Goal: Transaction & Acquisition: Book appointment/travel/reservation

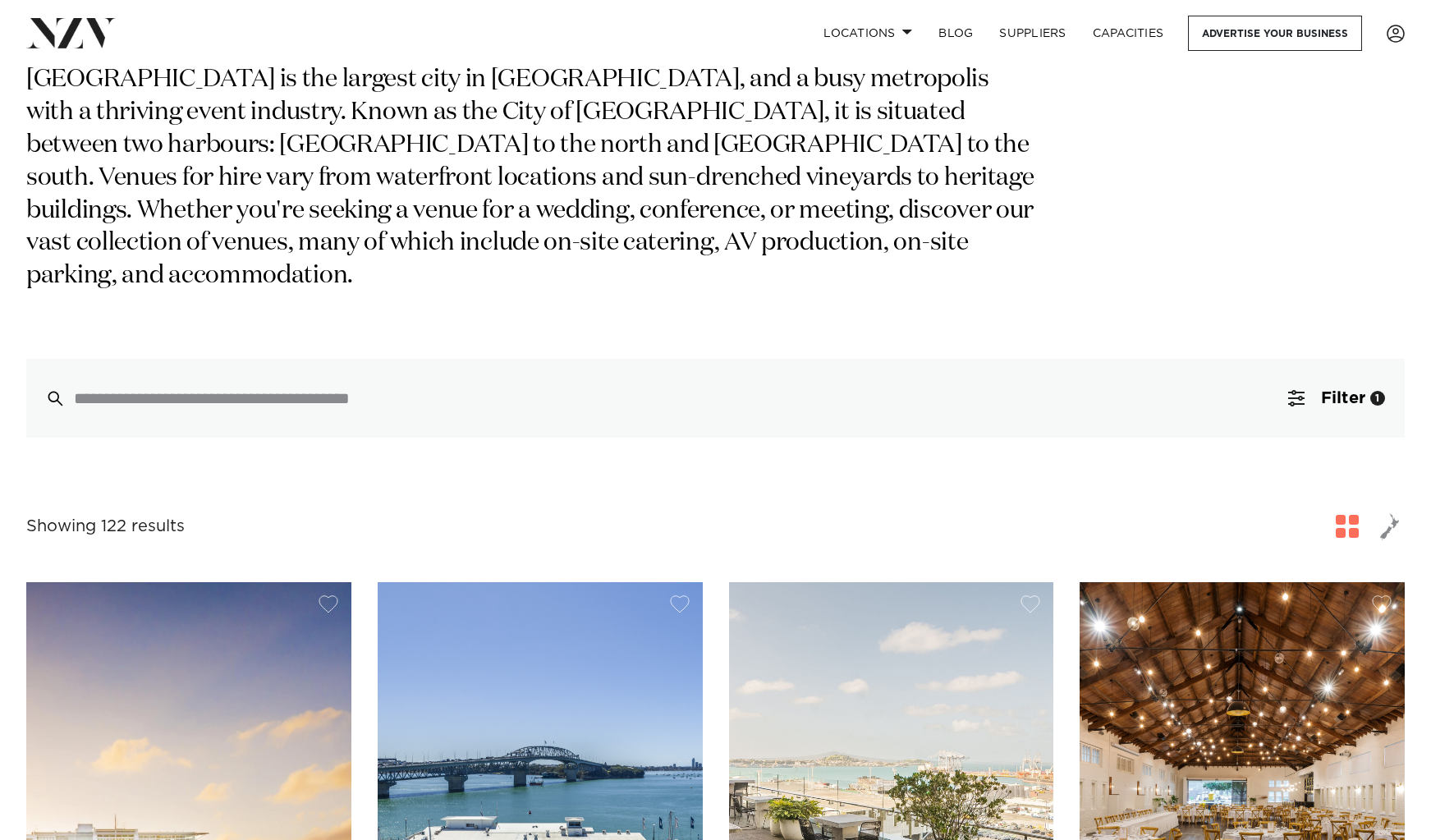
scroll to position [144, 0]
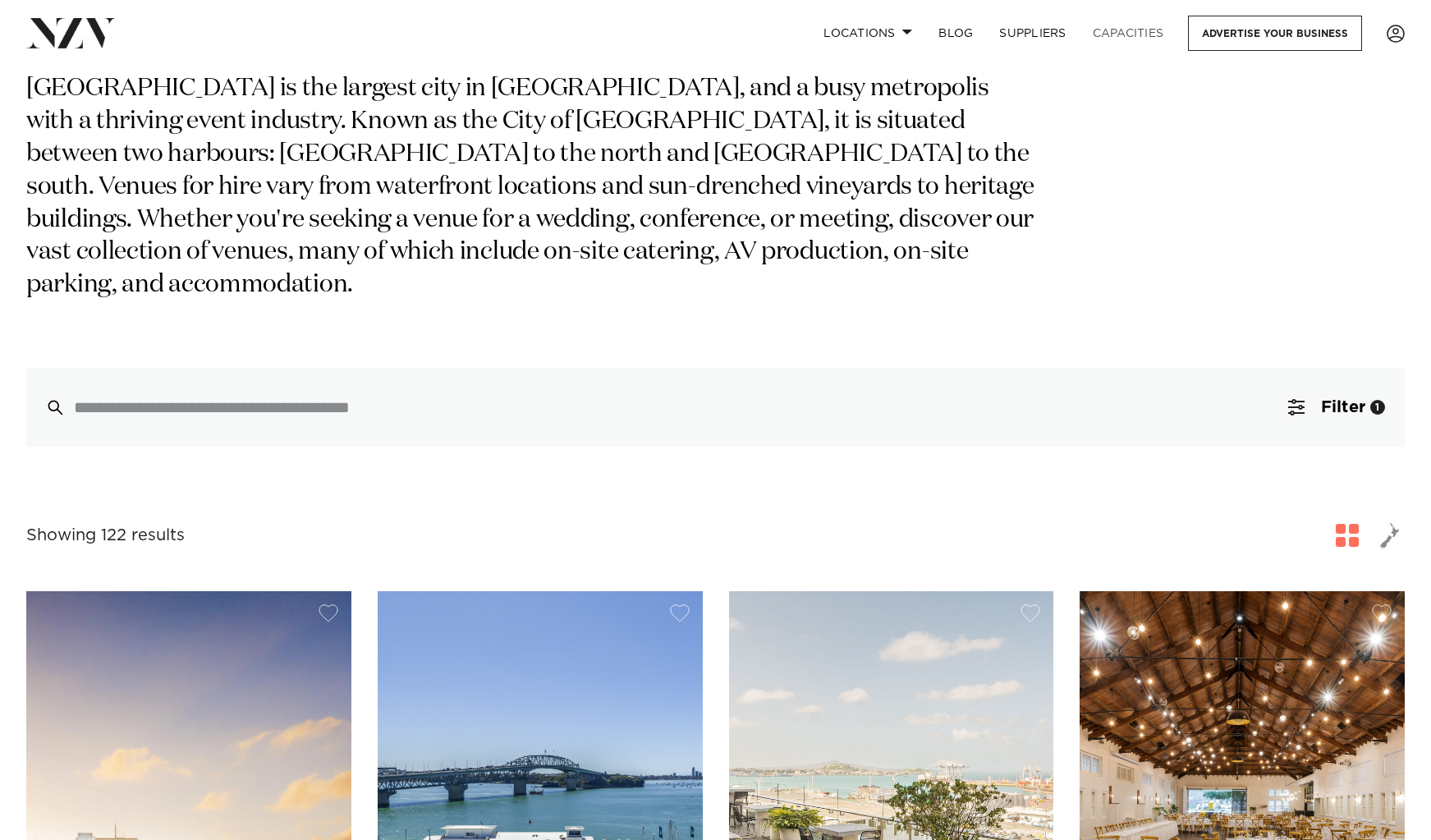
click at [1123, 34] on link "Capacities" at bounding box center [1128, 34] width 97 height 36
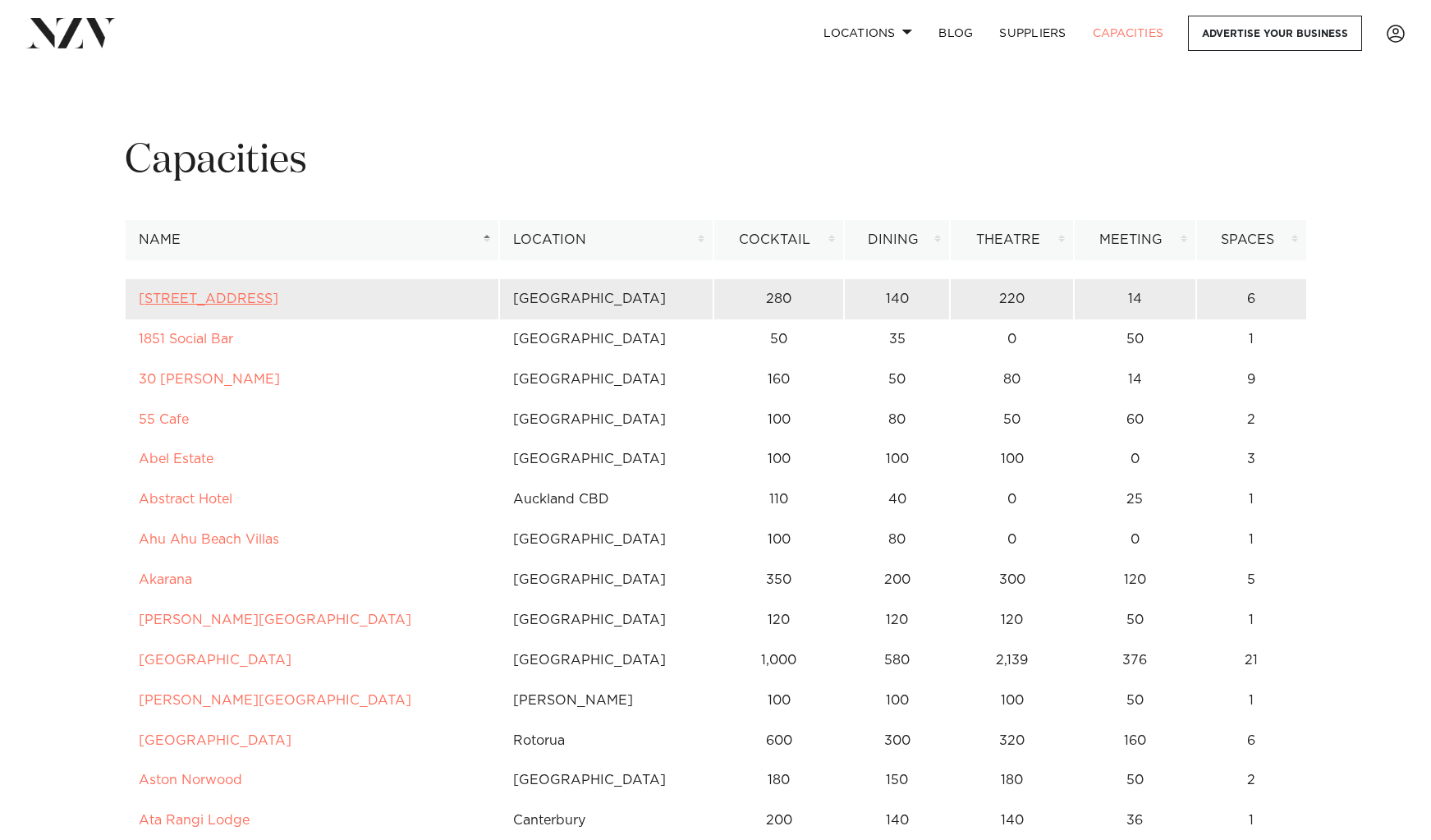
click at [197, 297] on link "[STREET_ADDRESS]" at bounding box center [209, 298] width 140 height 13
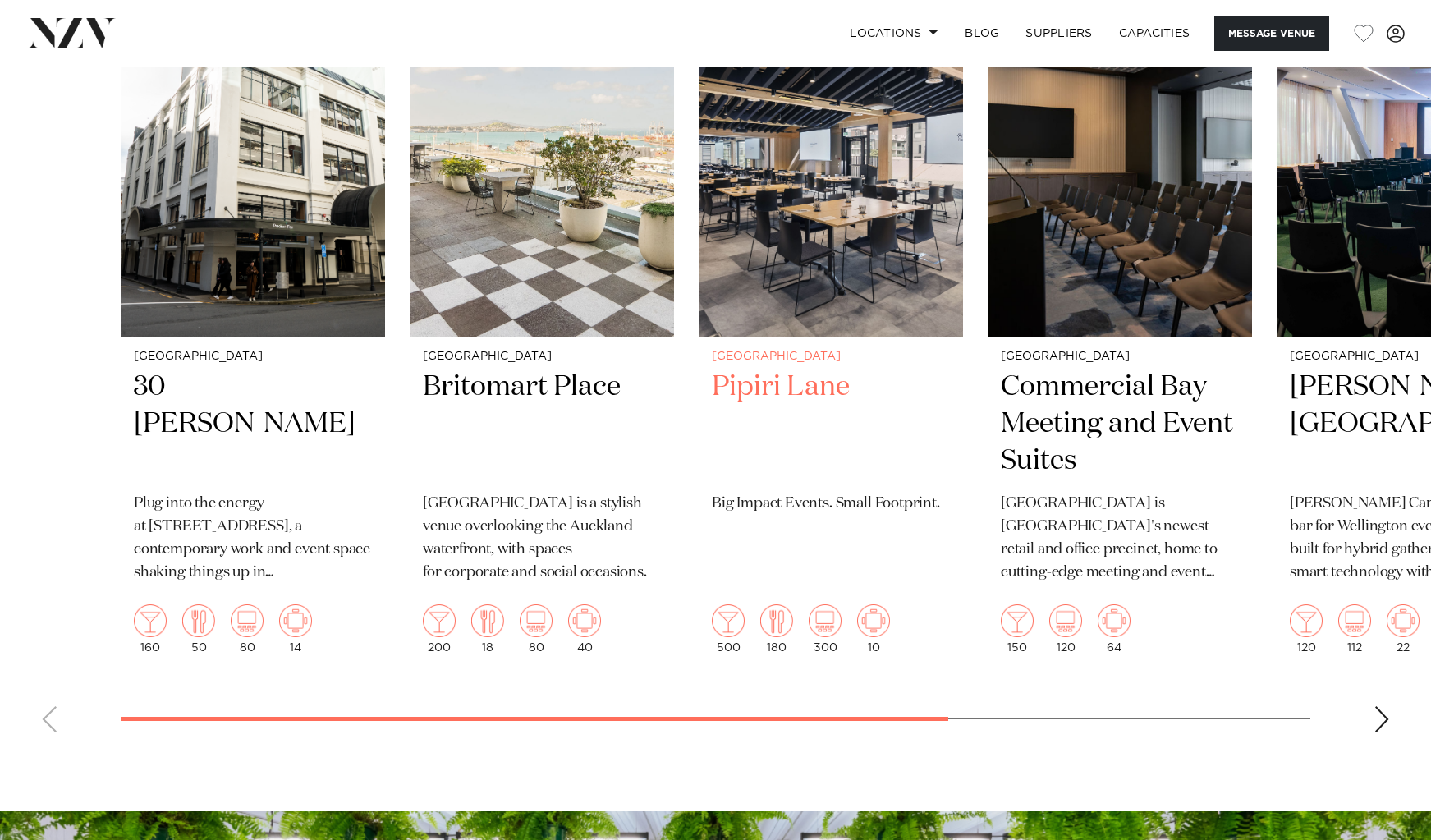
scroll to position [3343, 0]
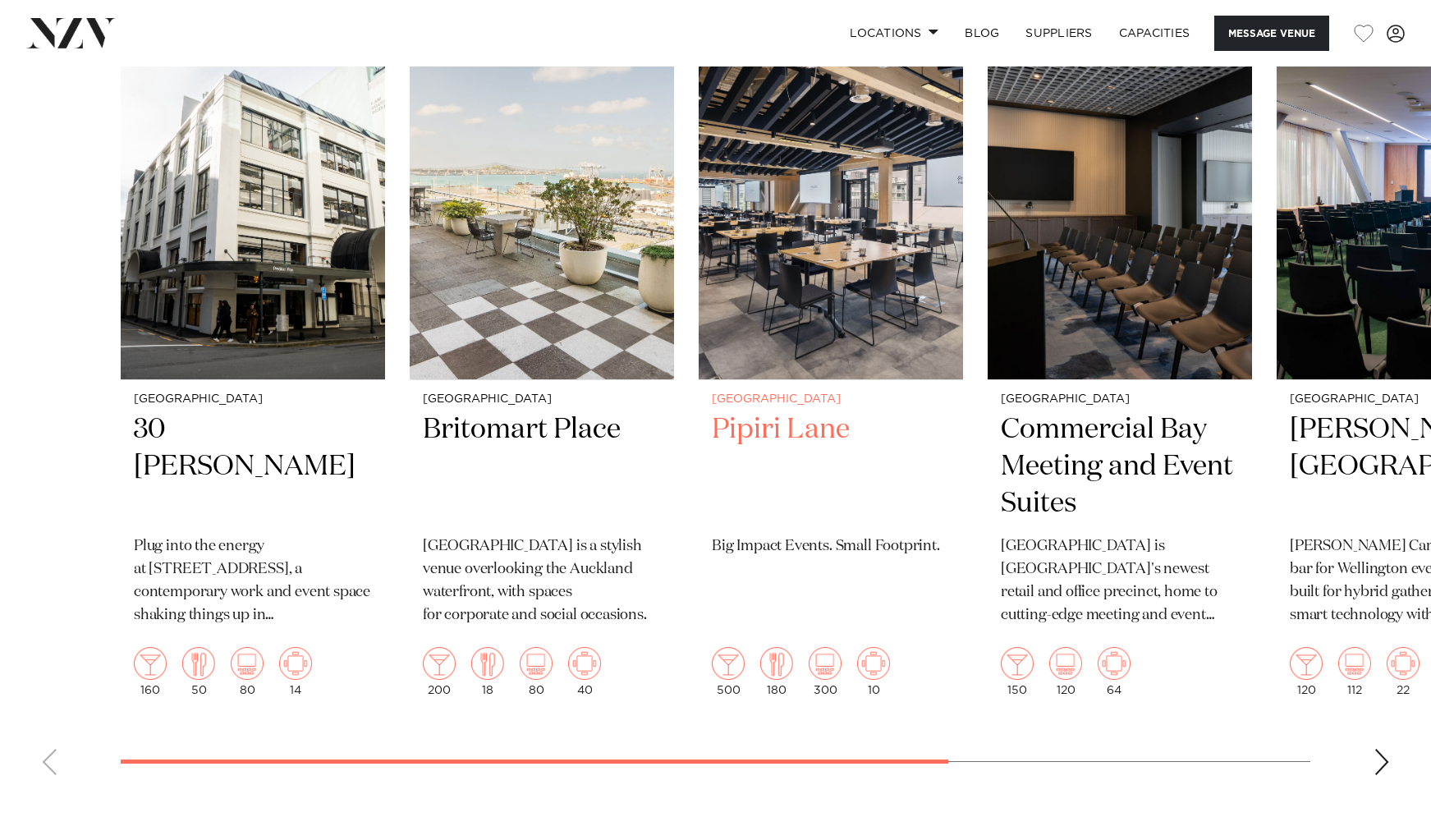
click at [785, 434] on h2 "Pipiri Lane" at bounding box center [831, 467] width 238 height 111
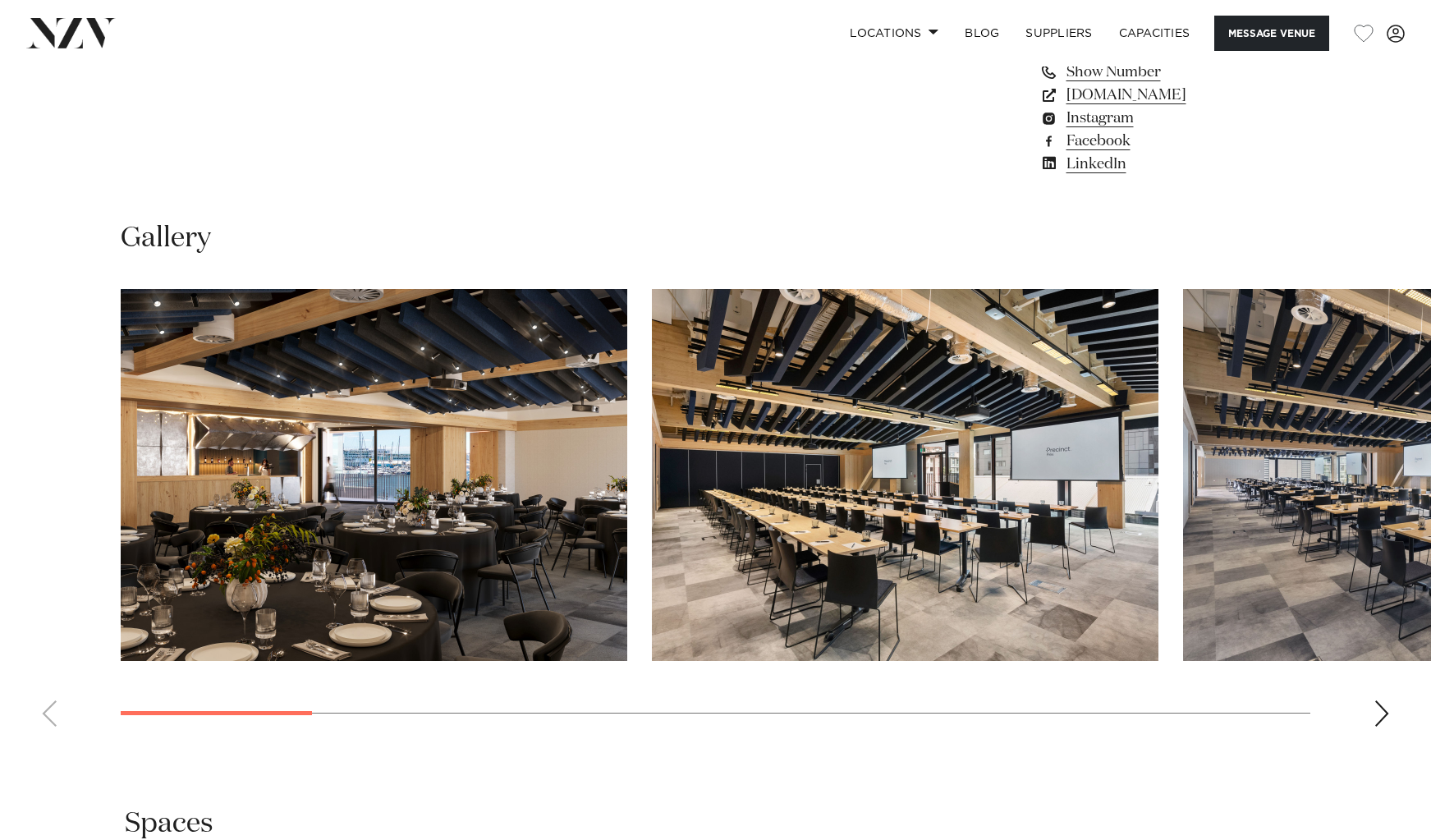
scroll to position [1418, 0]
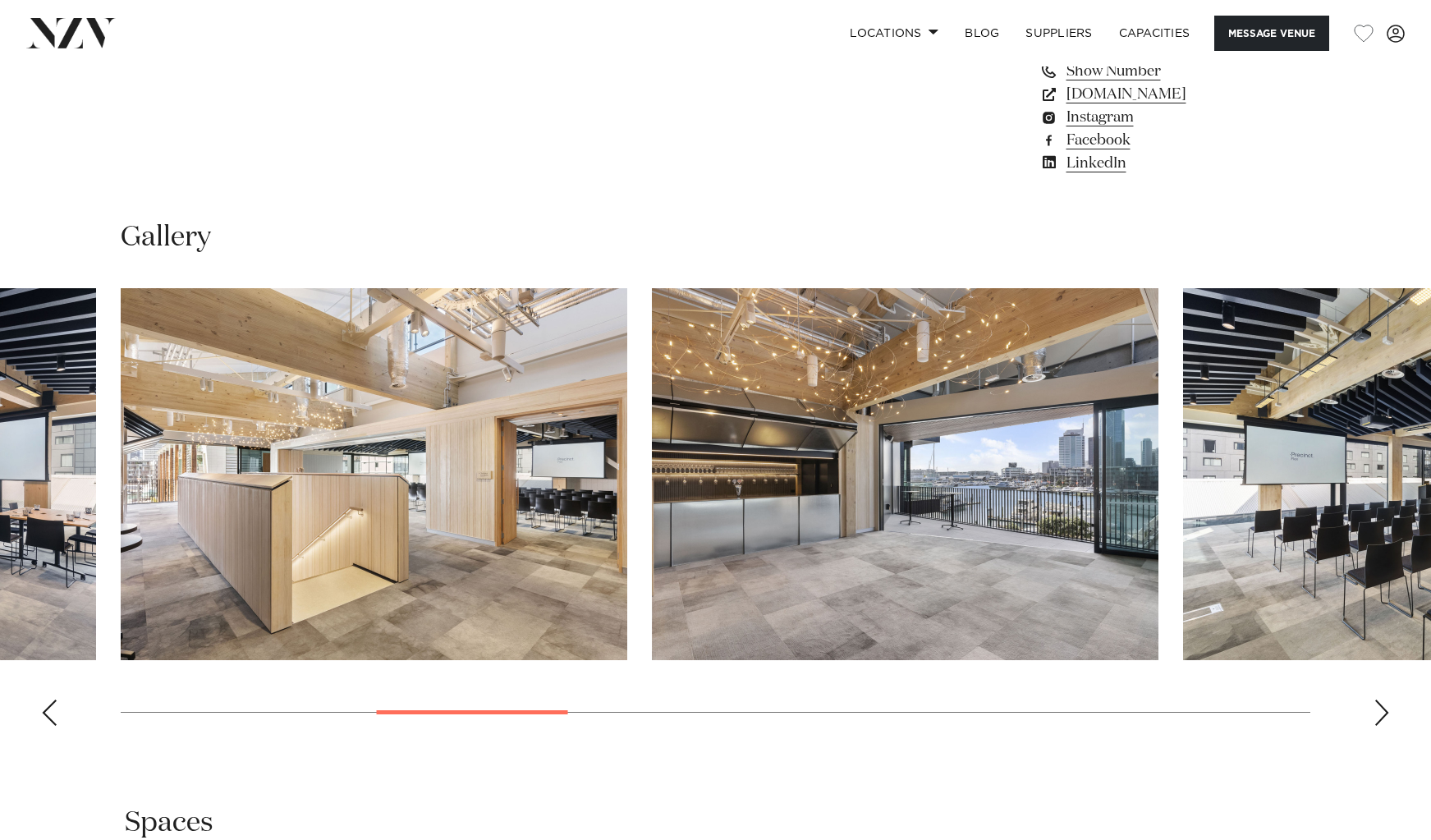
click at [571, 686] on swiper-container at bounding box center [715, 513] width 1431 height 451
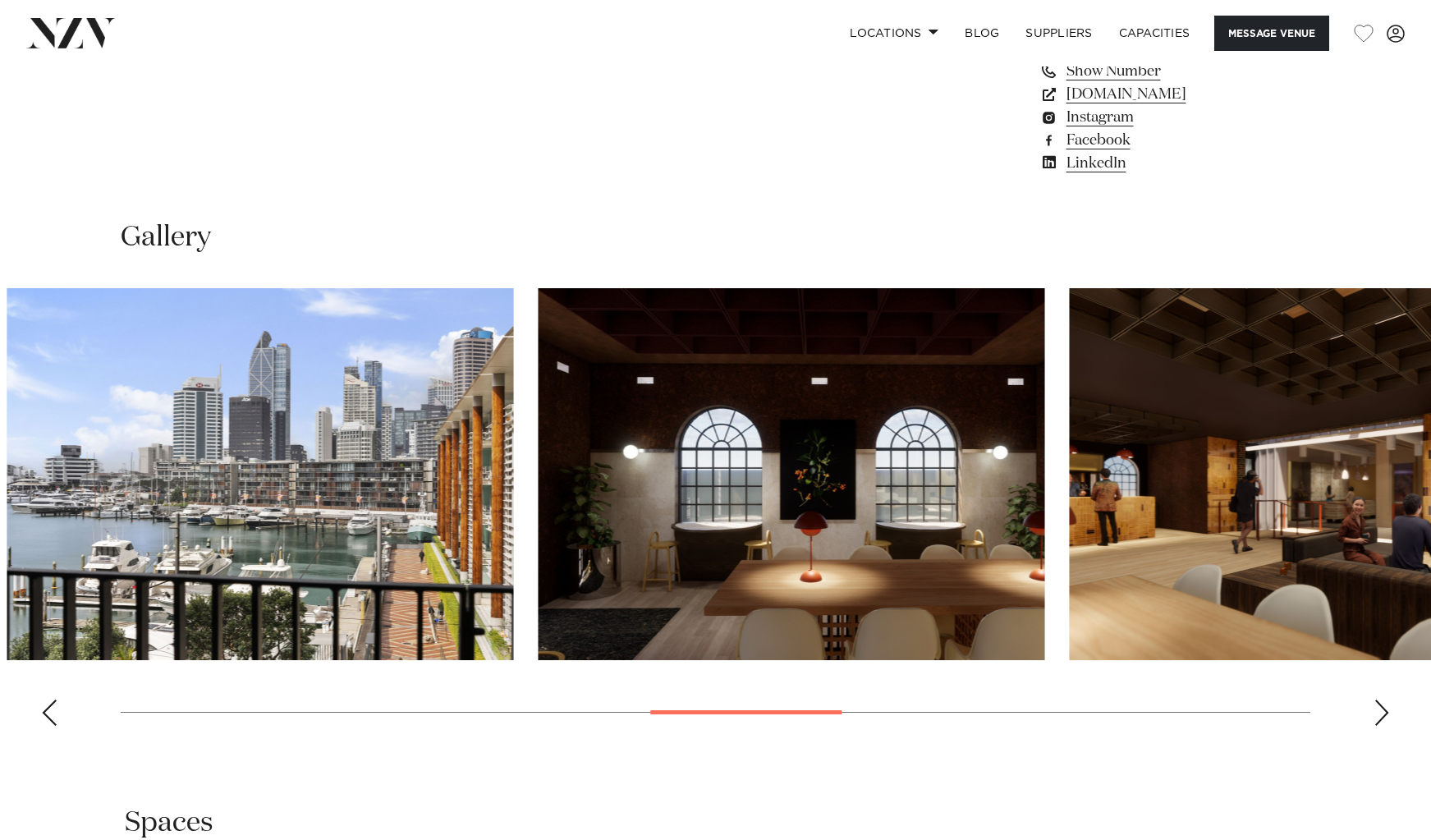
click at [825, 698] on swiper-container at bounding box center [715, 513] width 1431 height 451
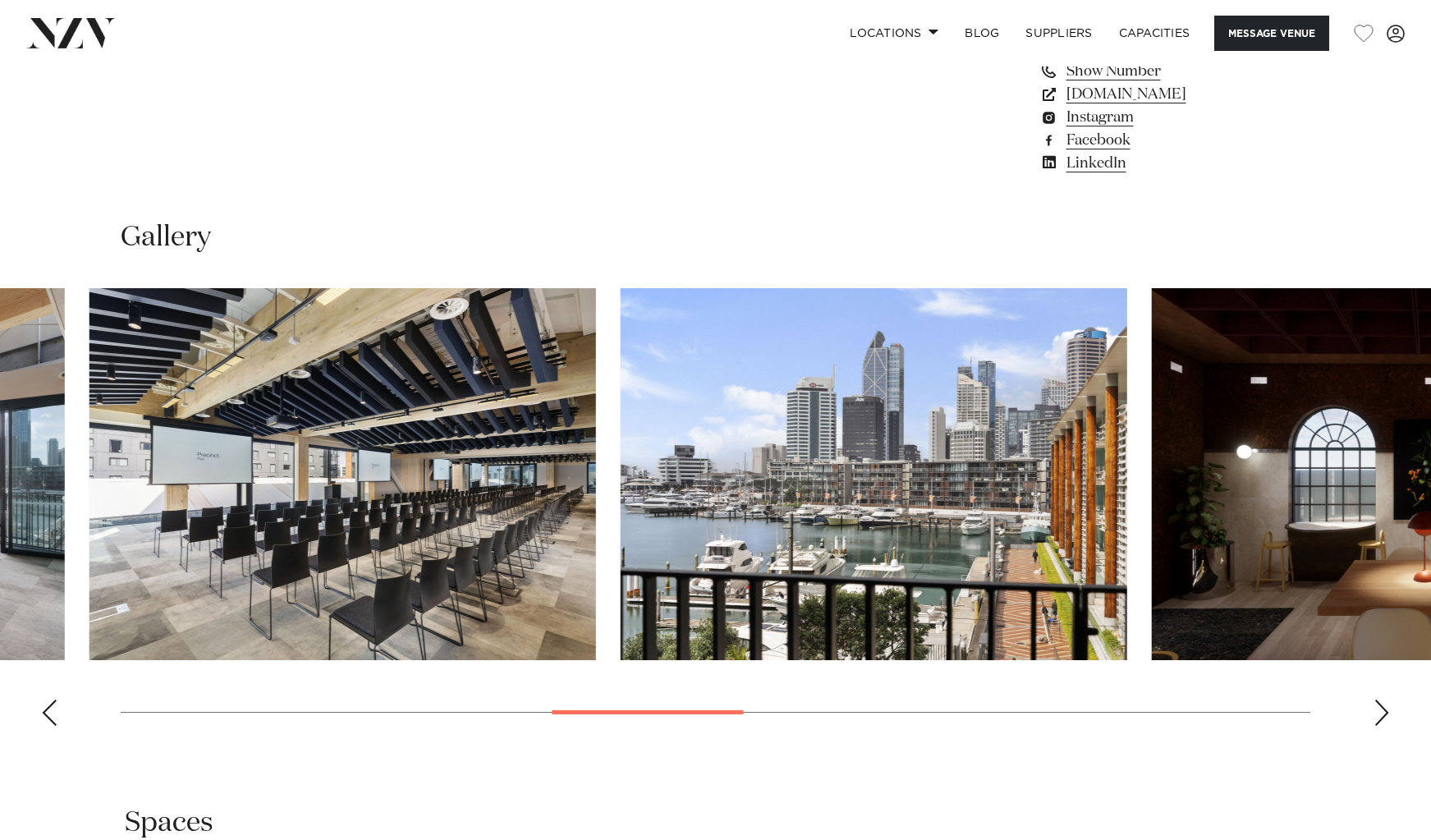
click at [1431, 316] on html "Locations Auckland Wellington Christchurch Queenstown Hamilton Northland Bay of…" at bounding box center [715, 773] width 1431 height 4384
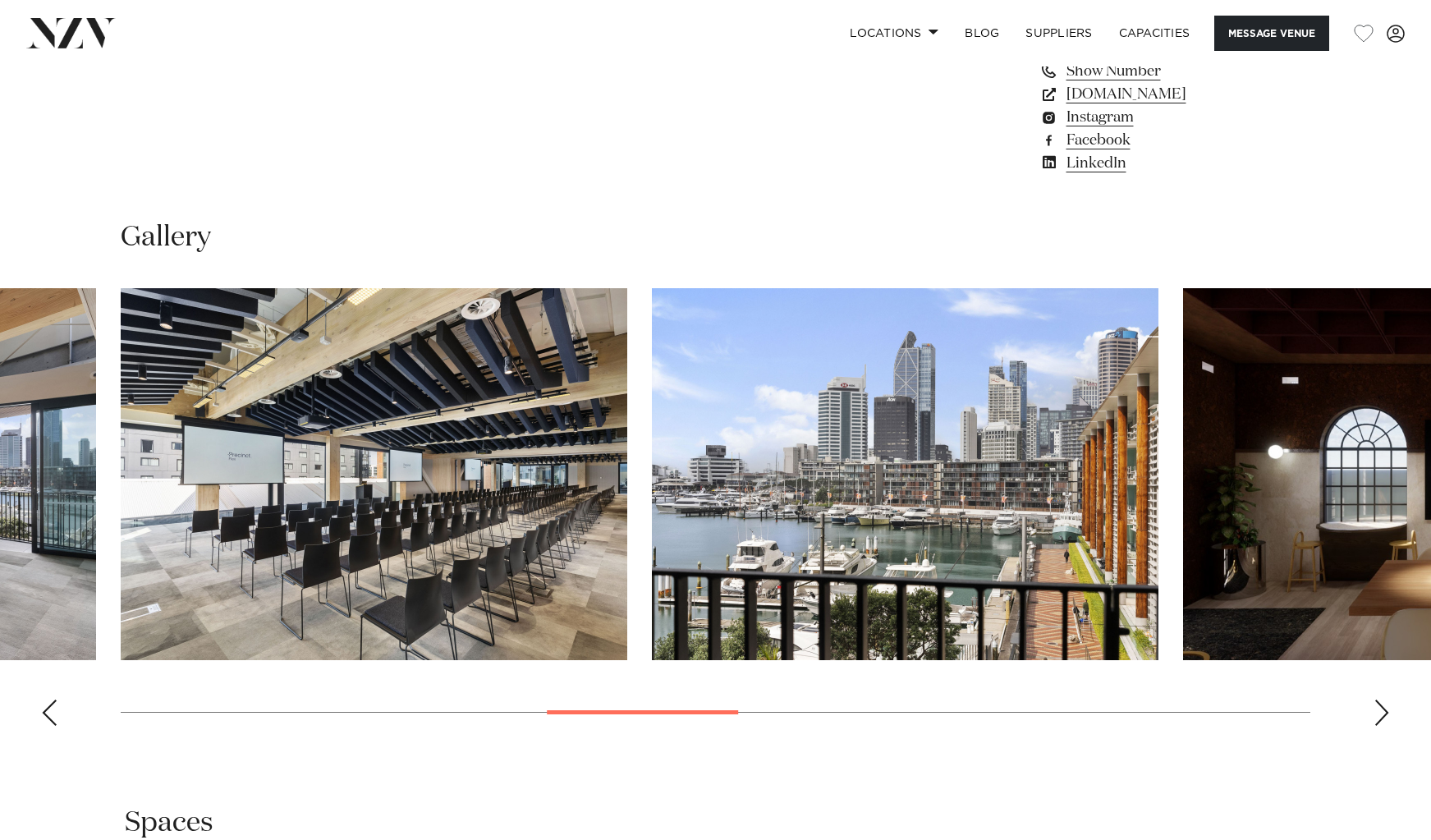
click at [1431, 670] on html "Locations Auckland Wellington Christchurch Queenstown Hamilton Northland Bay of…" at bounding box center [715, 773] width 1431 height 4384
click at [1394, 625] on img "8 / 14" at bounding box center [1437, 474] width 506 height 372
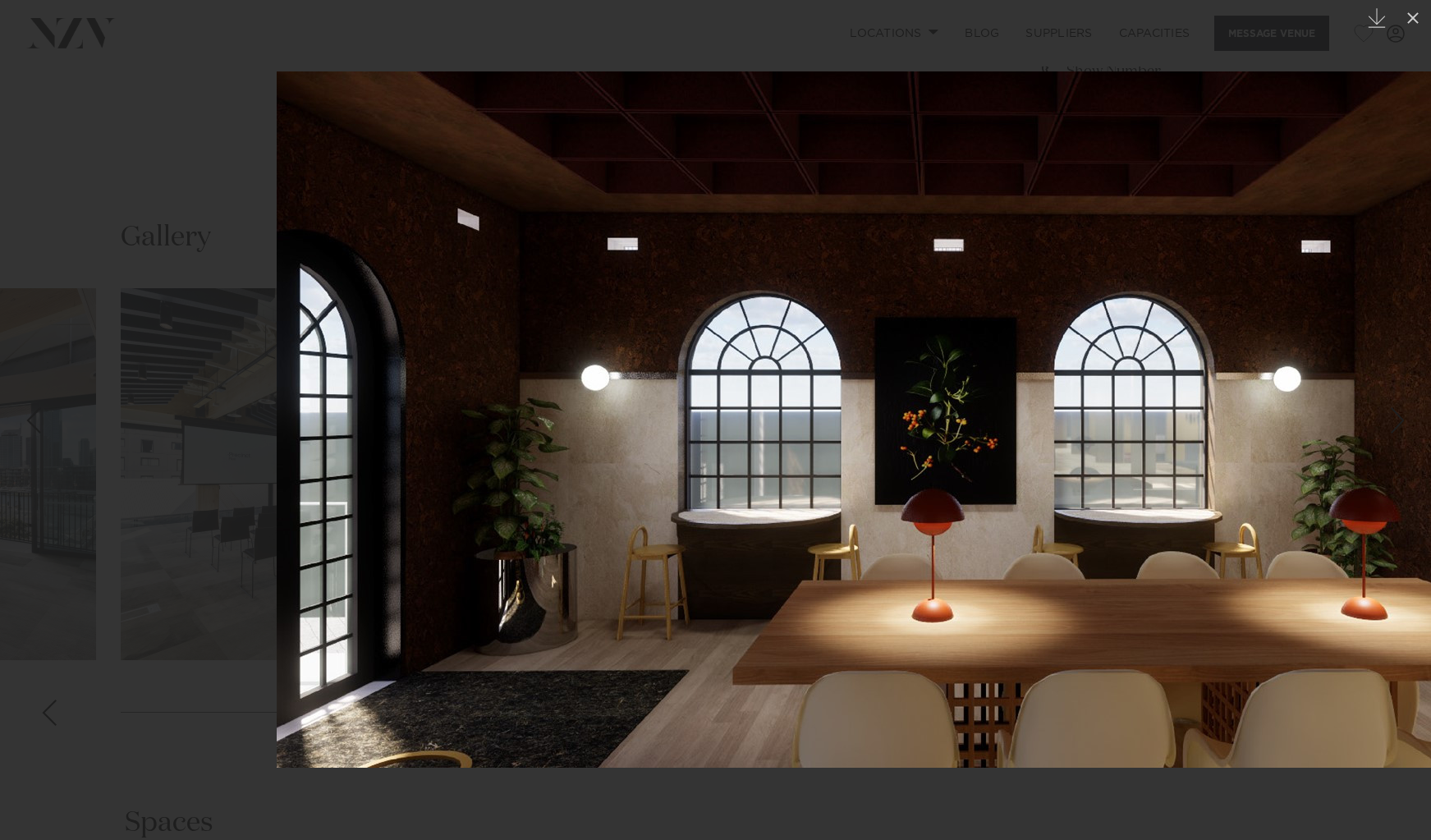
drag, startPoint x: 1180, startPoint y: 376, endPoint x: 1373, endPoint y: 355, distance: 194.1
click at [1373, 355] on img at bounding box center [897, 419] width 1239 height 696
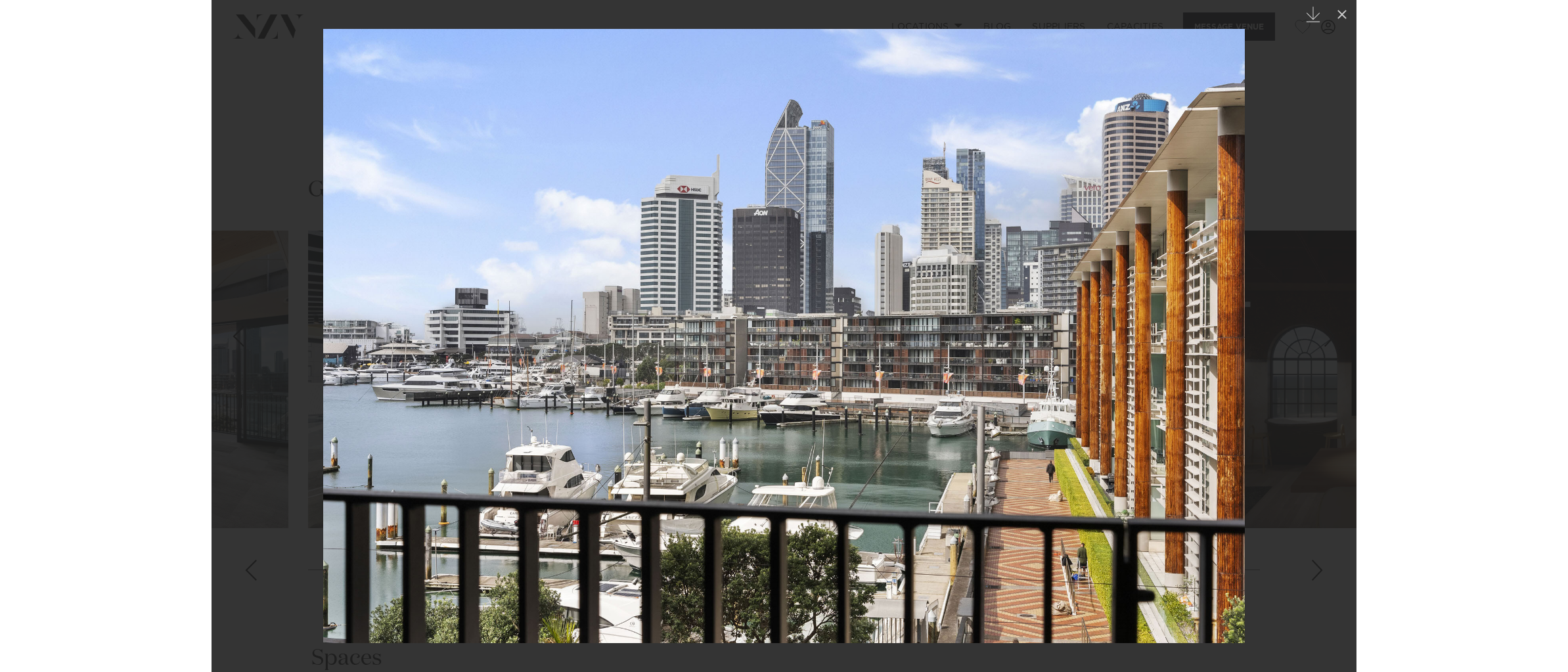
scroll to position [1333, 0]
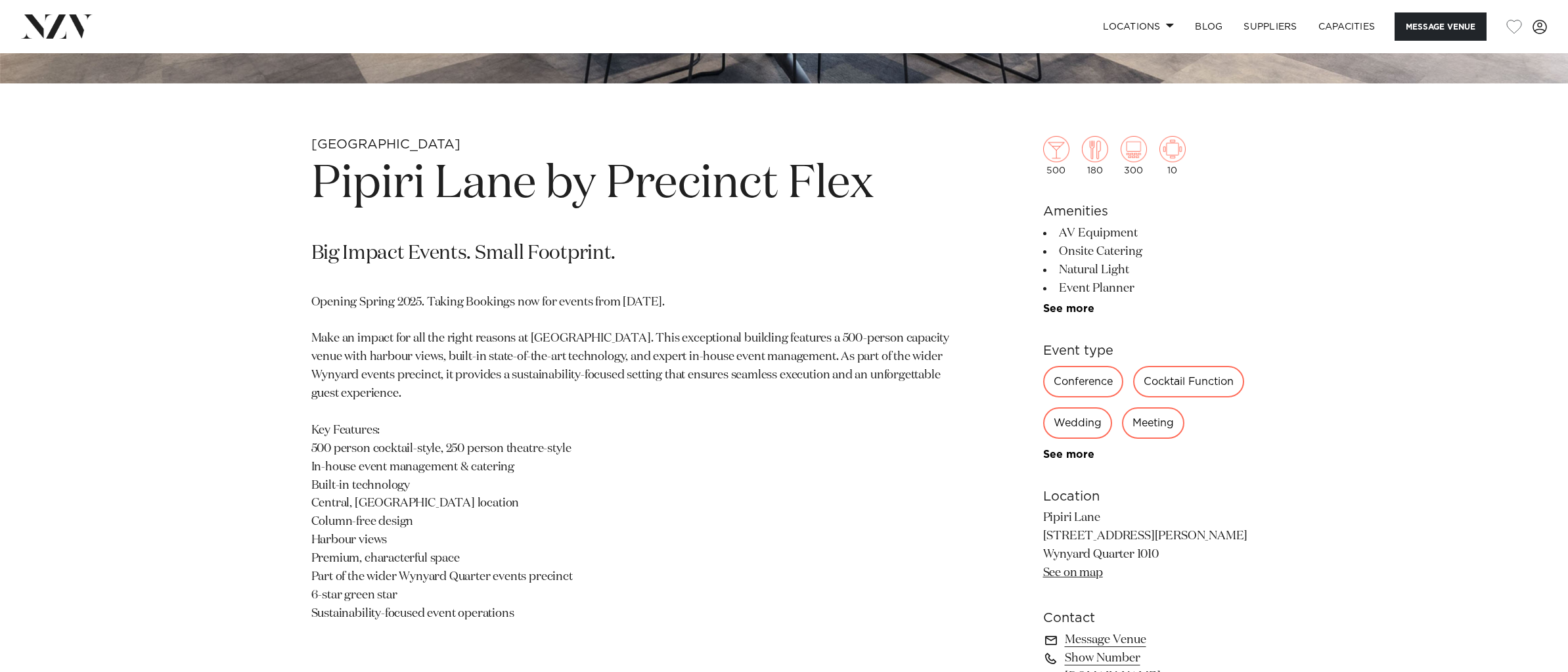
scroll to position [689, 0]
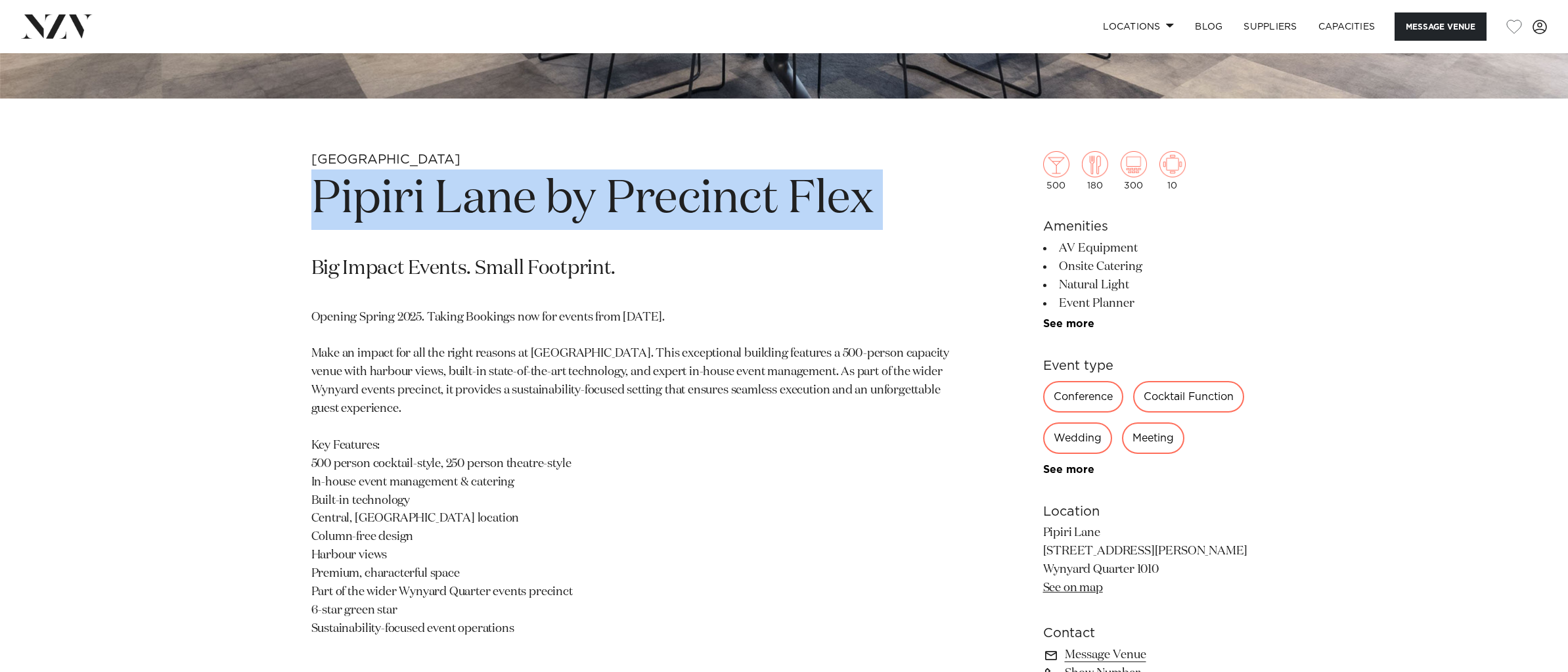
drag, startPoint x: 317, startPoint y: 203, endPoint x: 884, endPoint y: 234, distance: 567.8
click at [884, 234] on section "Auckland Pipiri Lane by Precinct Flex Big Impact Events. Small Footprint. Openi…" at bounding box center [631, 474] width 639 height 647
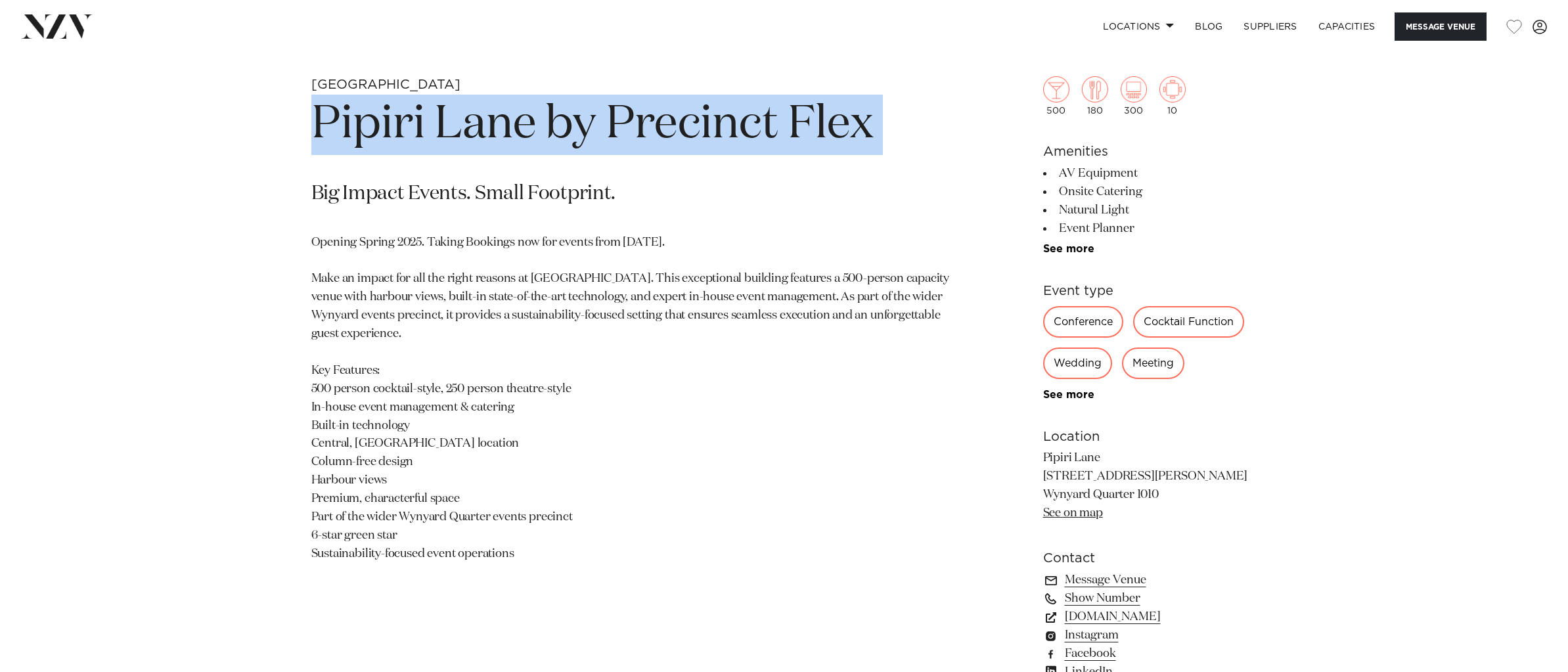
scroll to position [765, 0]
drag, startPoint x: 527, startPoint y: 555, endPoint x: 290, endPoint y: 222, distance: 408.7
click at [289, 221] on div "Auckland Pipiri Lane by Precinct Flex Big Impact Events. Small Footprint. Openi…" at bounding box center [785, 399] width 1118 height 647
copy p "Opening Spring 2025. Taking Bookings now for events from 1 September 2025. Make…"
click at [1091, 637] on link "Instagram" at bounding box center [1150, 634] width 214 height 18
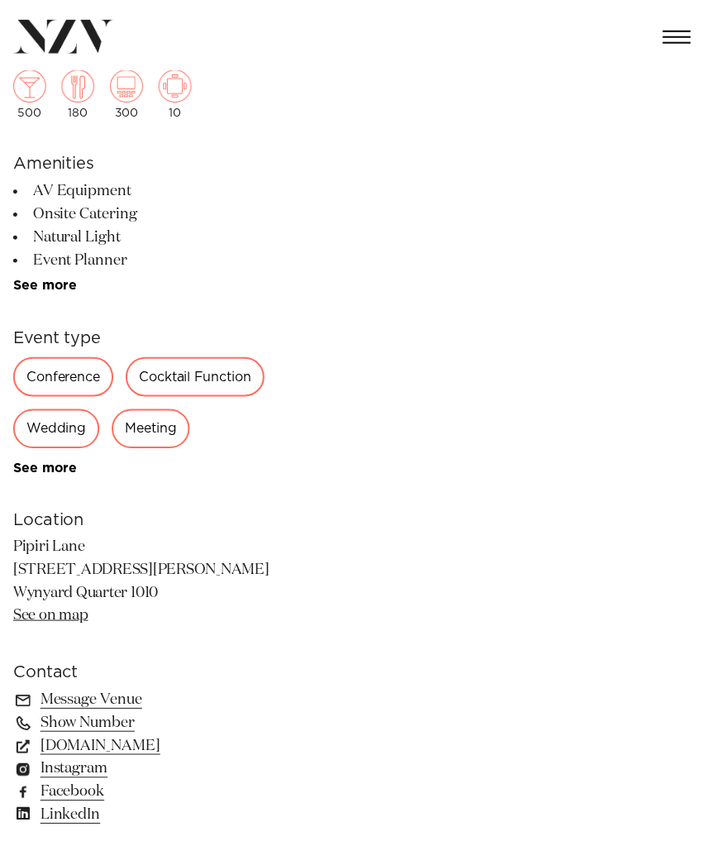
scroll to position [383, 0]
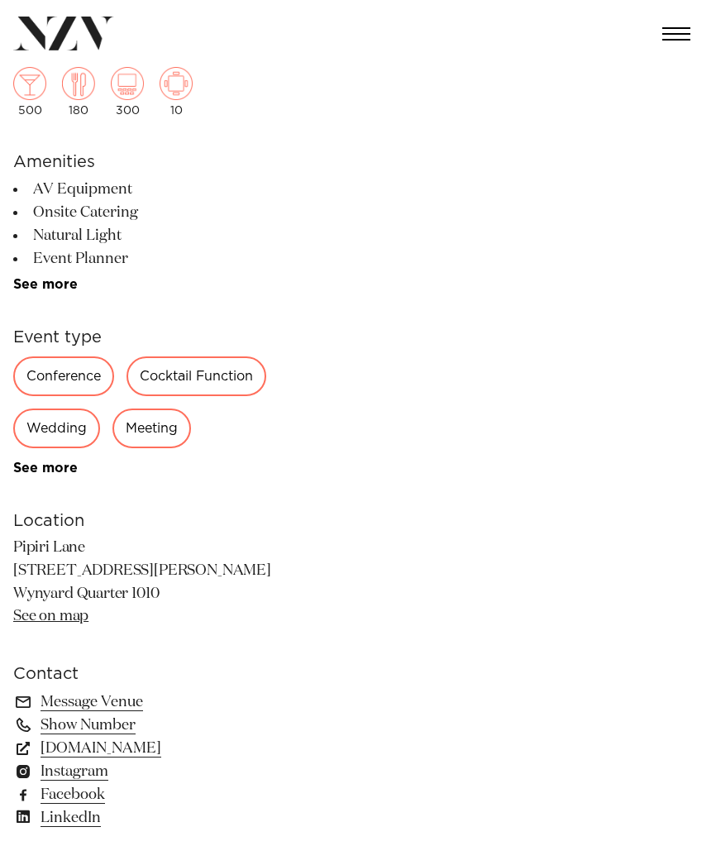
click at [323, 551] on div "Auckland Pipiri Lane by Precinct Flex Big Impact Events. Small Footprint. Openi…" at bounding box center [358, 460] width 690 height 815
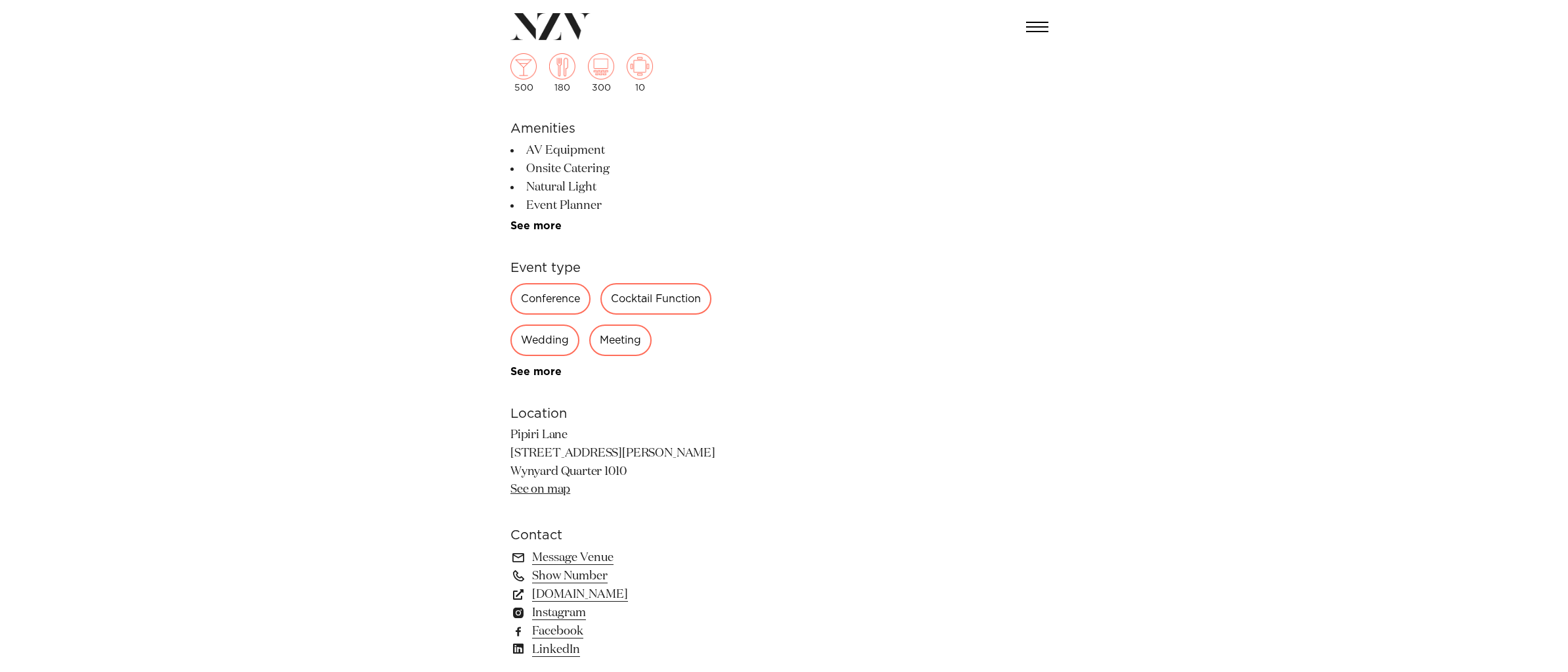
scroll to position [0, 0]
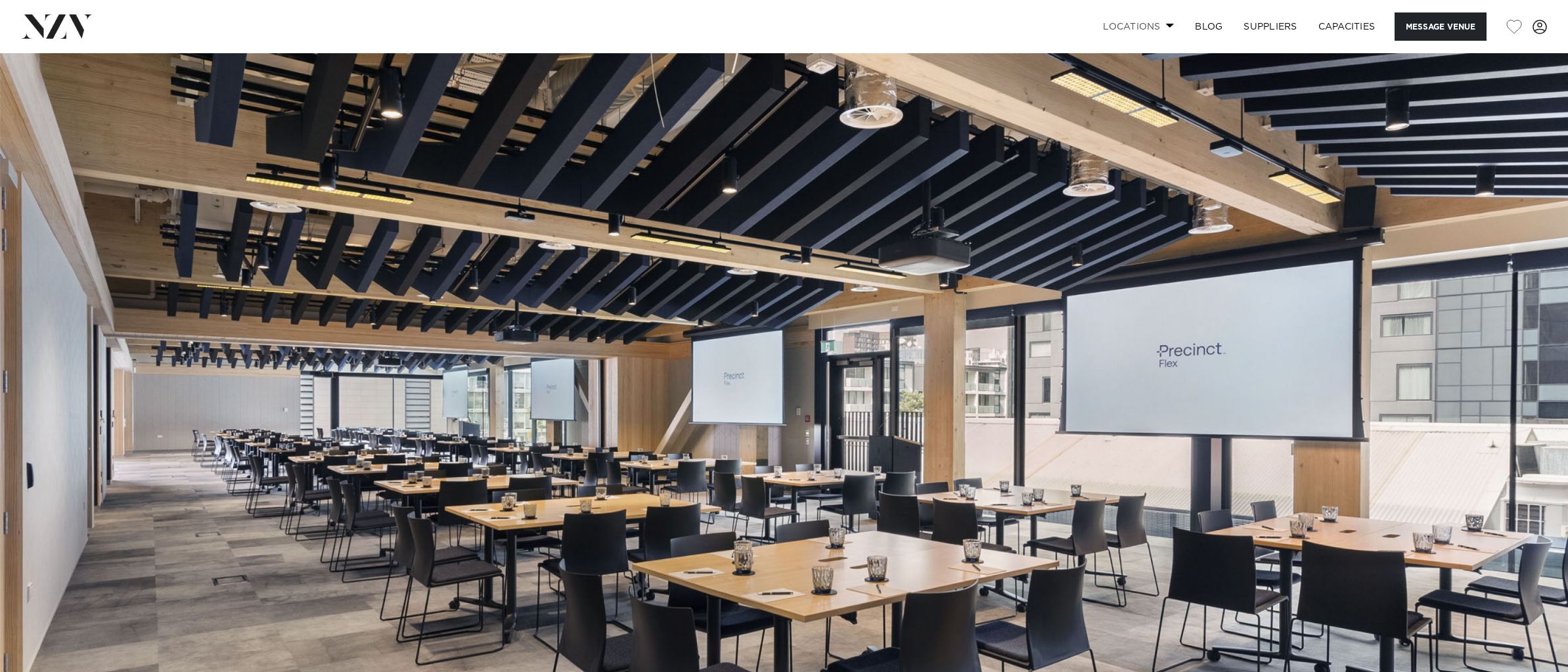
click at [1145, 21] on link "Locations" at bounding box center [1138, 27] width 92 height 29
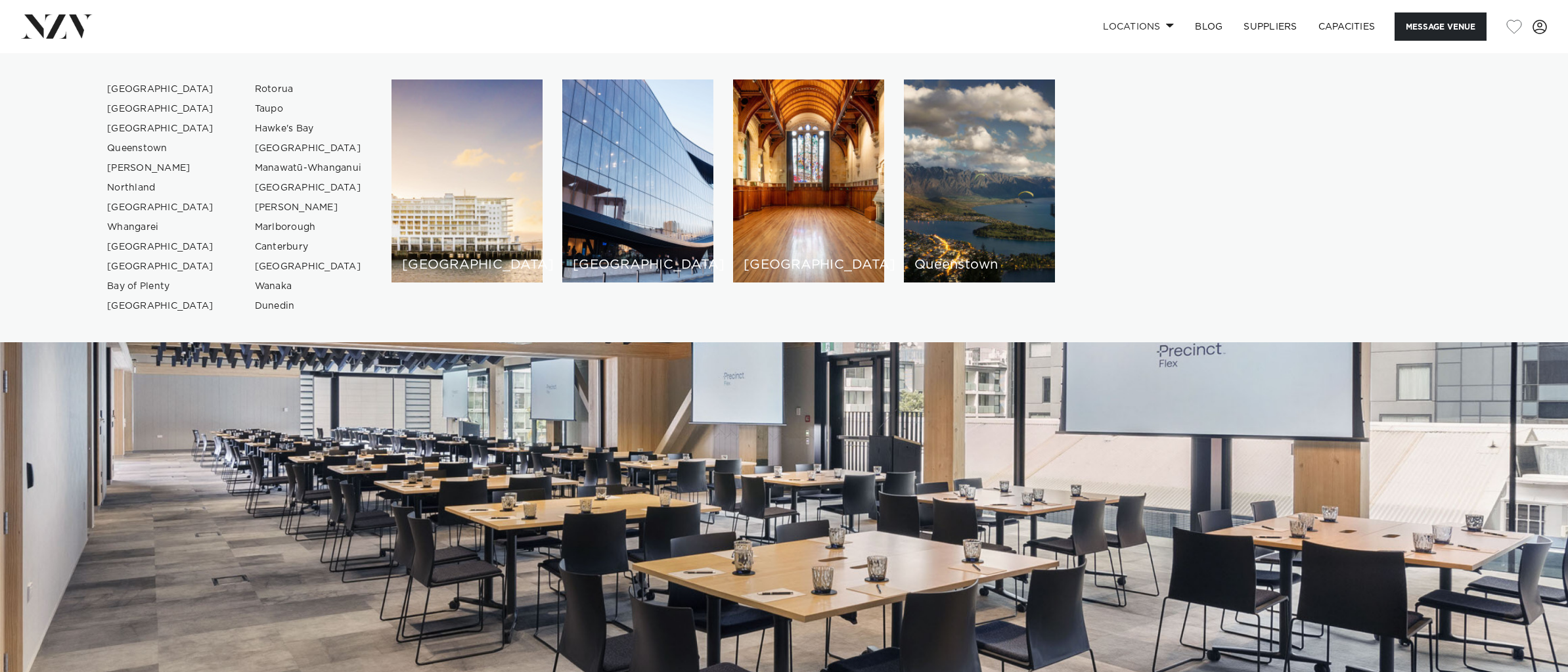
click at [661, 548] on img at bounding box center [784, 420] width 1568 height 735
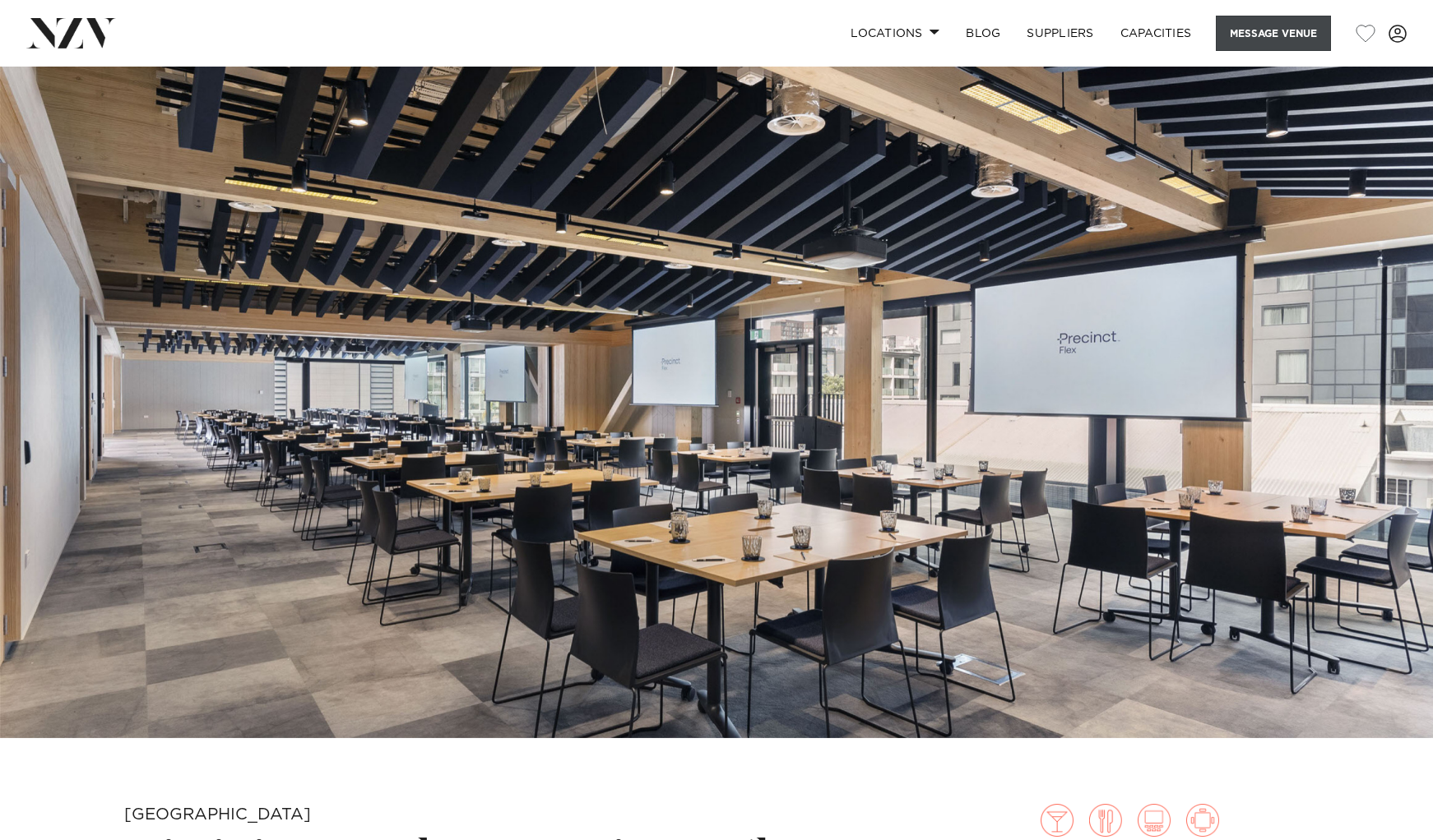
click at [1293, 35] on button "Message Venue" at bounding box center [1273, 34] width 115 height 36
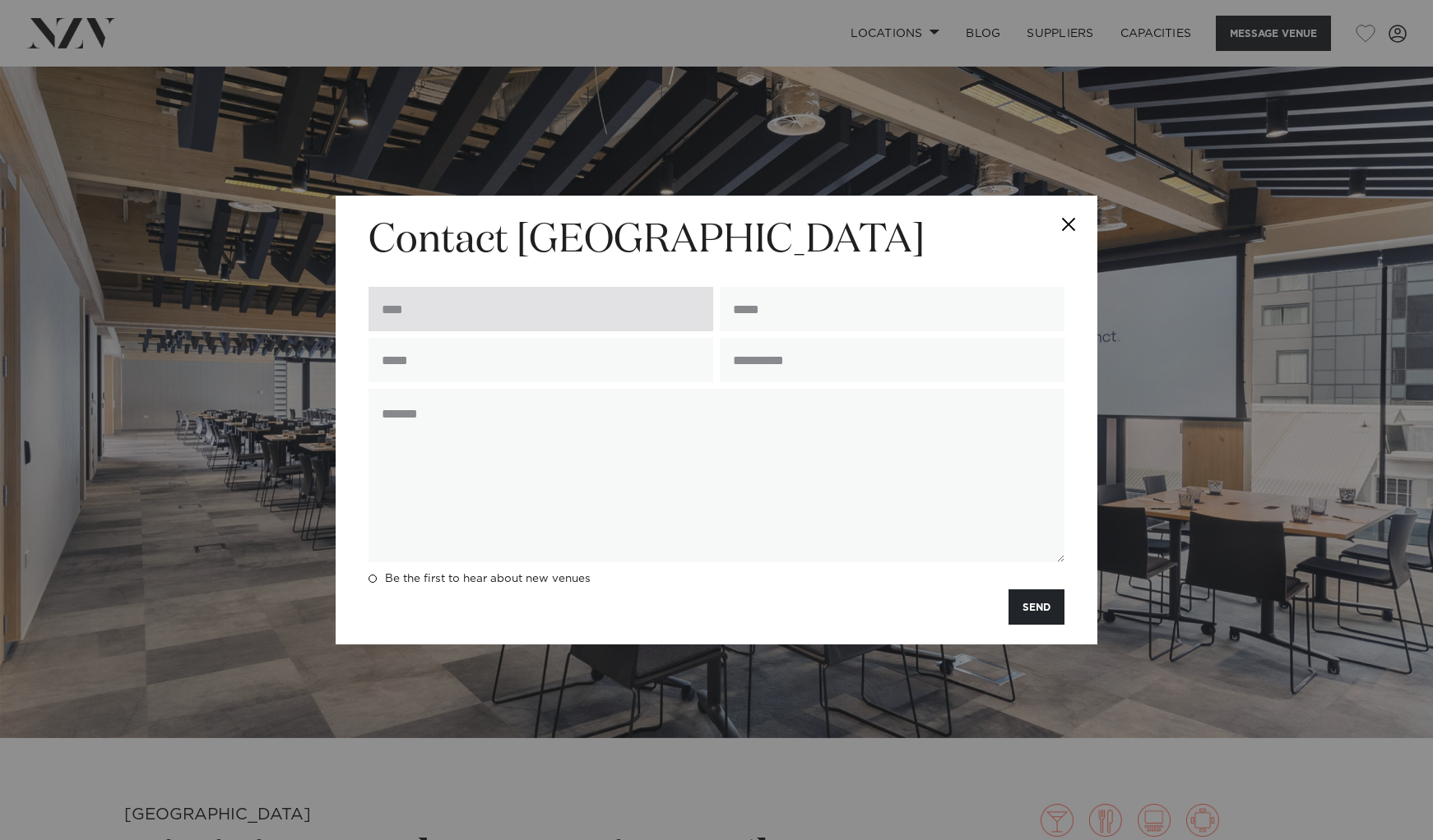
click at [506, 297] on input "text" at bounding box center [540, 309] width 345 height 45
type input "**********"
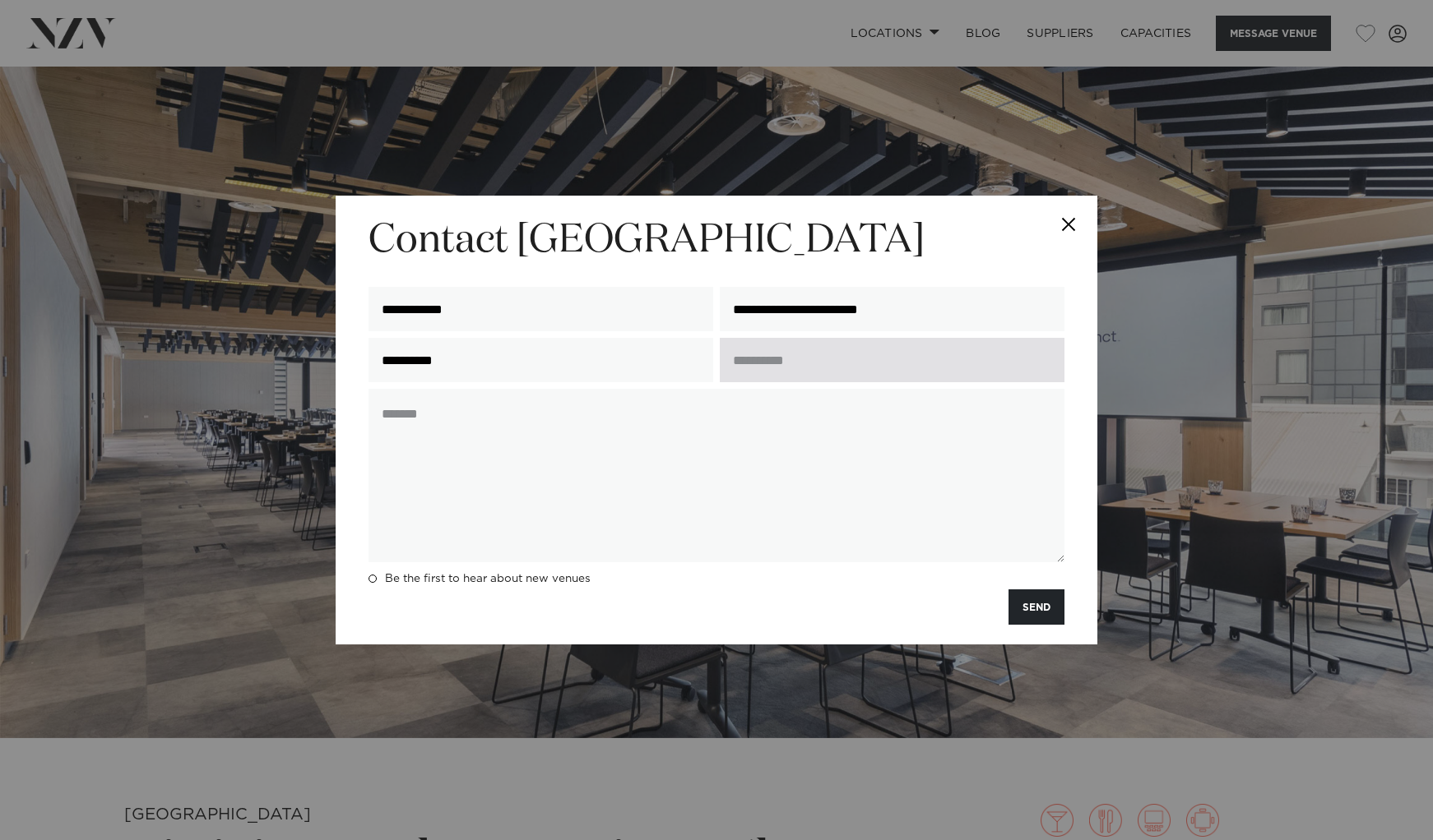
click at [822, 366] on input "text" at bounding box center [892, 360] width 345 height 45
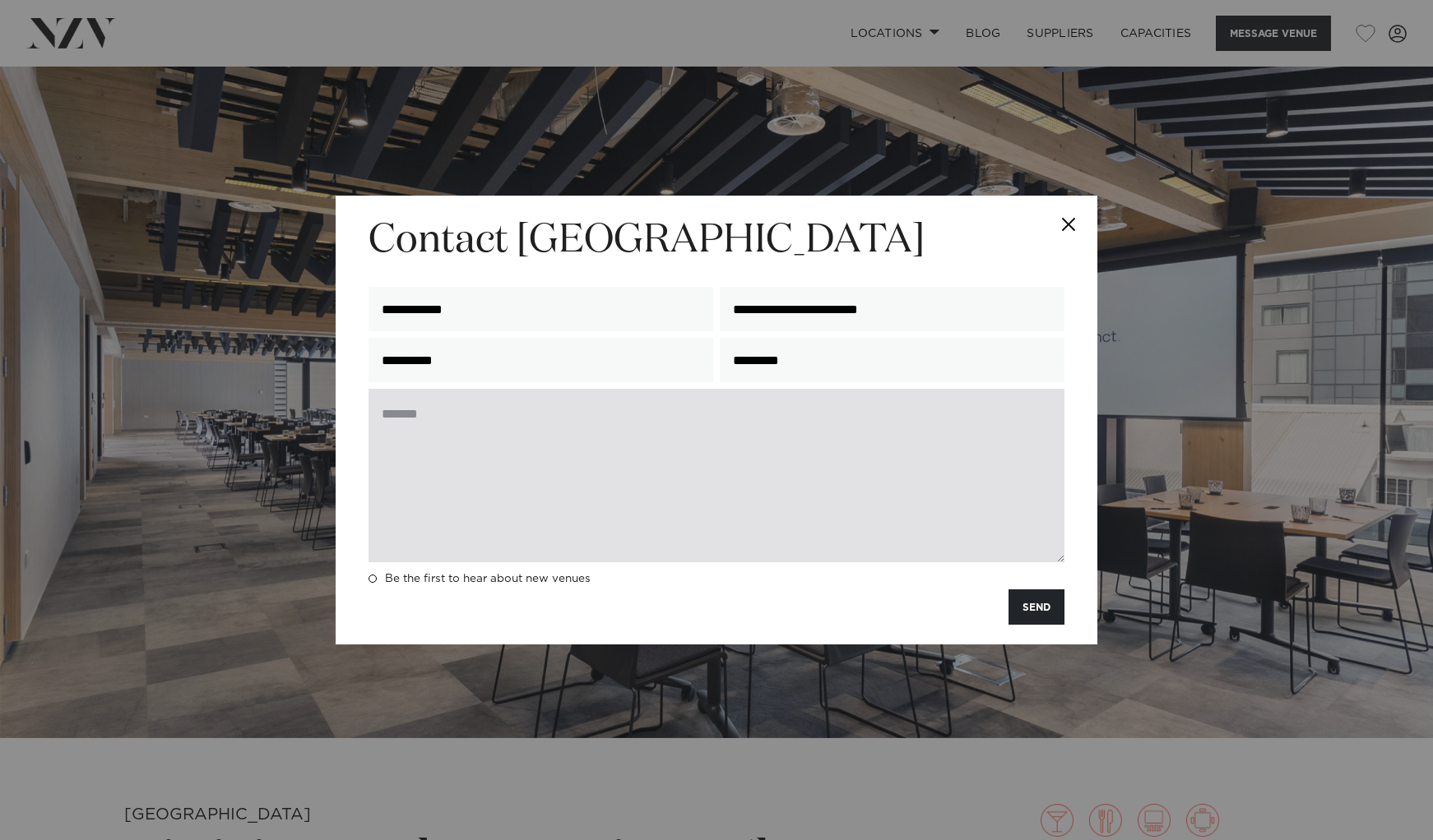
type input "********"
click at [654, 428] on textarea at bounding box center [716, 475] width 696 height 173
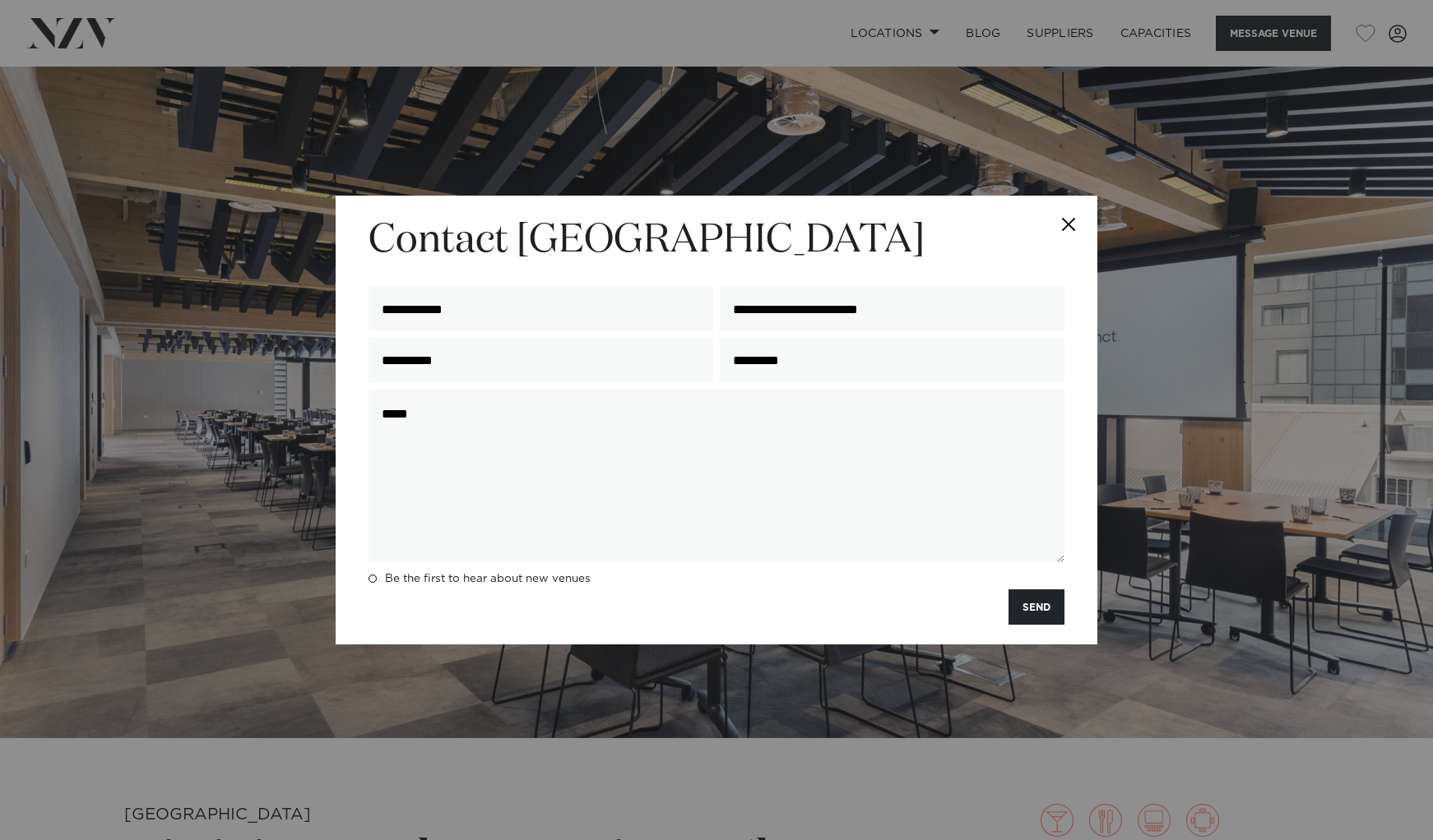
type textarea "*****"
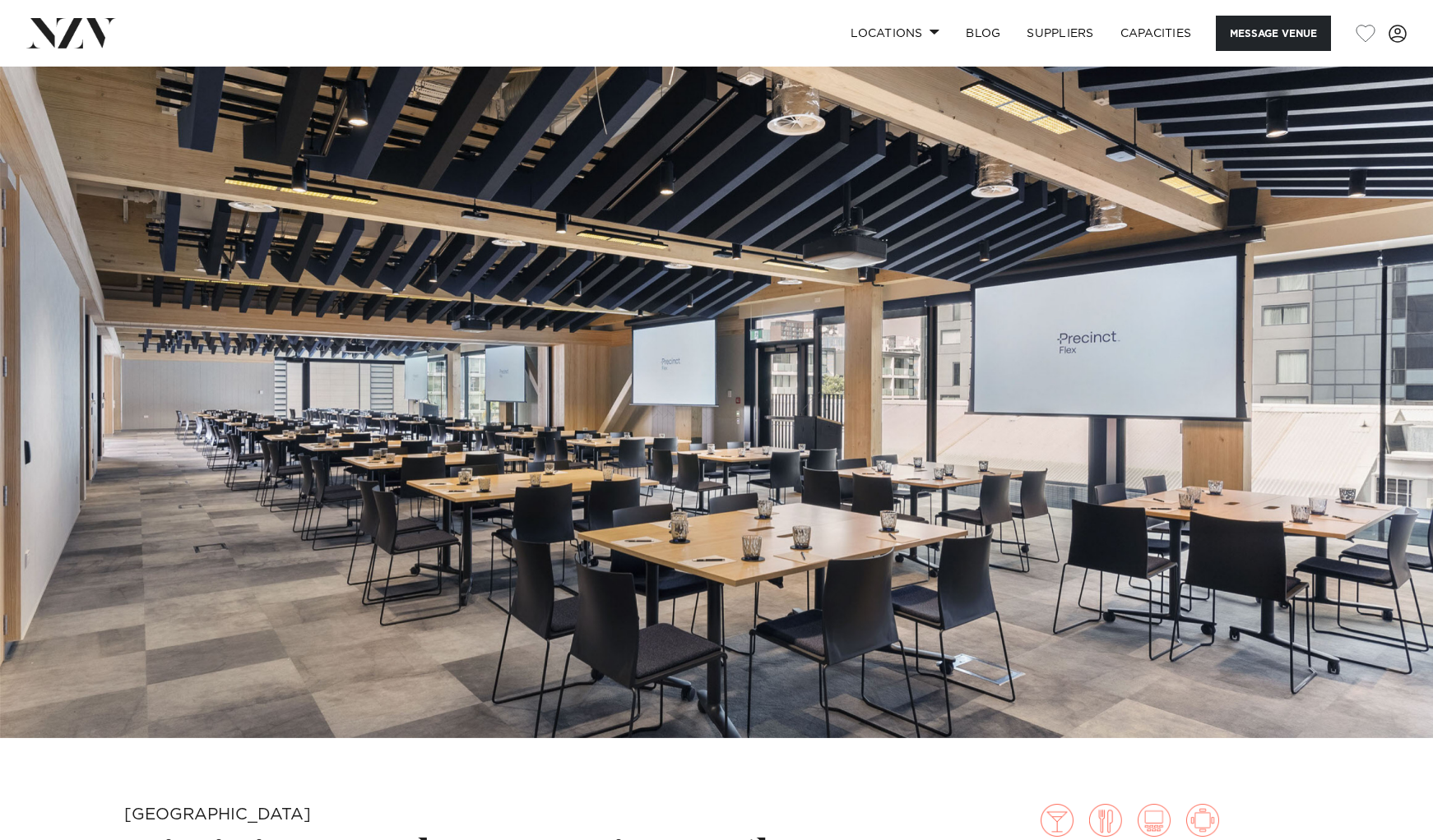
click at [88, 28] on img at bounding box center [71, 33] width 90 height 30
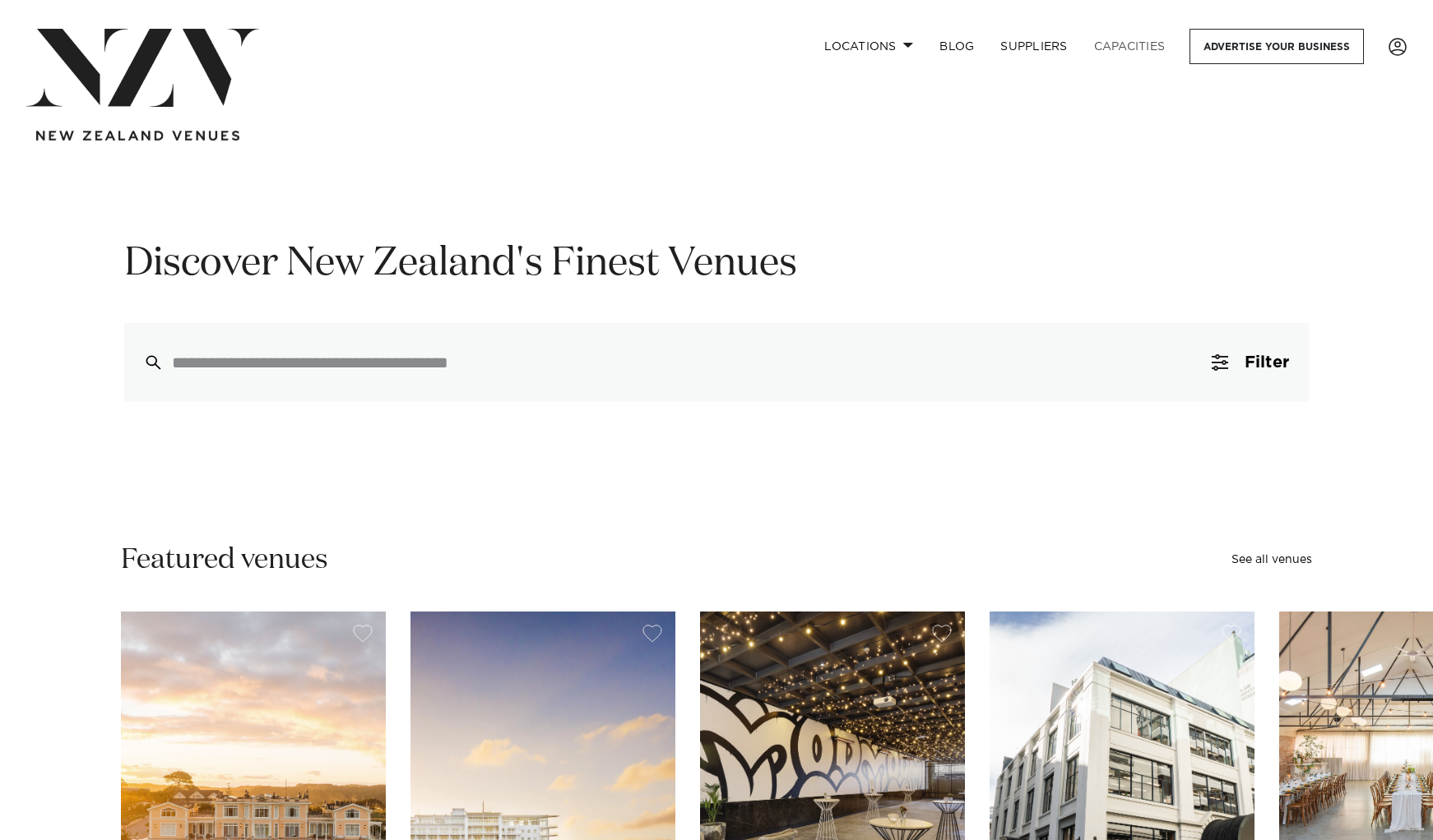
click at [1141, 55] on link "Capacities" at bounding box center [1130, 47] width 97 height 36
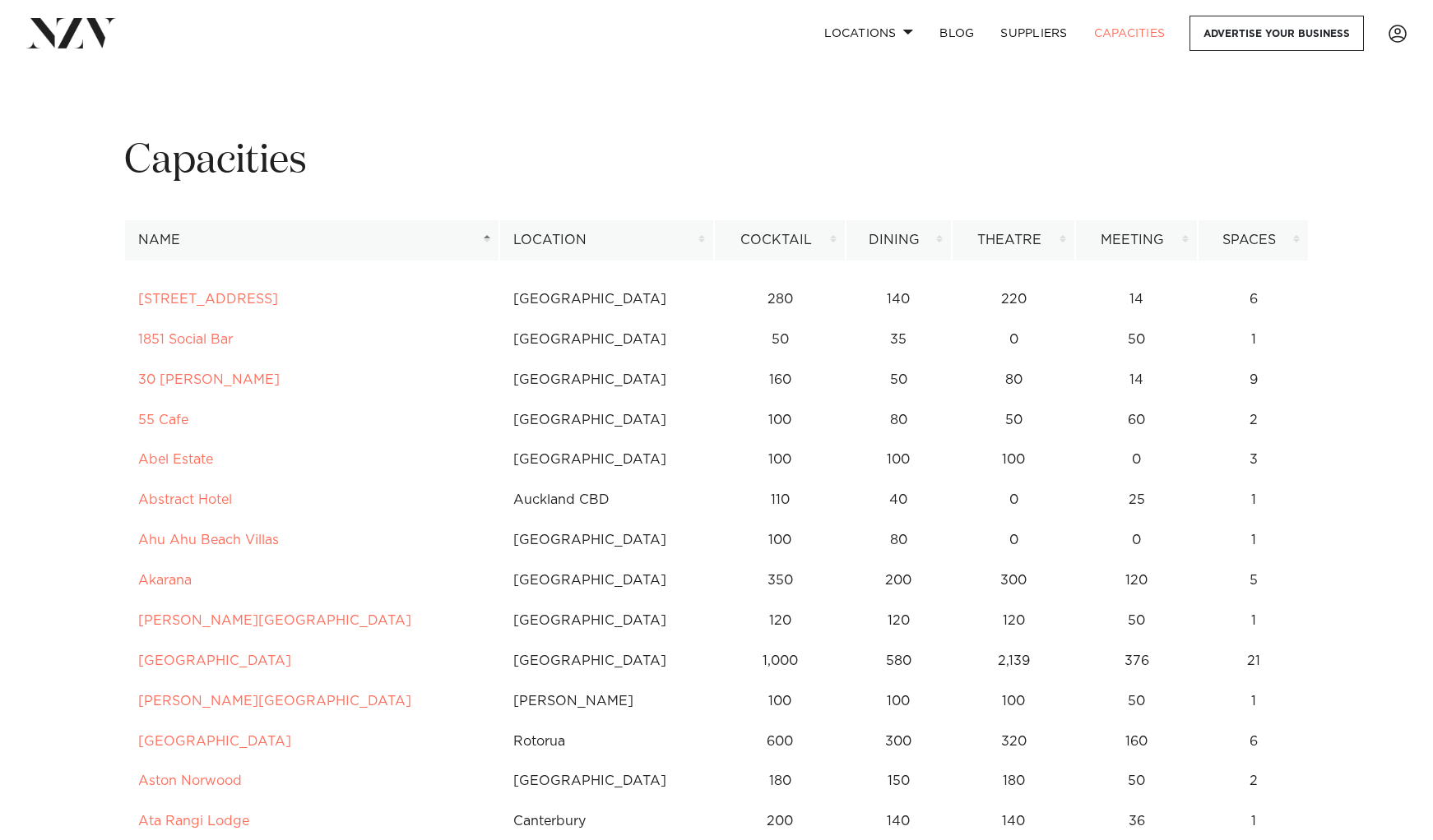
click at [679, 240] on th "Location" at bounding box center [607, 241] width 215 height 41
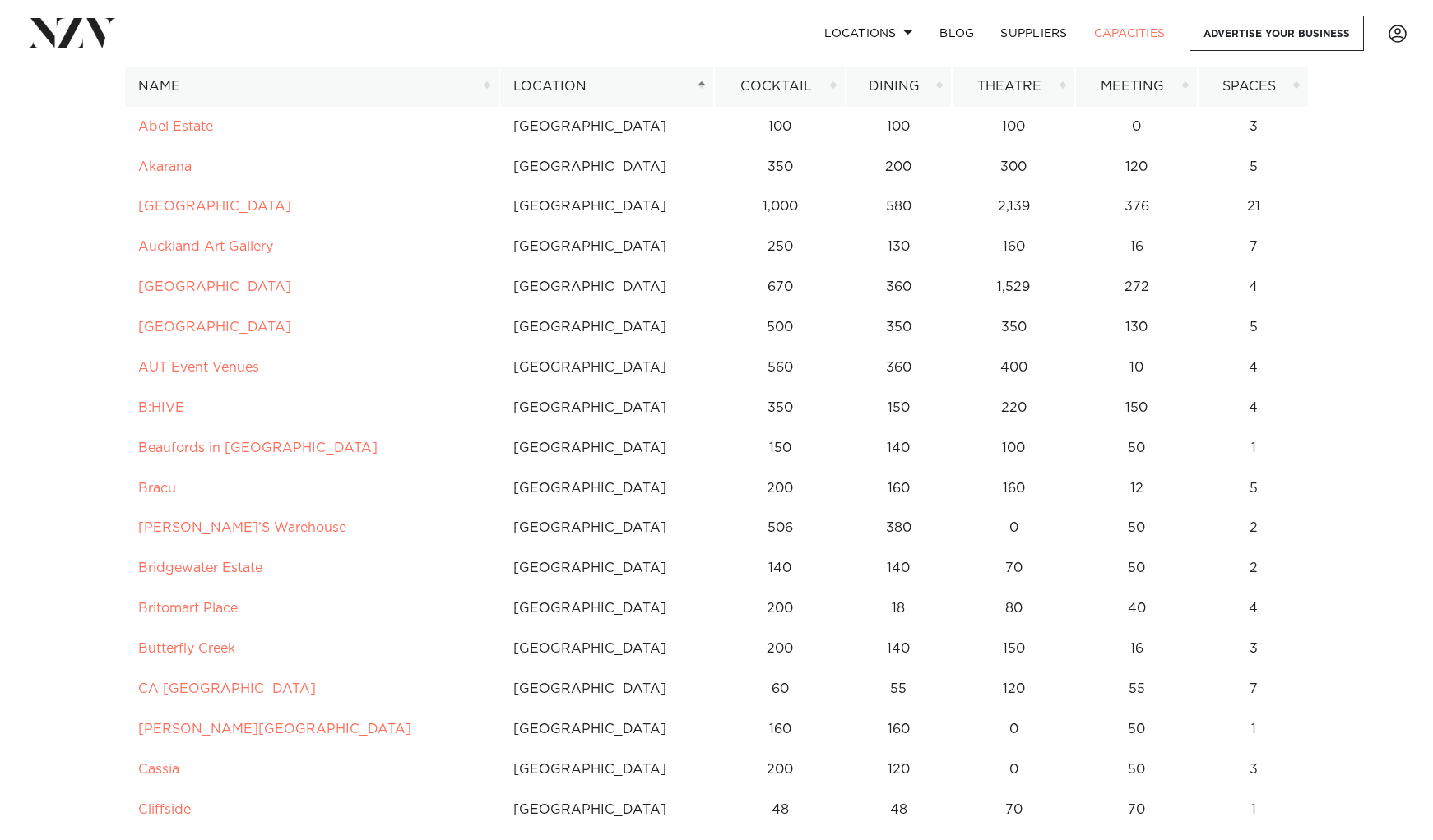
scroll to position [254, 0]
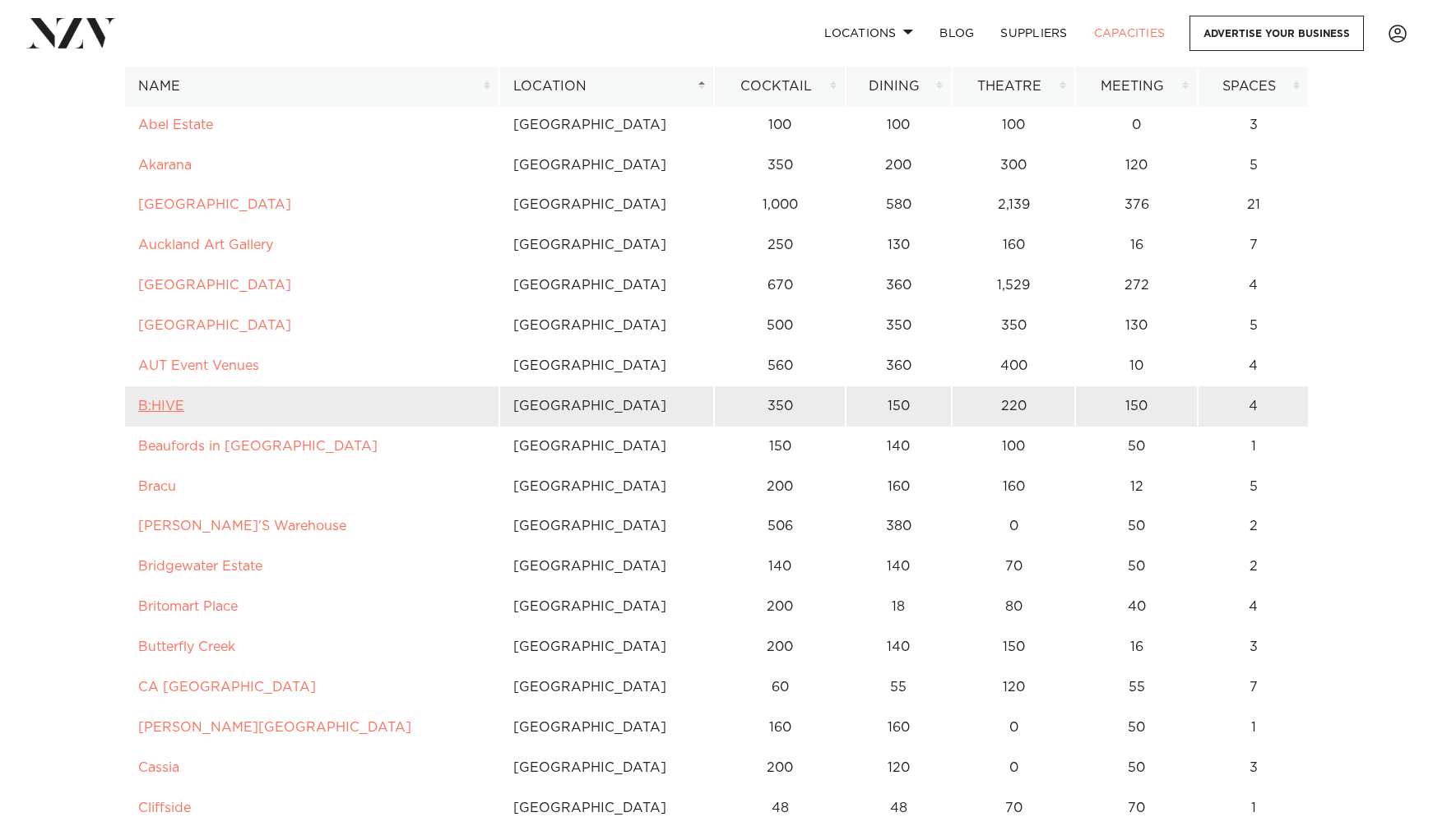
click at [159, 410] on link "B:HIVE" at bounding box center [161, 406] width 46 height 13
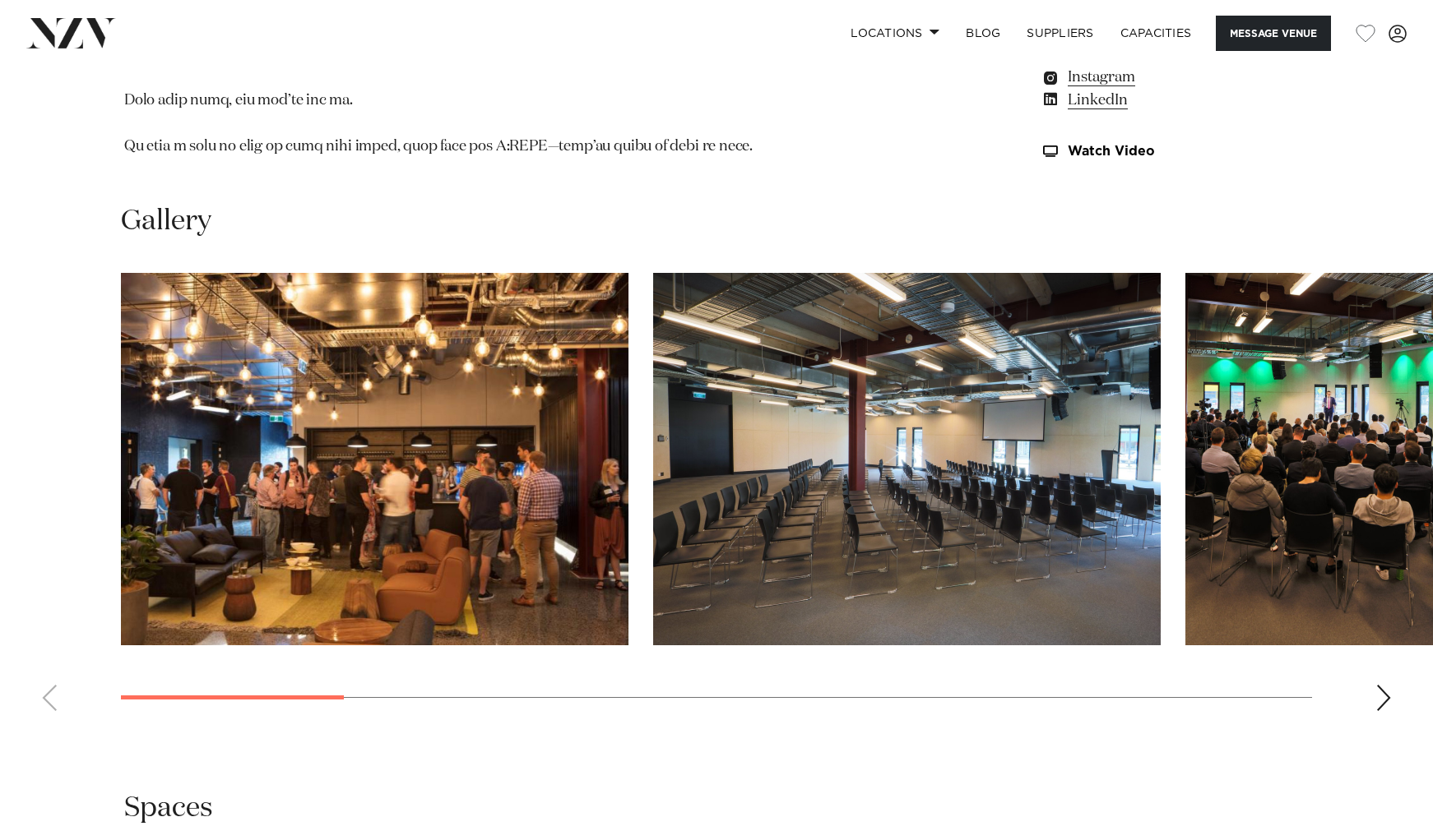
scroll to position [1528, 0]
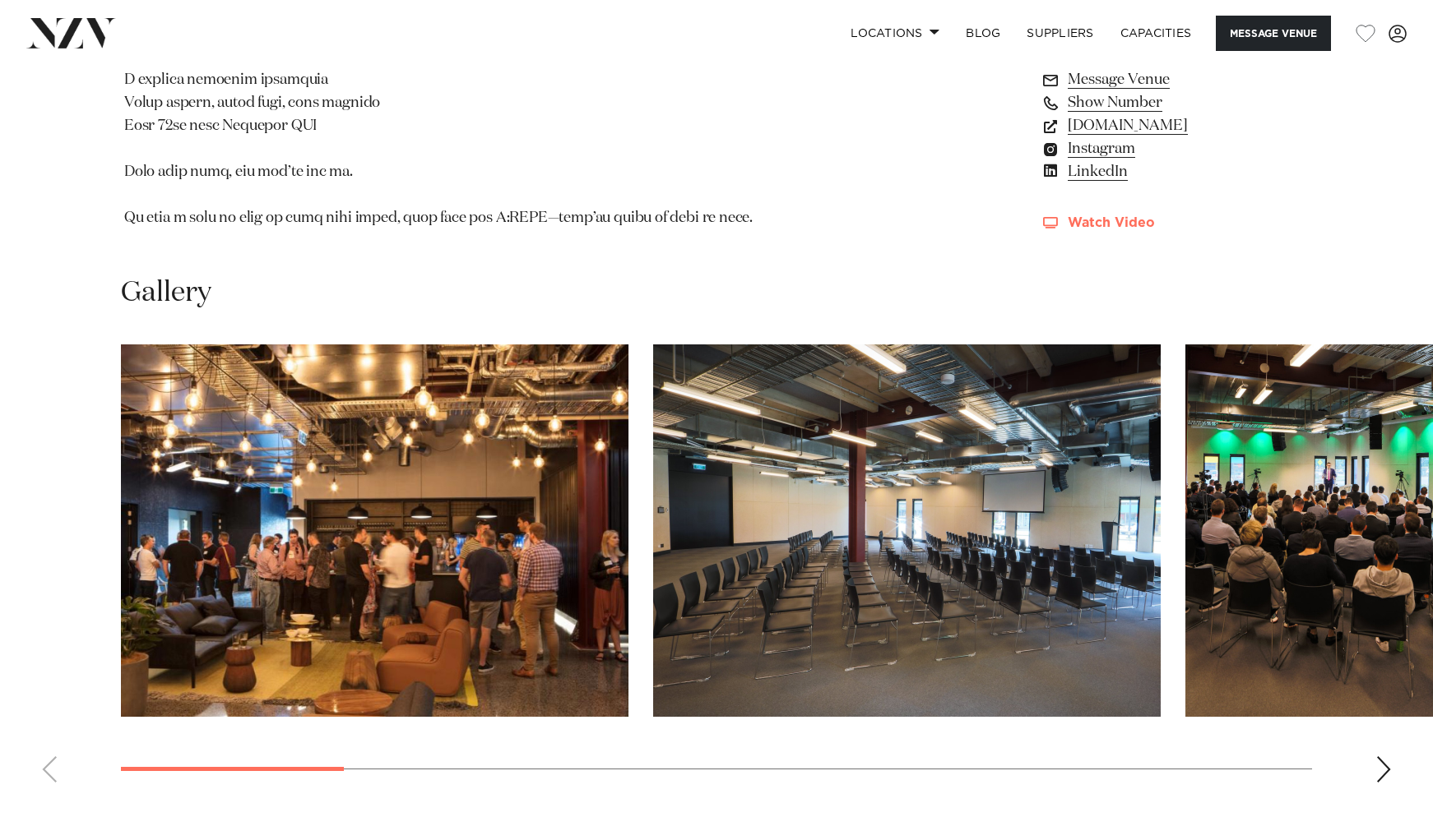
click at [1093, 216] on link "Watch Video" at bounding box center [1174, 223] width 269 height 14
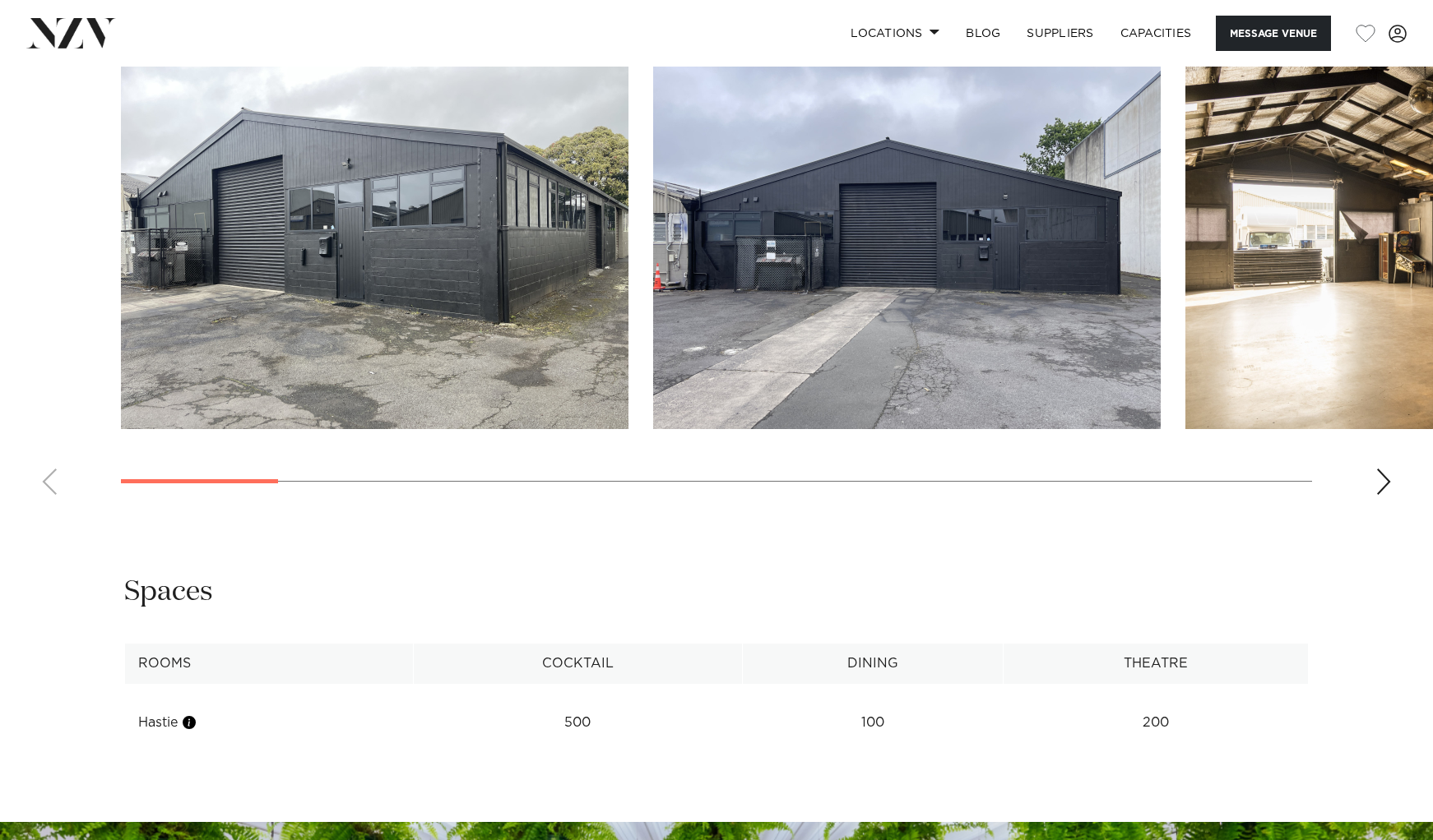
scroll to position [1613, 0]
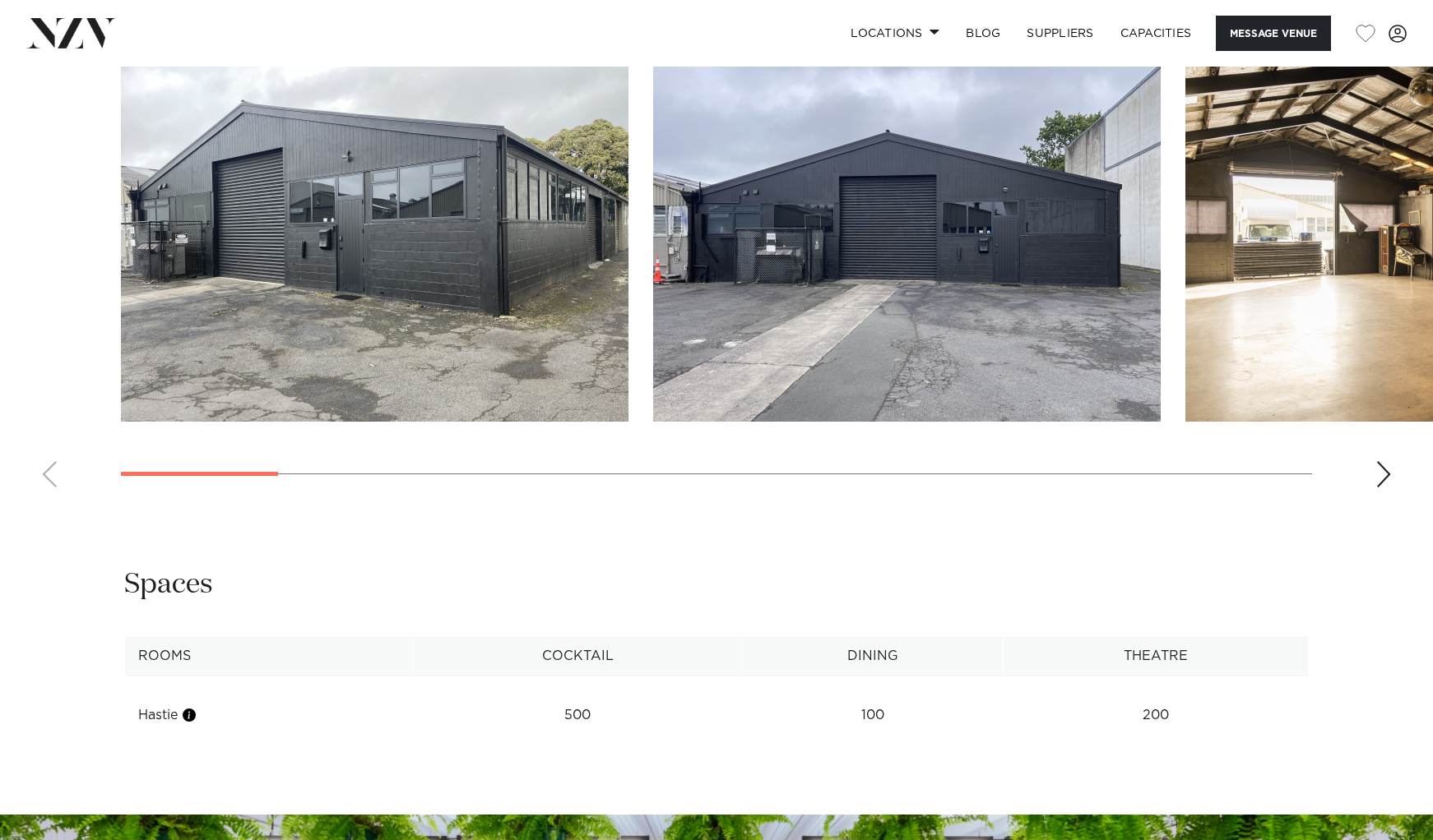
click at [1344, 357] on img "3 / 17" at bounding box center [1439, 236] width 507 height 373
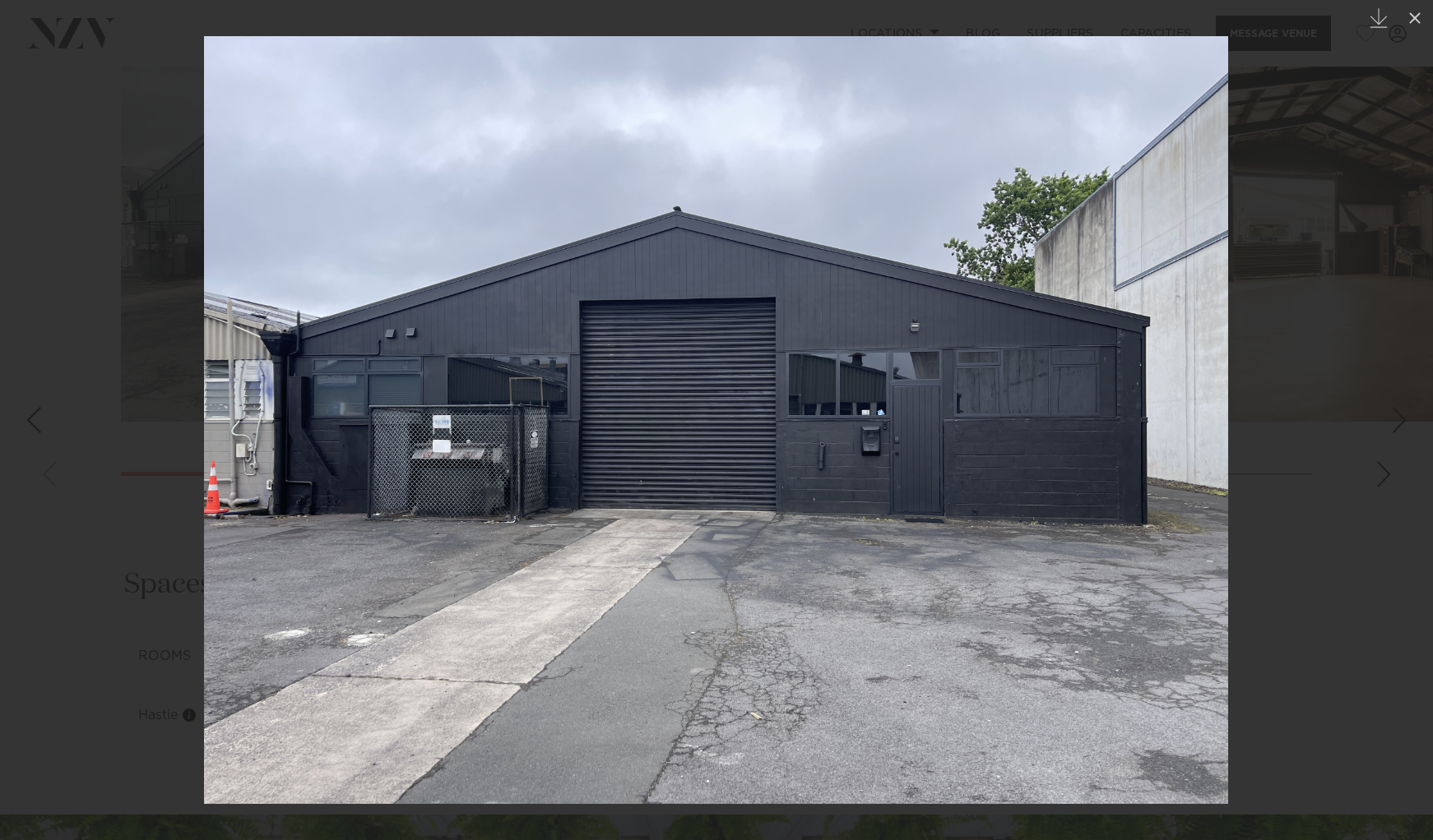
click at [1200, 458] on img at bounding box center [716, 420] width 1024 height 767
click at [1209, 225] on img at bounding box center [716, 420] width 1024 height 767
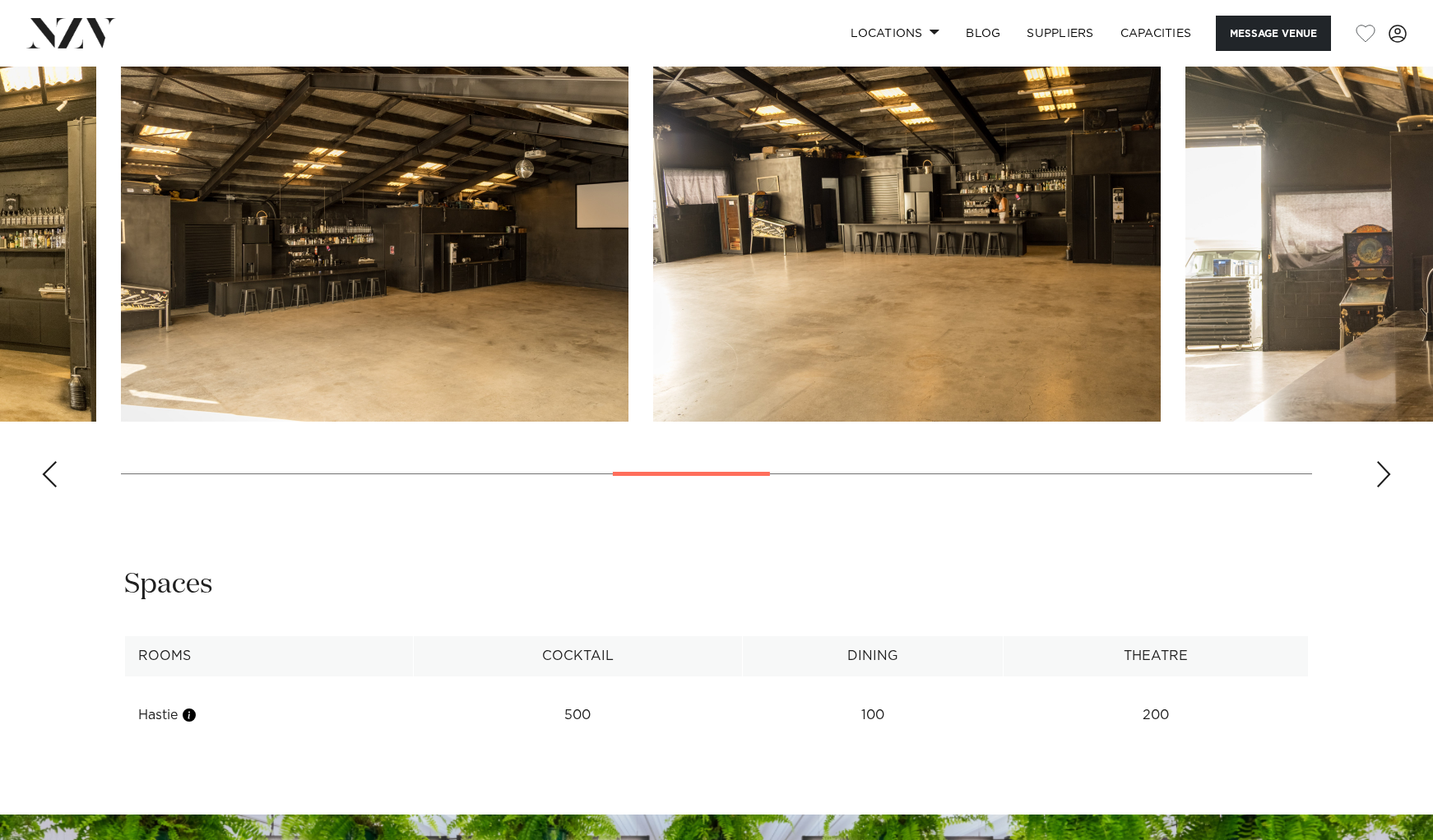
click at [1378, 483] on div "Next slide" at bounding box center [1383, 474] width 17 height 26
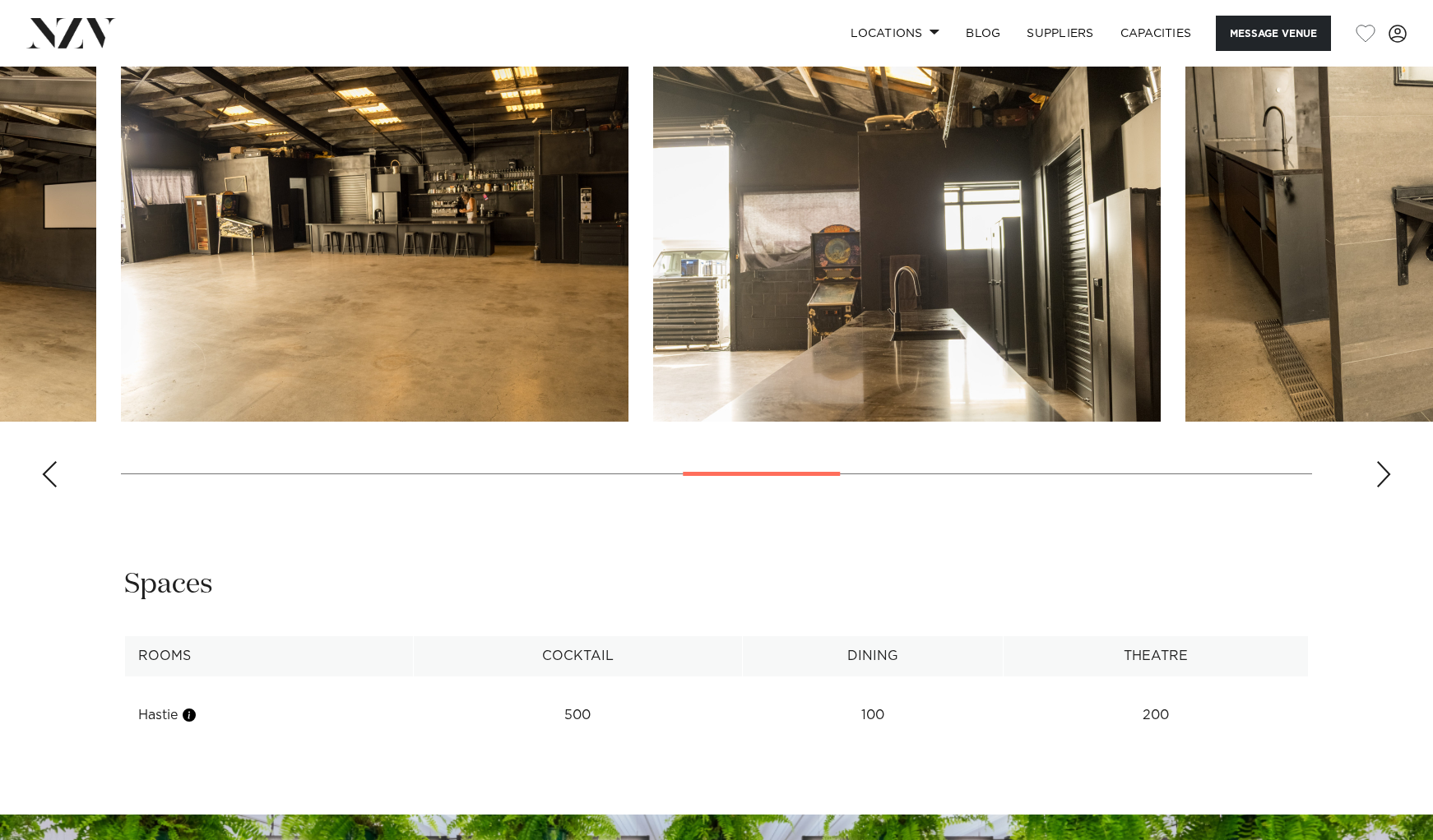
click at [1378, 483] on div "Next slide" at bounding box center [1383, 474] width 17 height 26
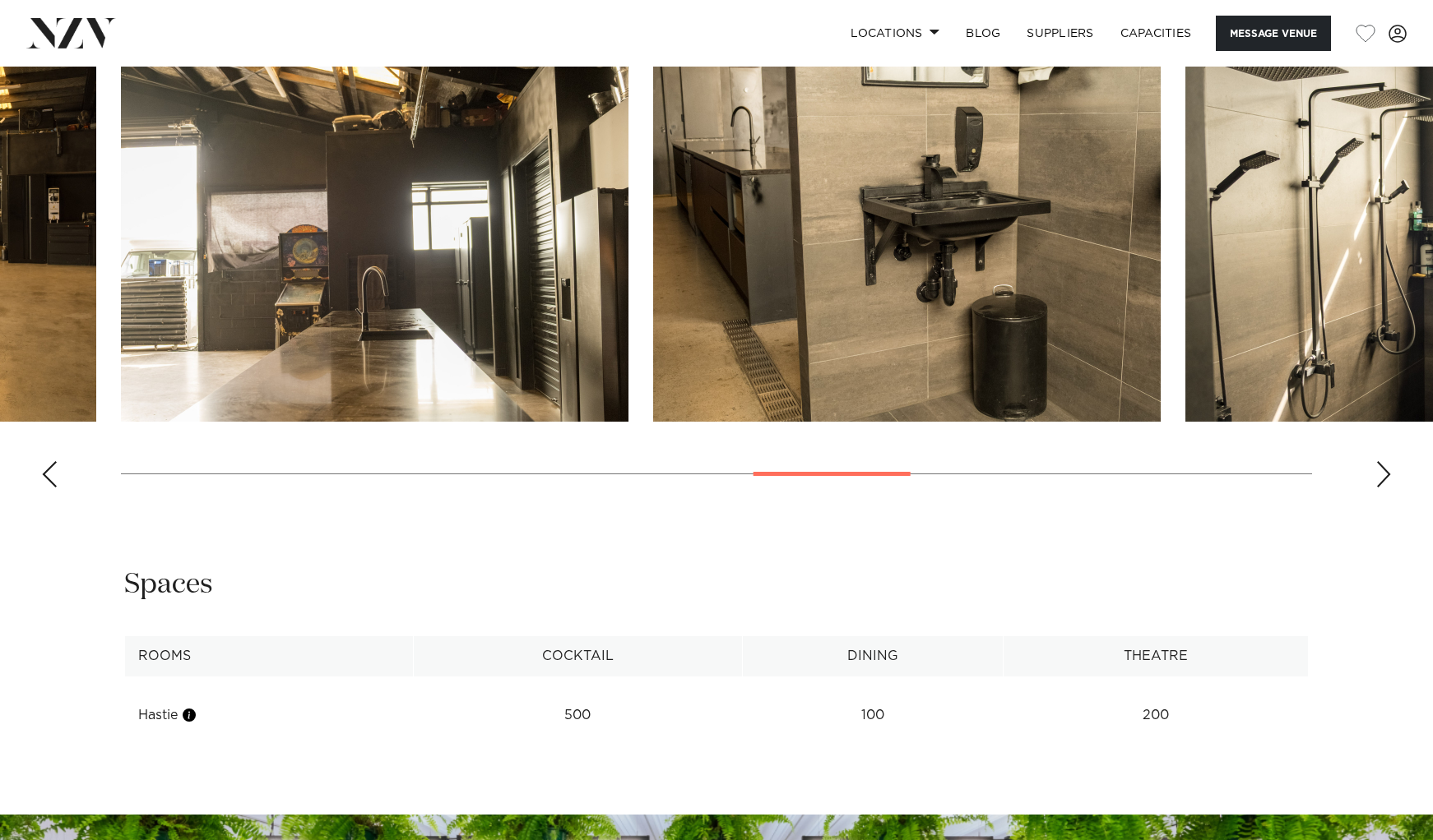
click at [1378, 483] on div "Next slide" at bounding box center [1383, 474] width 17 height 26
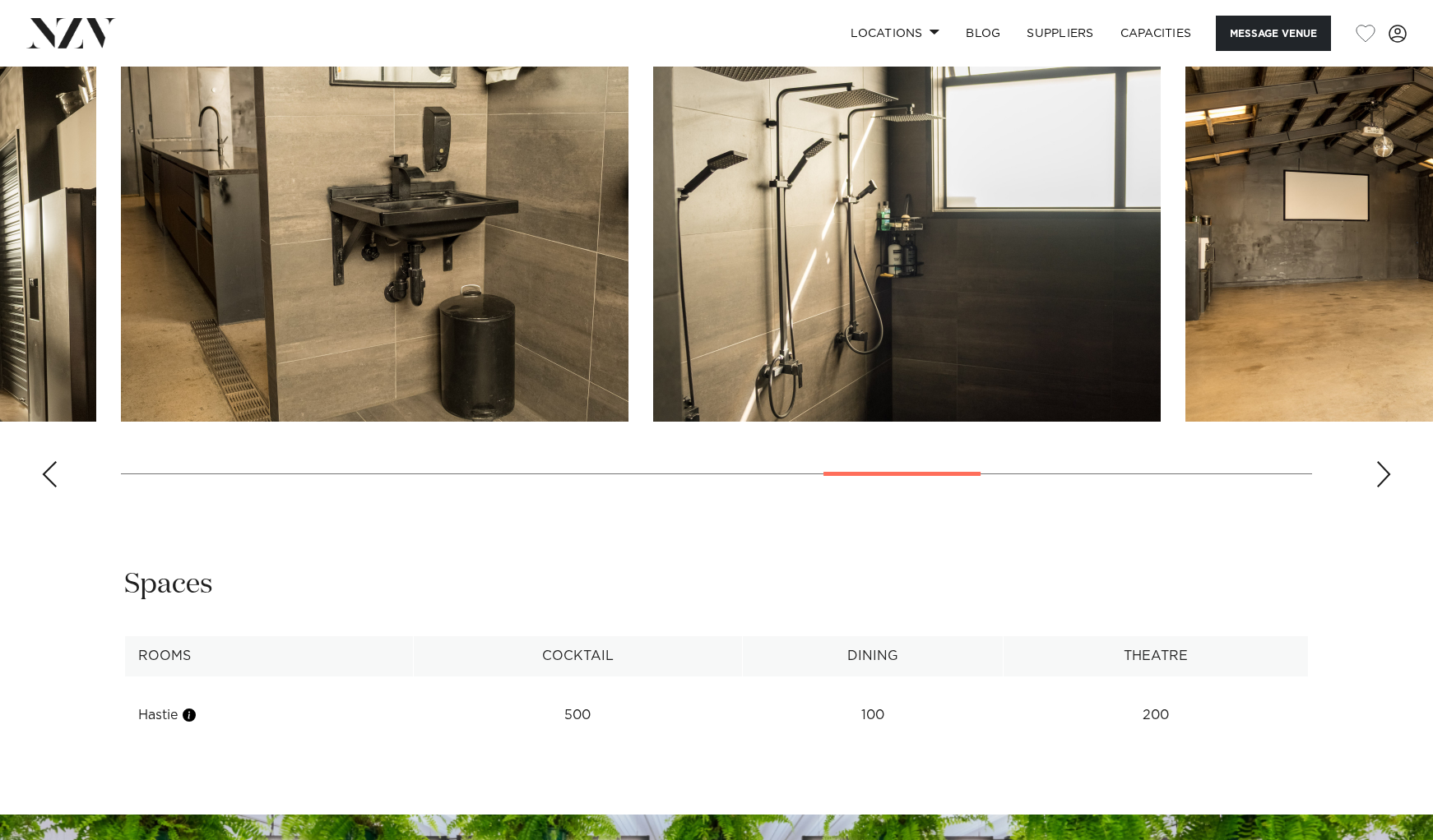
click at [1378, 483] on div "Next slide" at bounding box center [1383, 474] width 17 height 26
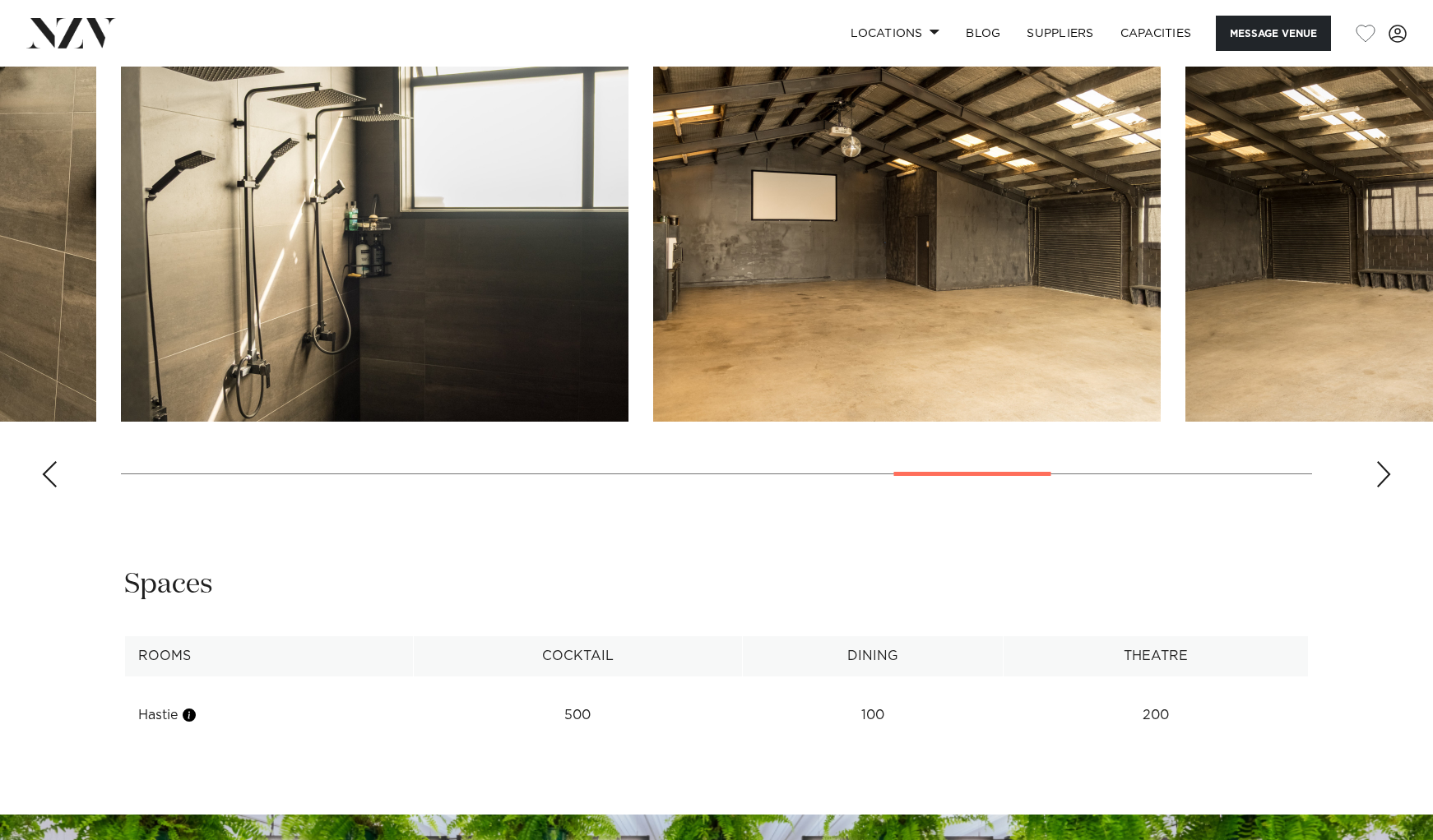
click at [1378, 483] on div "Next slide" at bounding box center [1383, 474] width 17 height 26
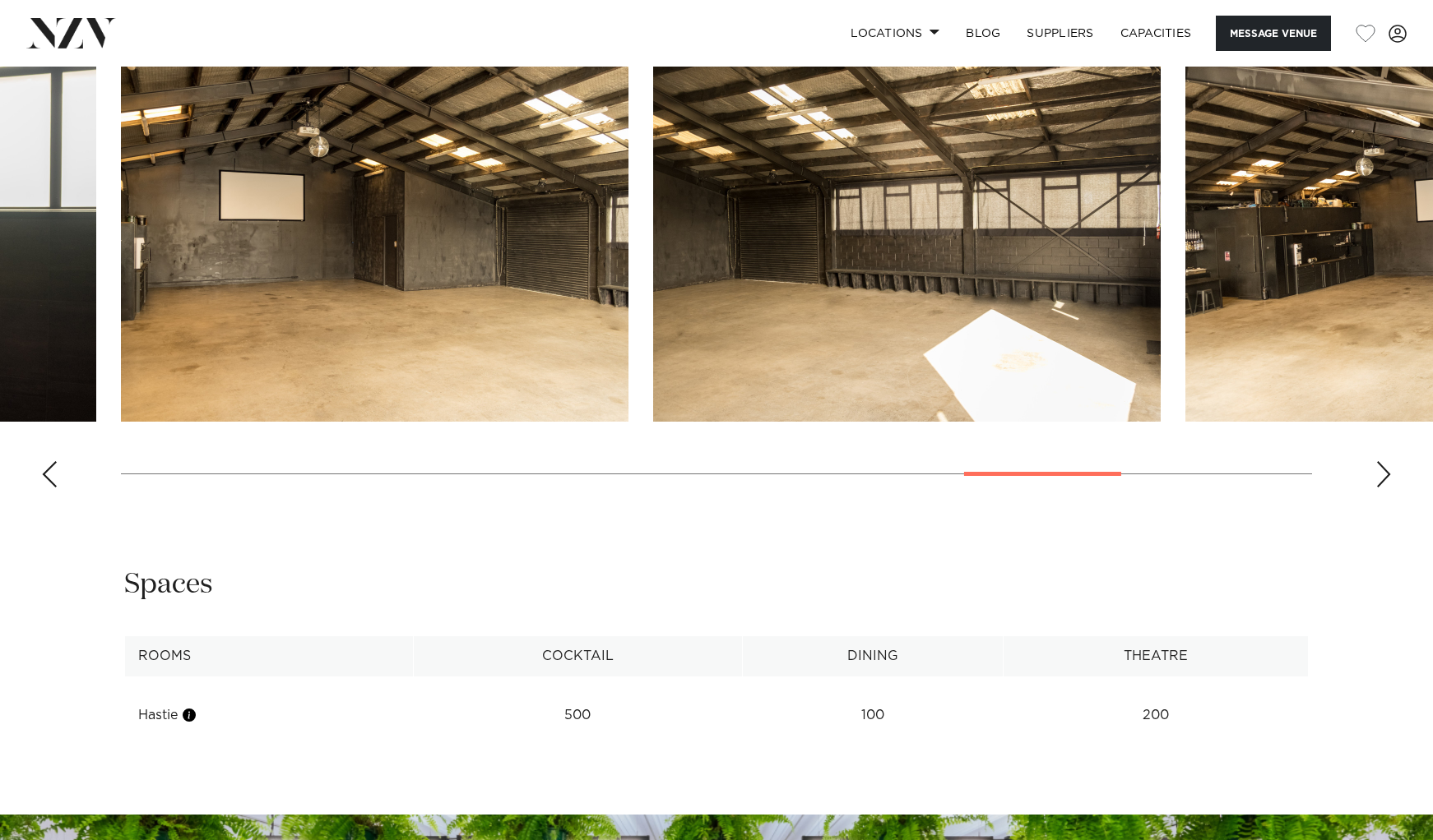
click at [1378, 483] on div "Next slide" at bounding box center [1383, 474] width 17 height 26
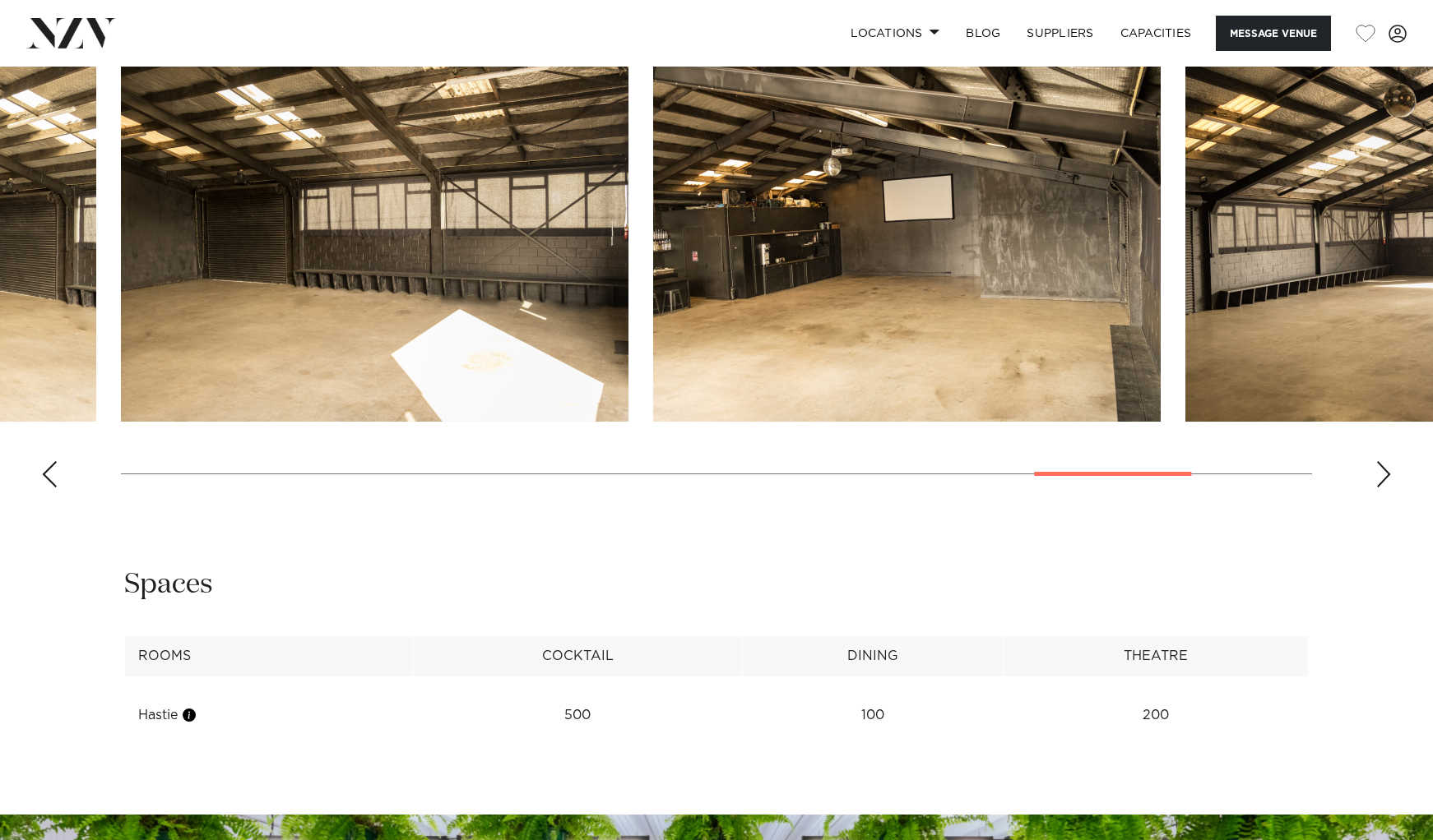
click at [1378, 483] on div "Next slide" at bounding box center [1383, 474] width 17 height 26
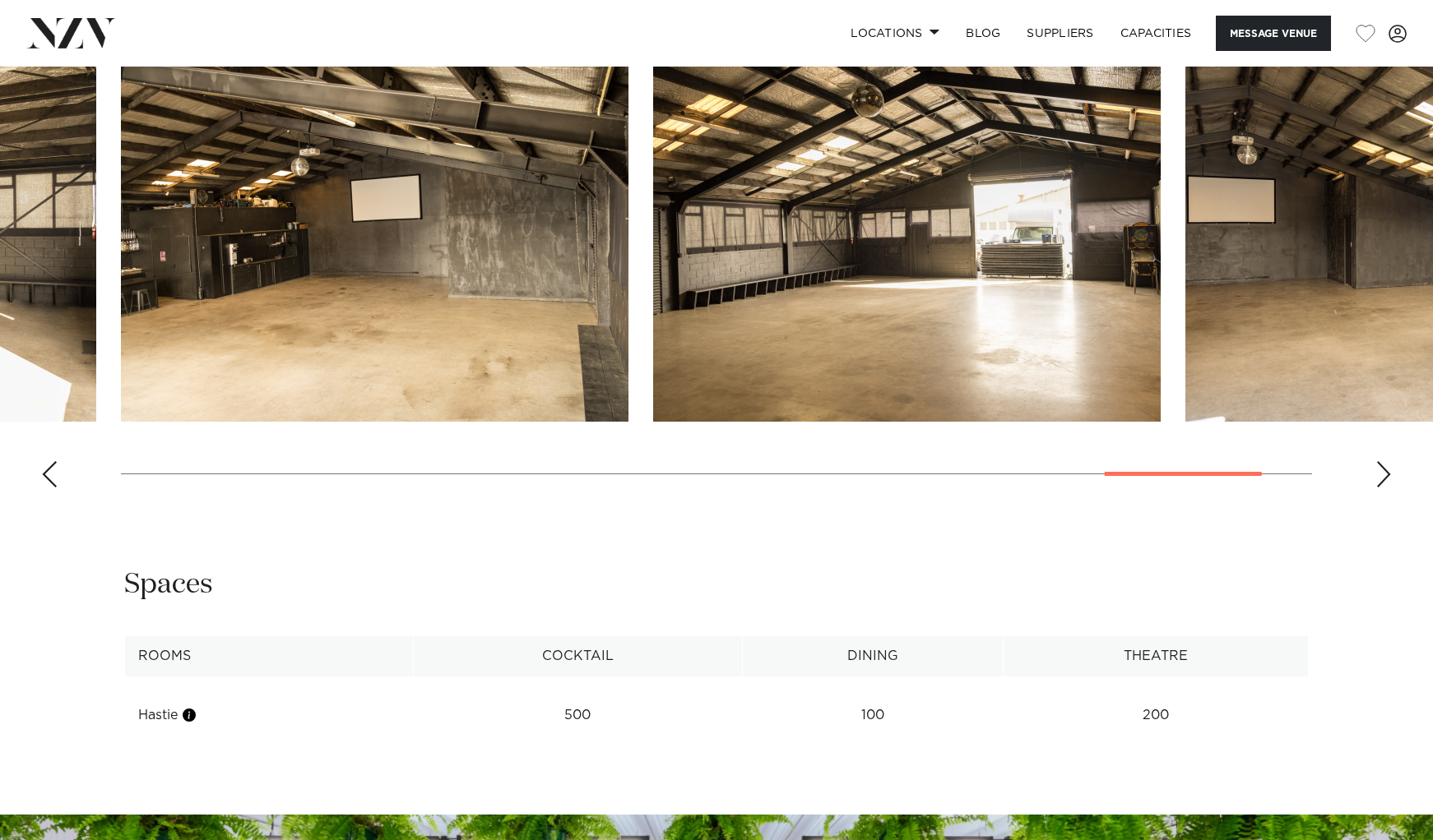
click at [1378, 483] on div "Next slide" at bounding box center [1383, 474] width 17 height 26
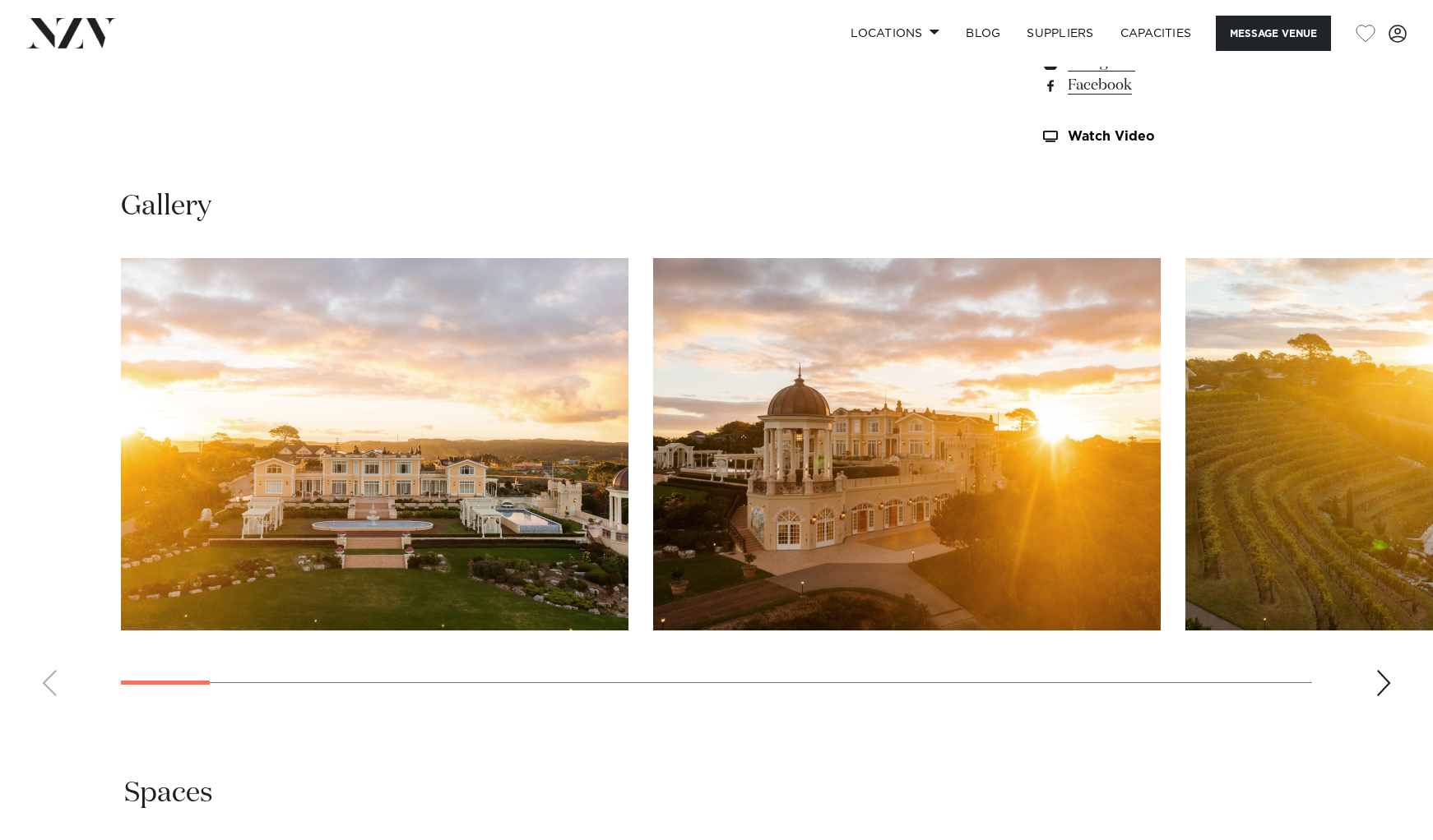
scroll to position [1509, 0]
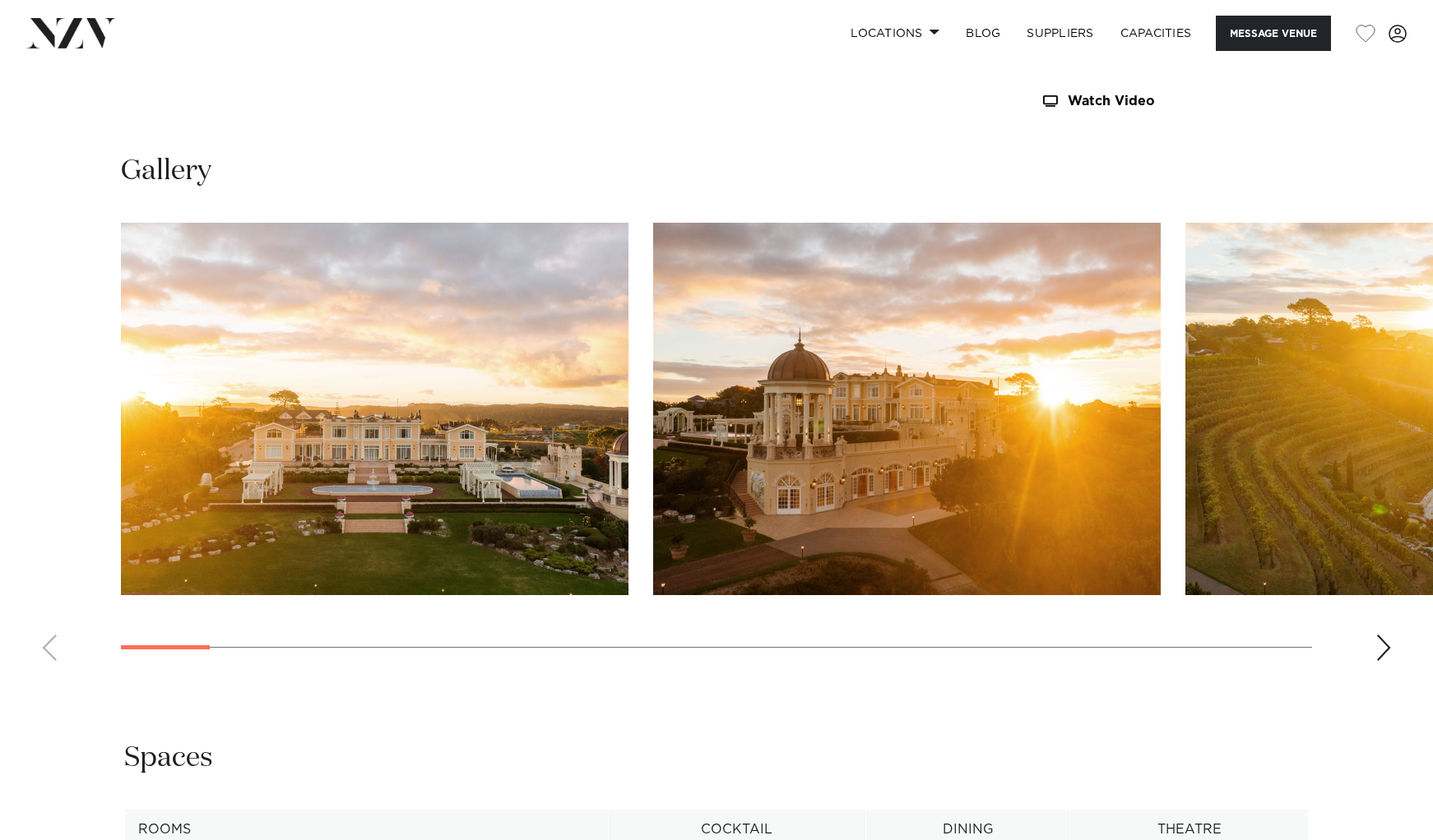
click at [1374, 654] on swiper-container at bounding box center [716, 448] width 1433 height 451
click at [1381, 650] on div "Next slide" at bounding box center [1383, 647] width 17 height 26
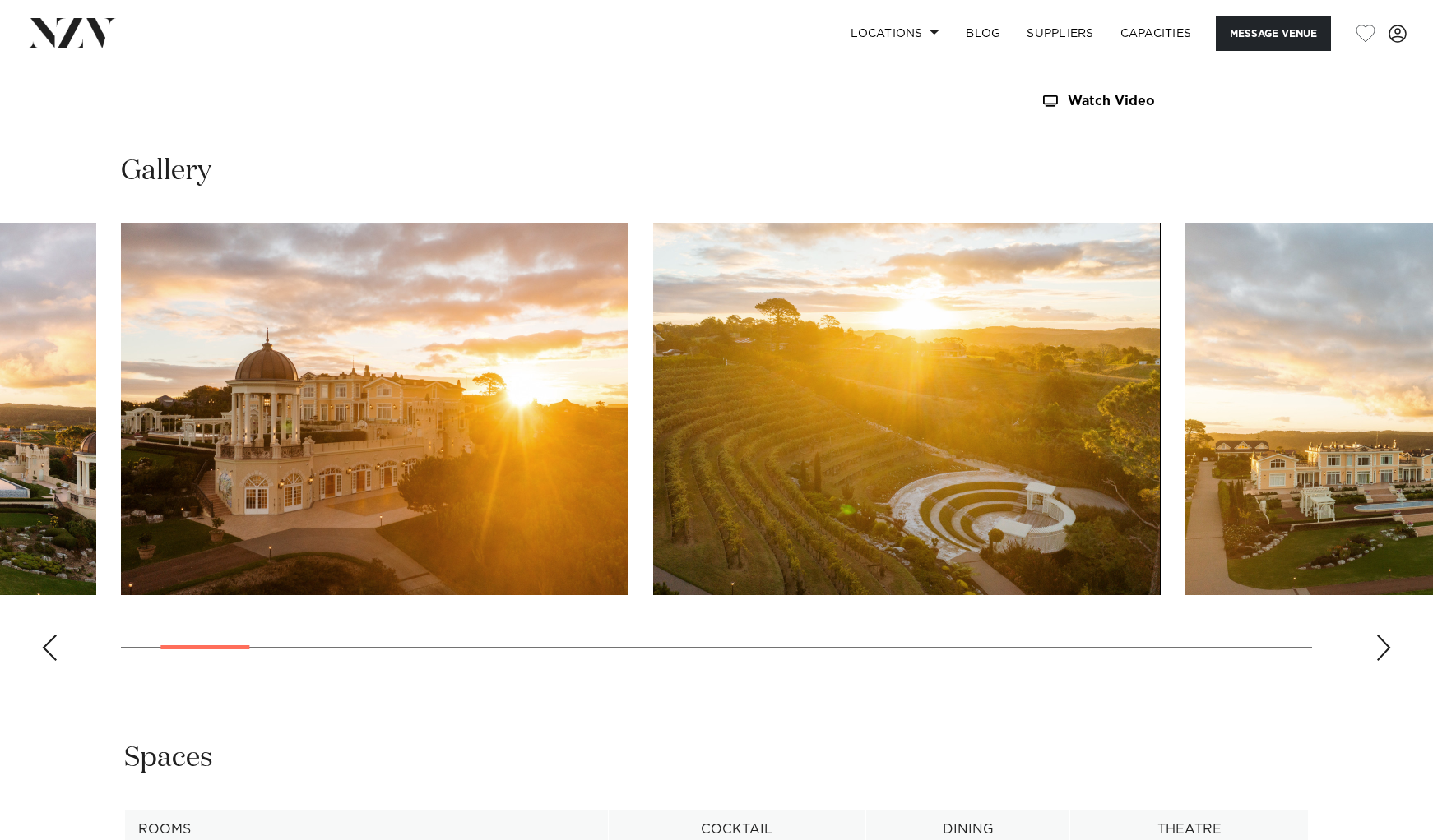
click at [1381, 650] on div "Next slide" at bounding box center [1383, 647] width 17 height 26
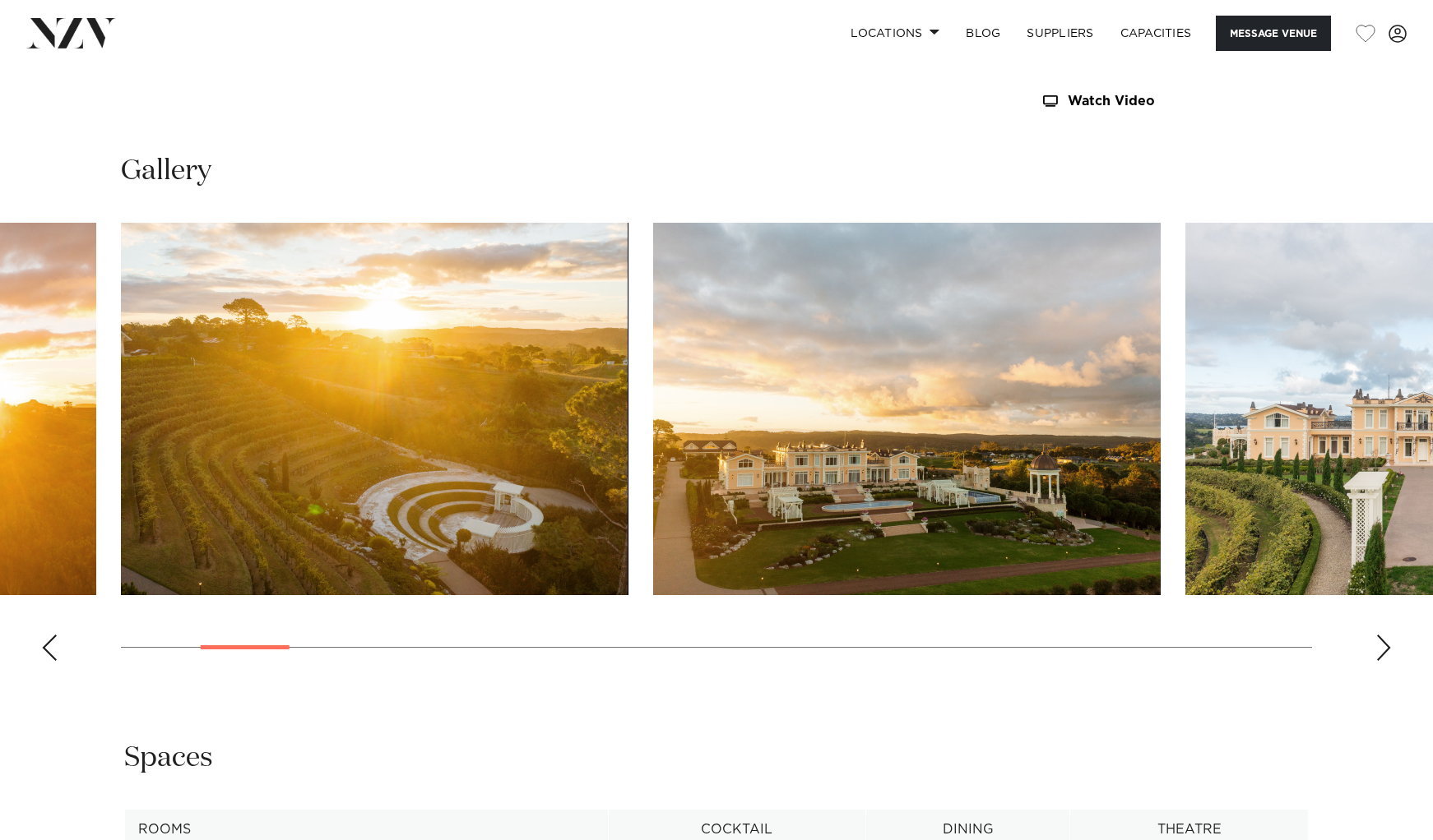
click at [1385, 648] on div "Next slide" at bounding box center [1383, 647] width 17 height 26
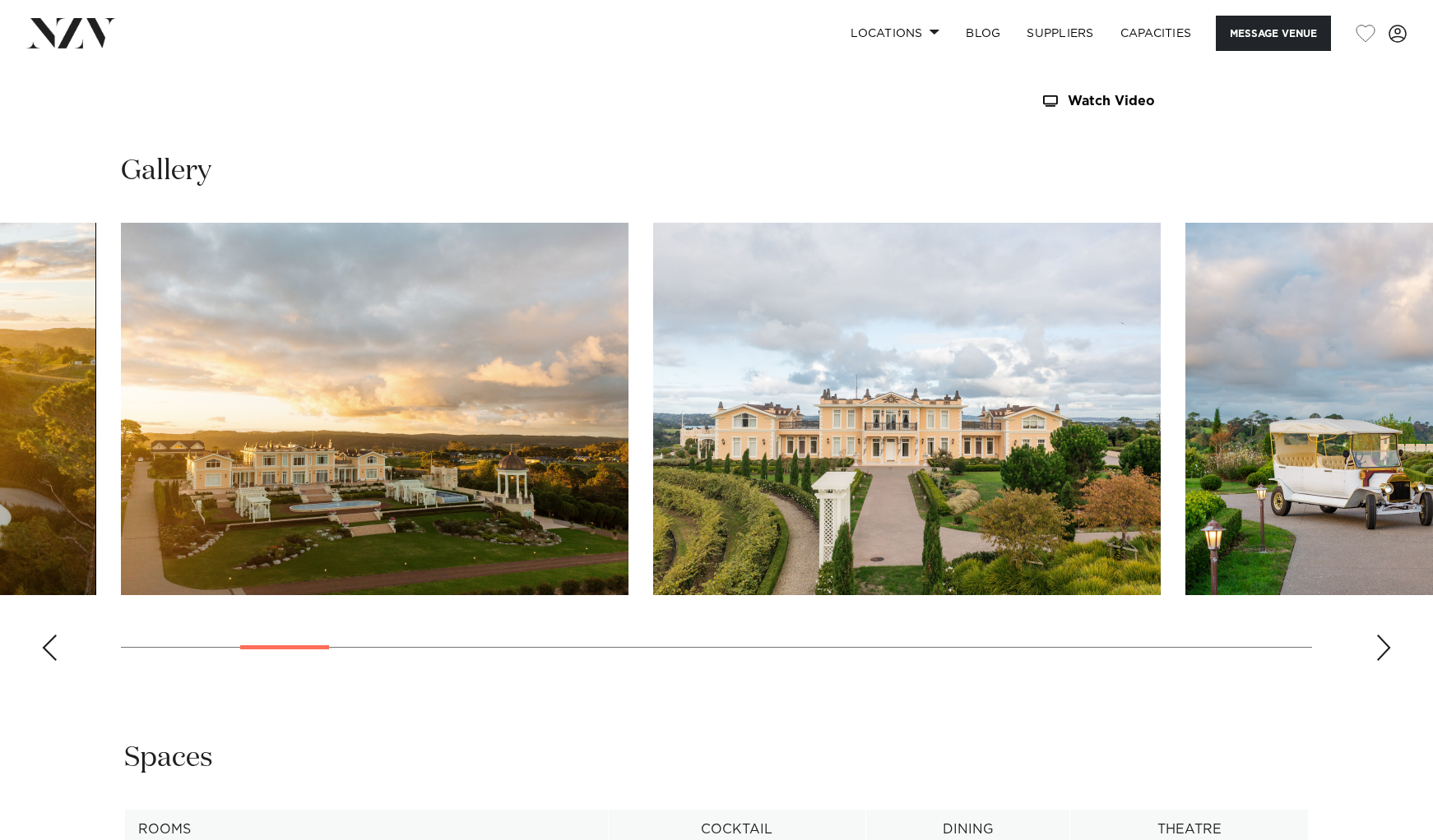
click at [1385, 648] on div "Next slide" at bounding box center [1383, 647] width 17 height 26
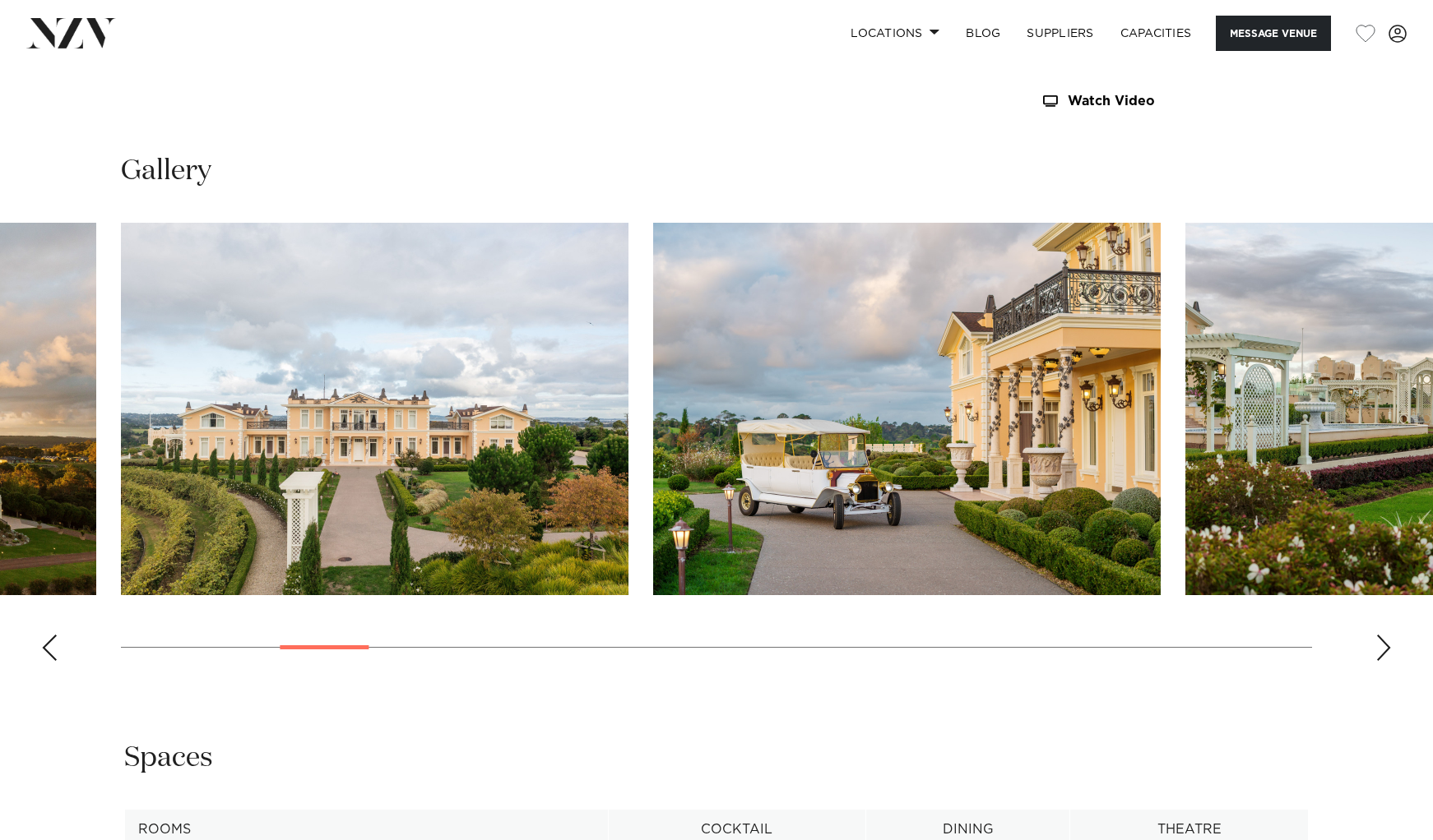
click at [1385, 648] on div "Next slide" at bounding box center [1383, 647] width 17 height 26
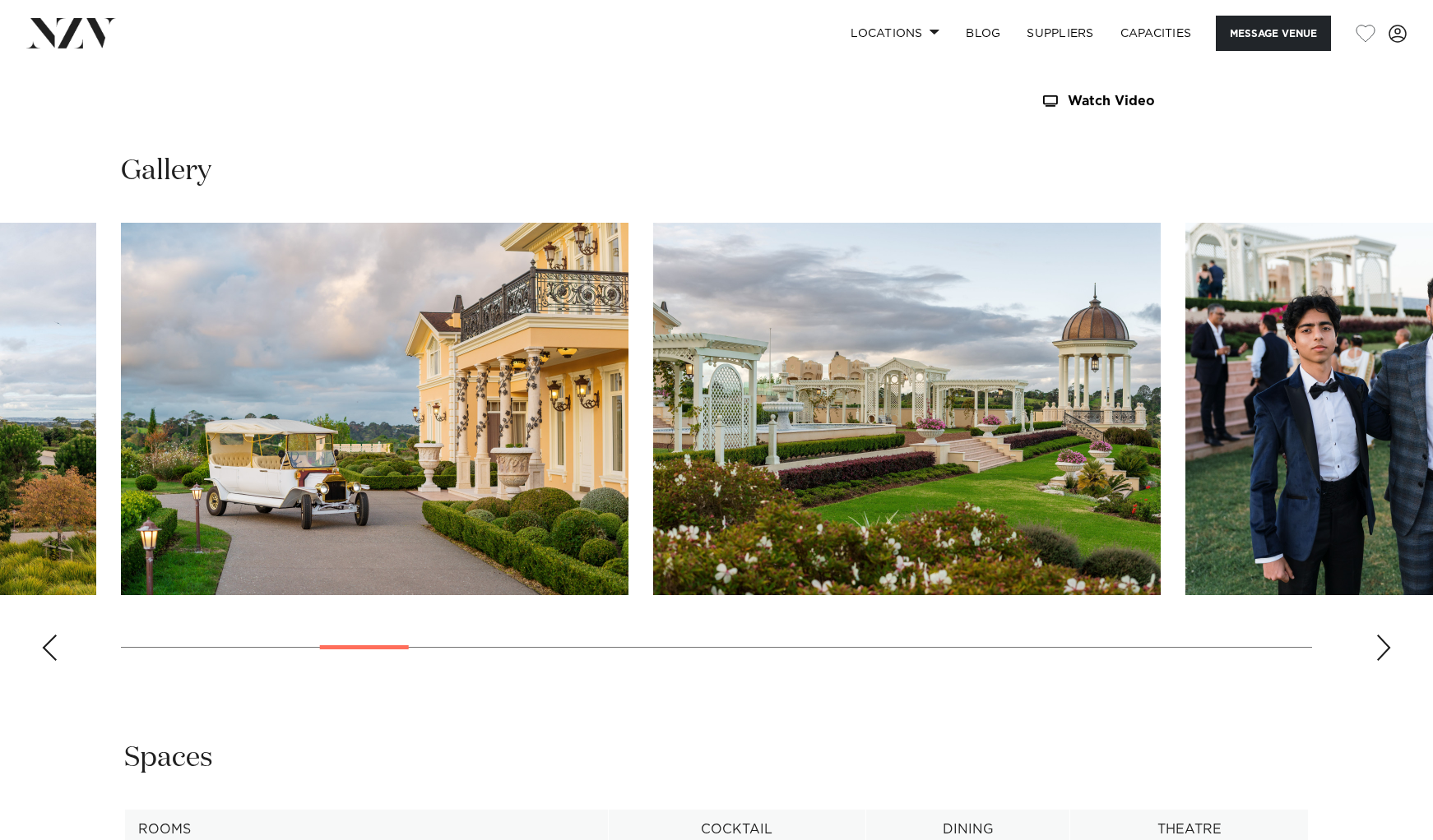
click at [1385, 648] on div "Next slide" at bounding box center [1383, 647] width 17 height 26
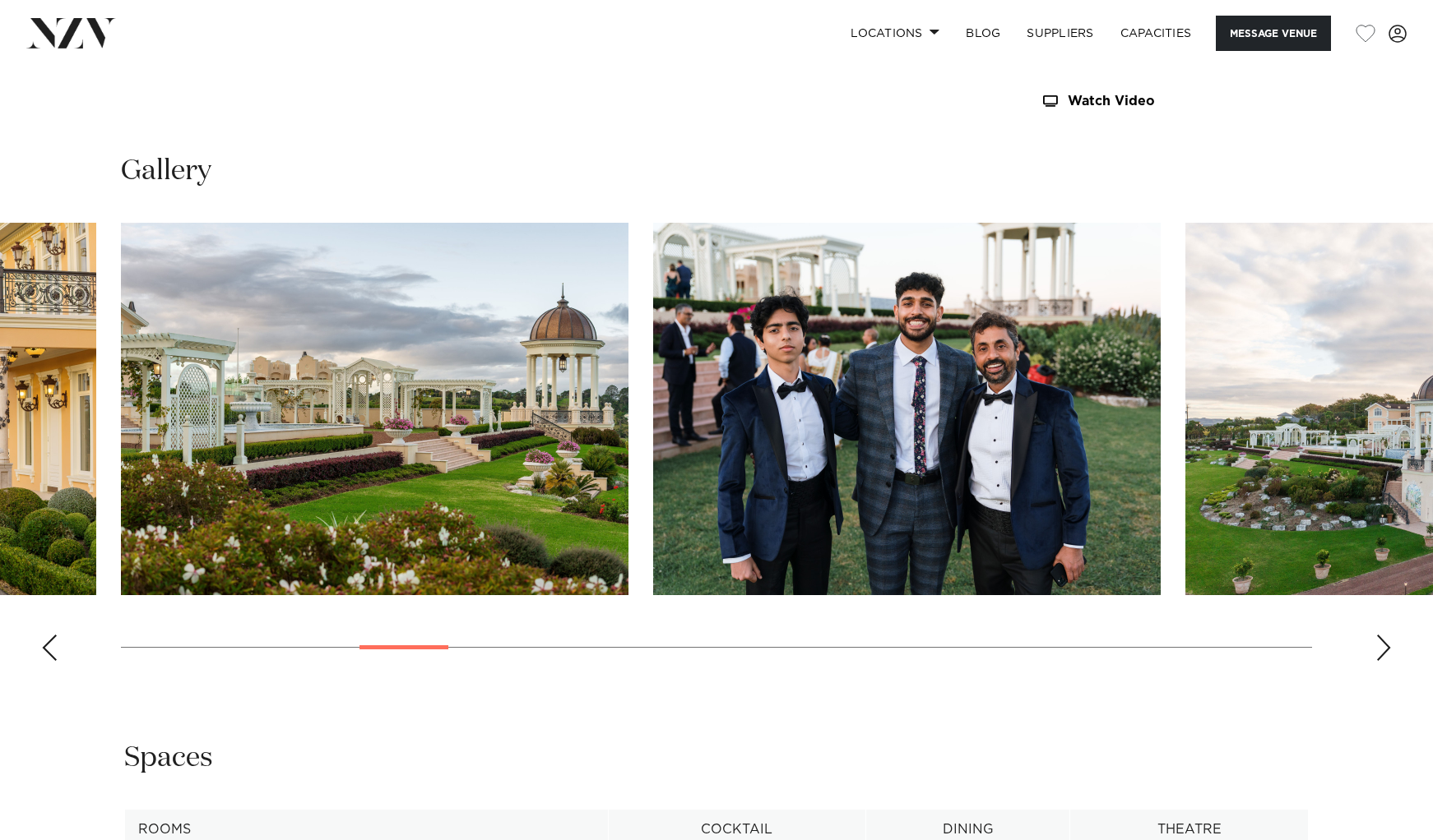
click at [1385, 648] on div "Next slide" at bounding box center [1383, 647] width 17 height 26
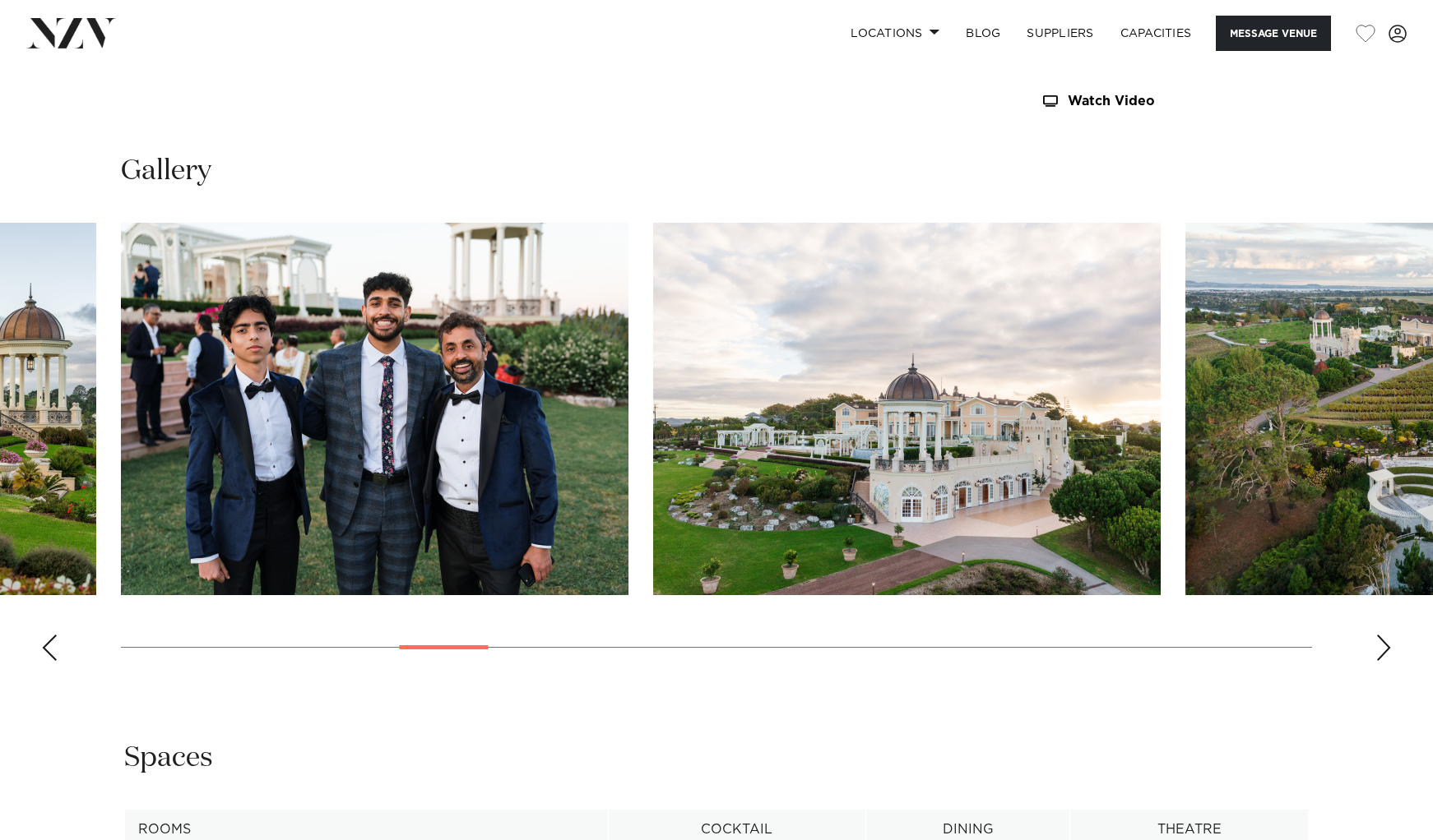
click at [1385, 648] on div "Next slide" at bounding box center [1383, 647] width 17 height 26
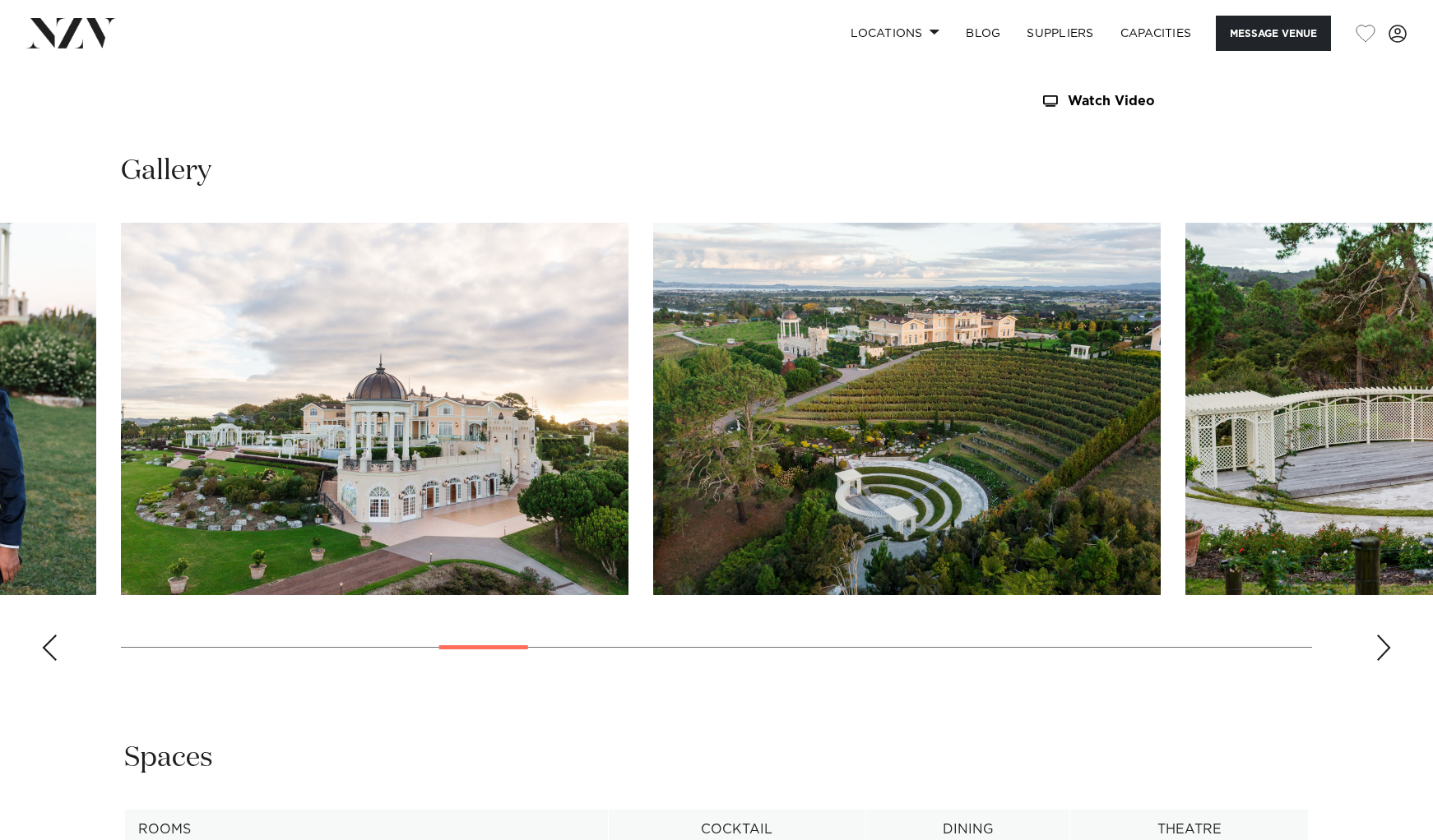
click at [1385, 648] on div "Next slide" at bounding box center [1383, 647] width 17 height 26
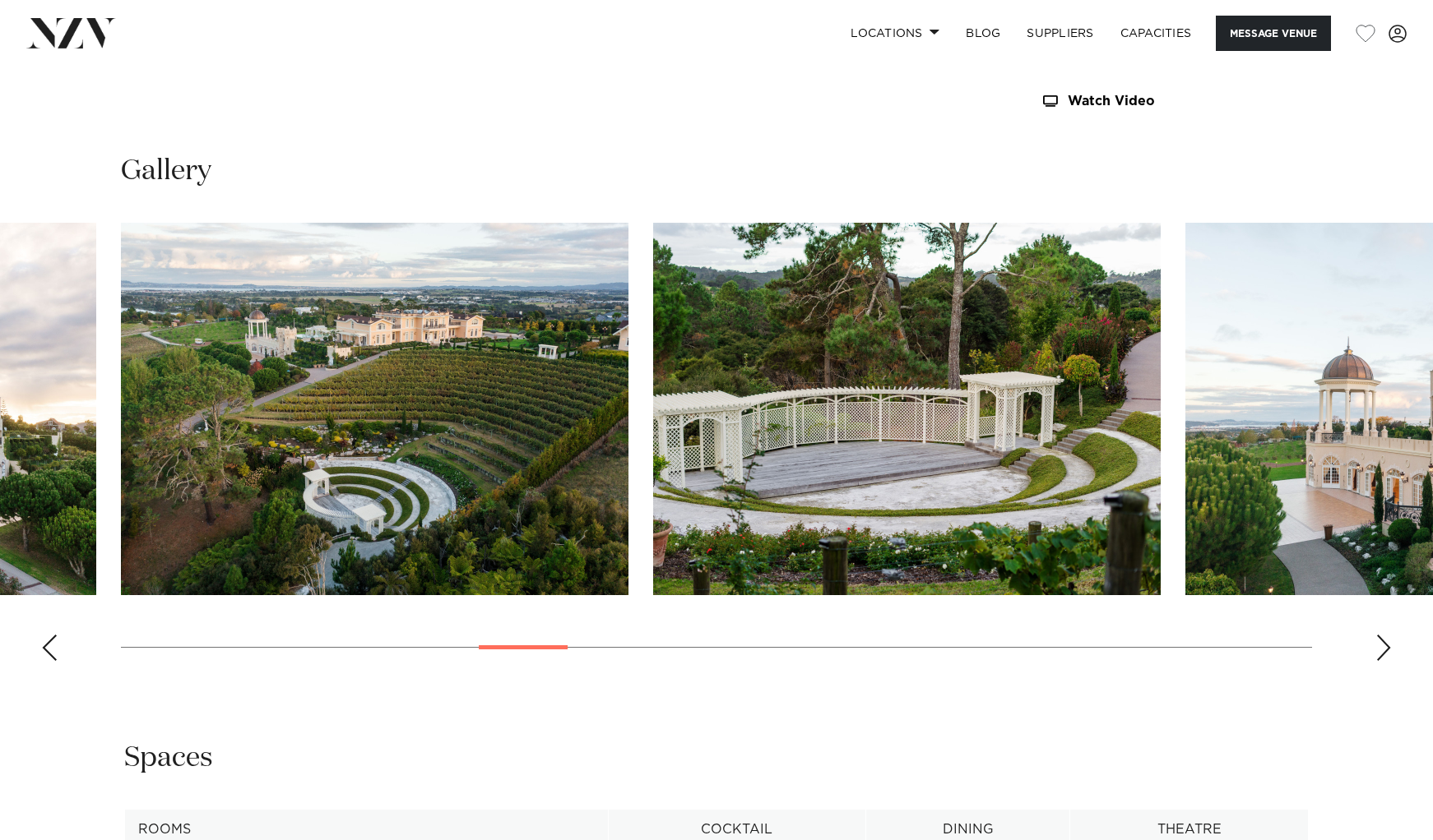
click at [1385, 648] on div "Next slide" at bounding box center [1383, 647] width 17 height 26
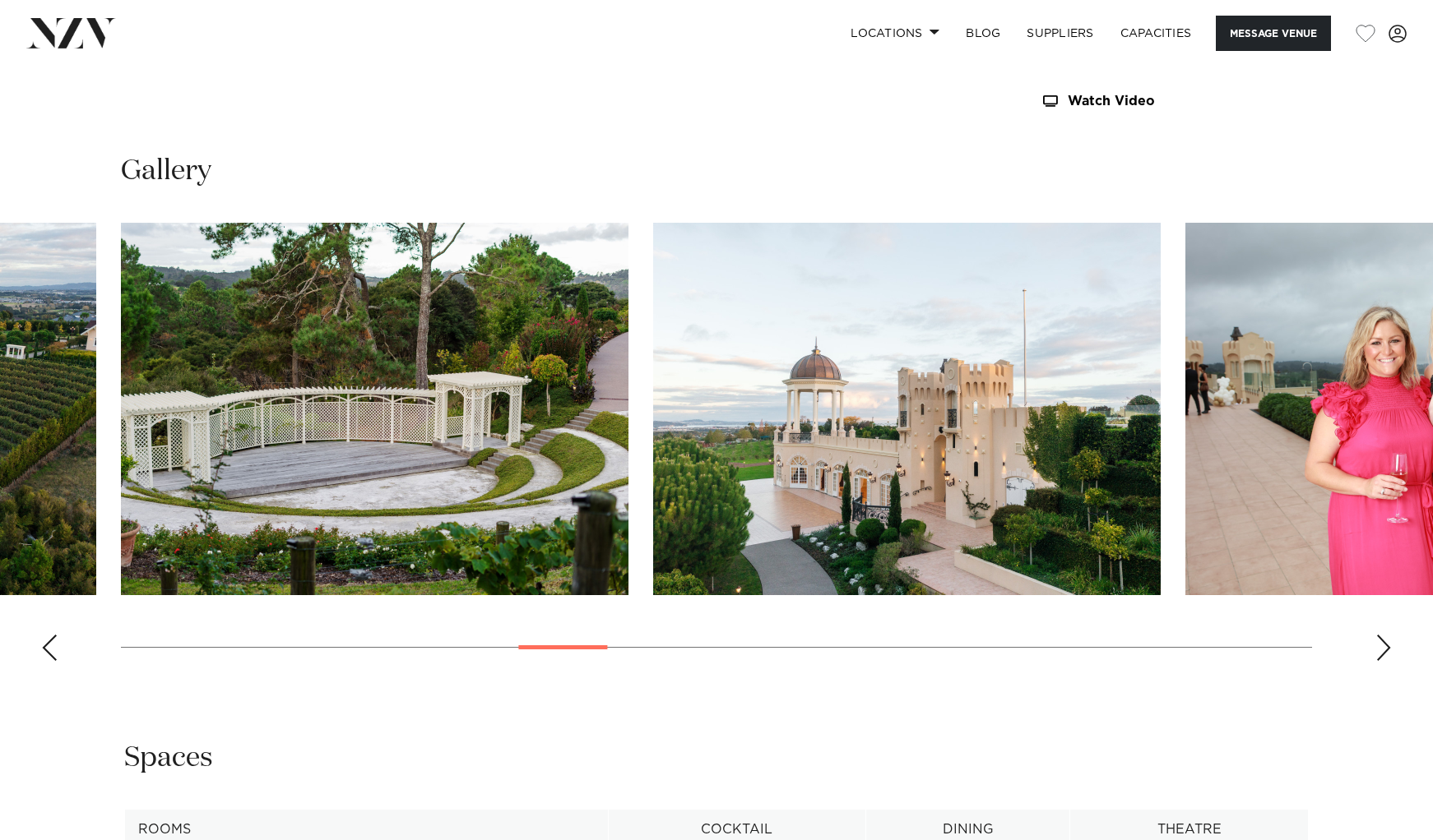
click at [1385, 648] on div "Next slide" at bounding box center [1383, 647] width 17 height 26
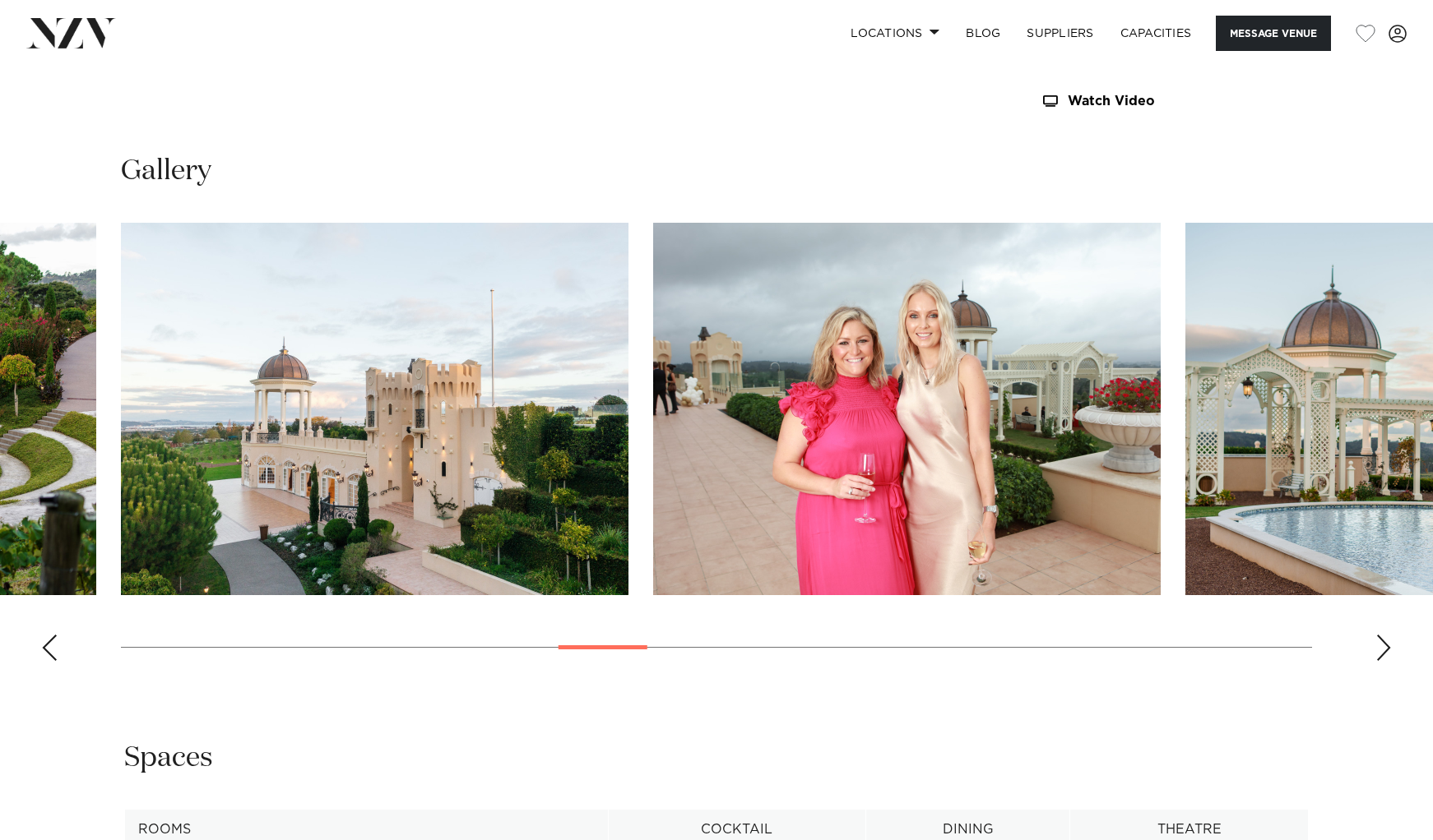
click at [1385, 648] on div "Next slide" at bounding box center [1383, 647] width 17 height 26
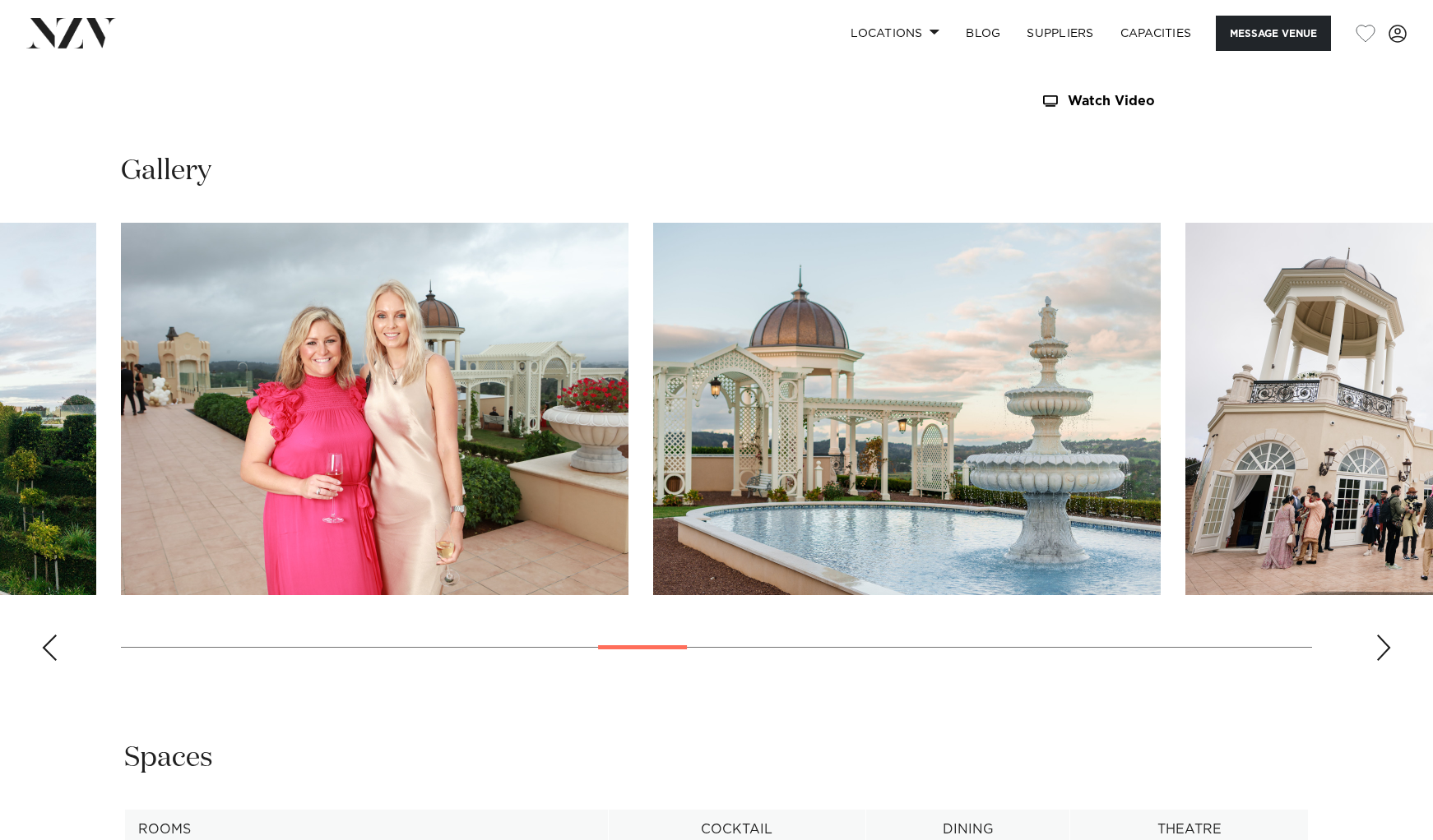
click at [1385, 648] on div "Next slide" at bounding box center [1383, 647] width 17 height 26
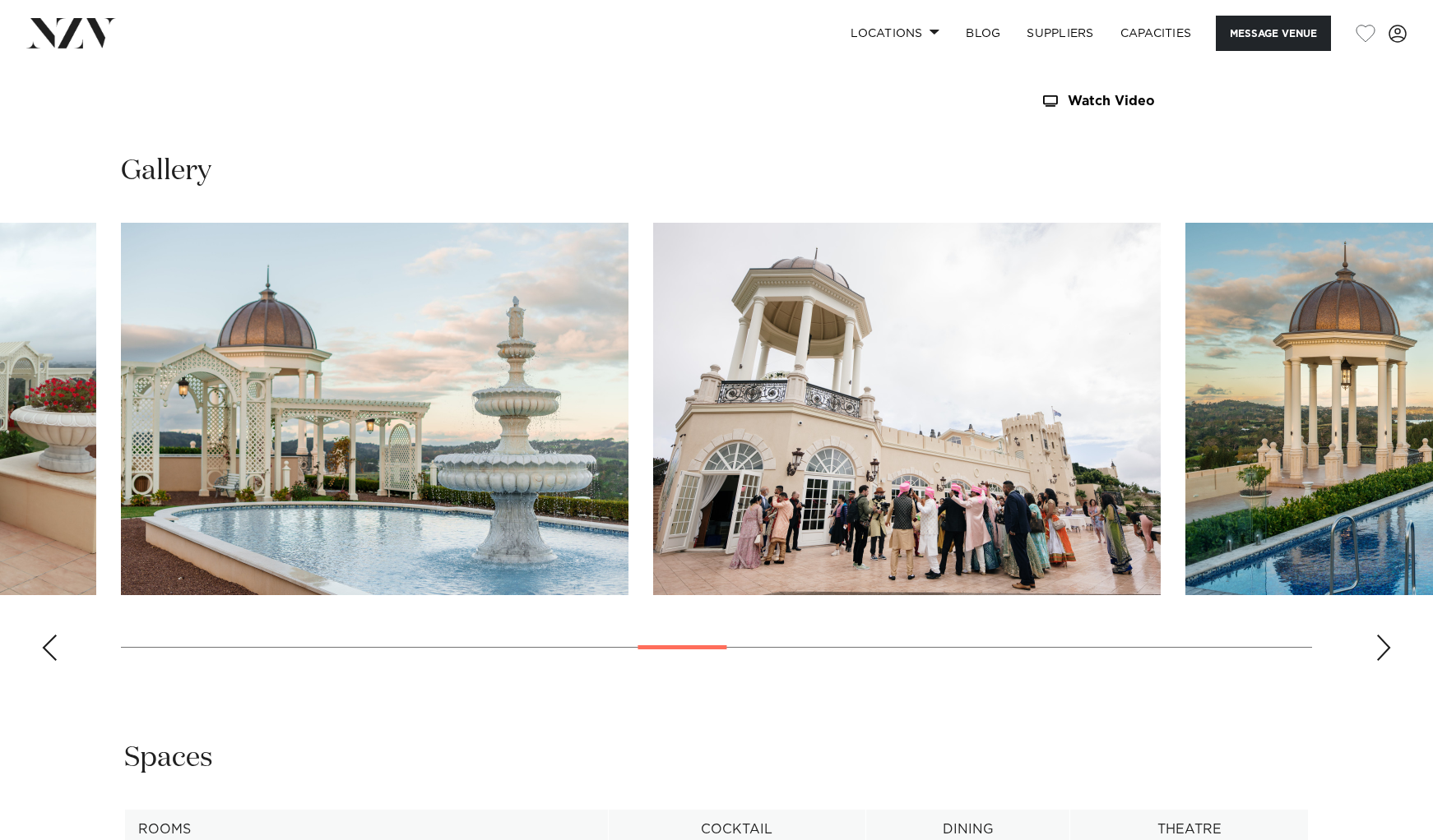
click at [1385, 648] on div "Next slide" at bounding box center [1383, 647] width 17 height 26
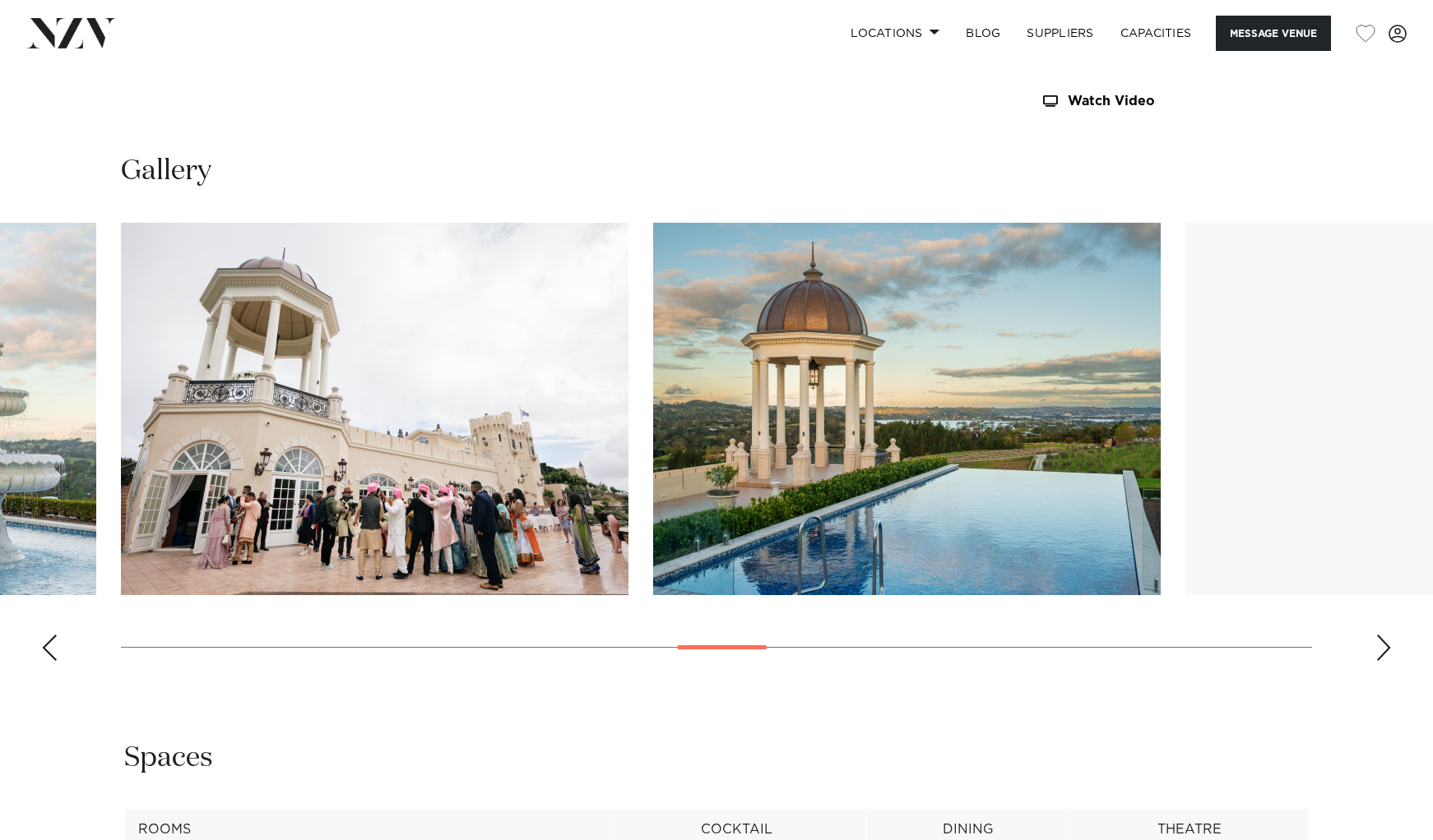
click at [1385, 648] on div "Next slide" at bounding box center [1383, 647] width 17 height 26
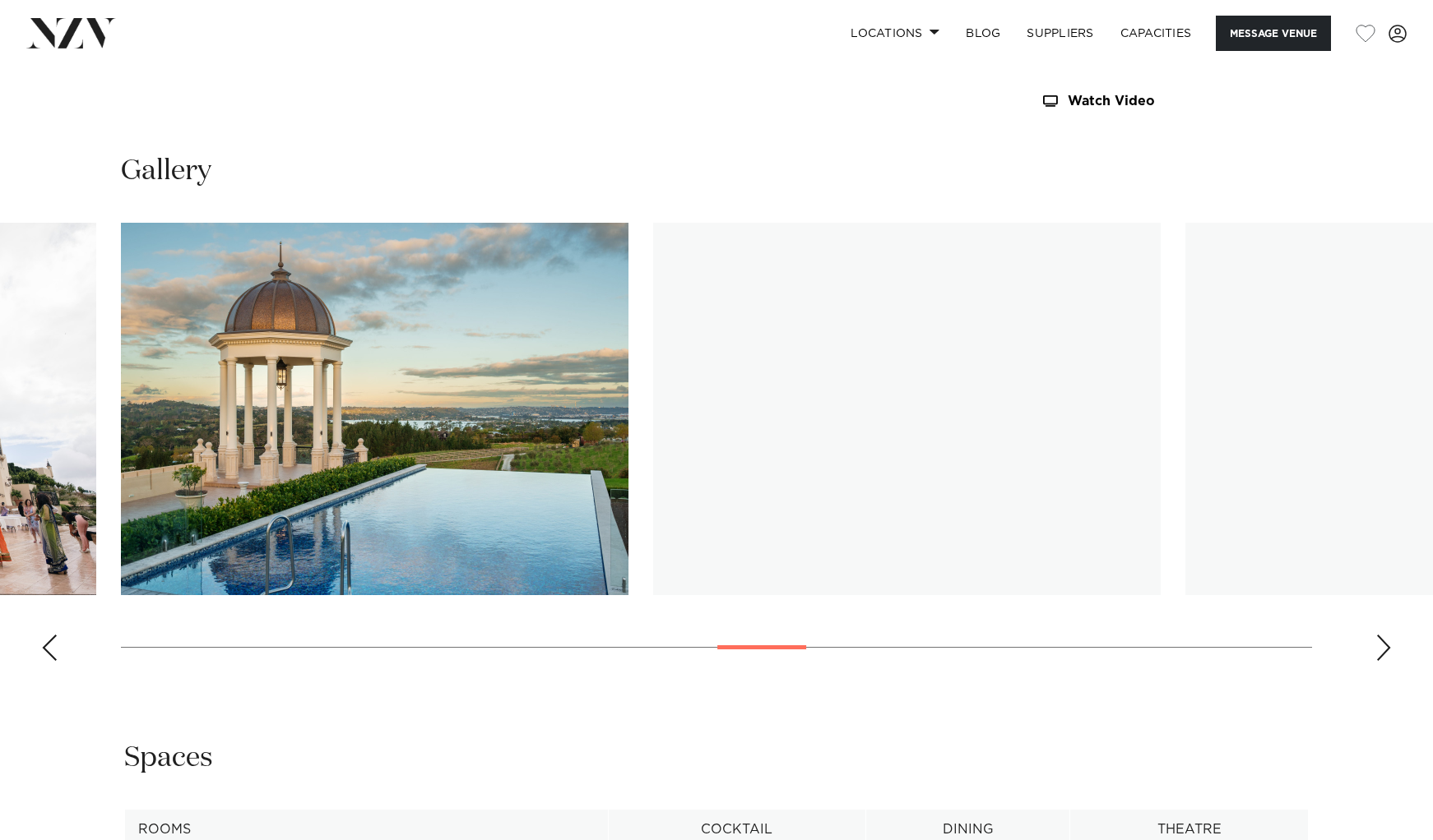
click at [1385, 648] on div "Next slide" at bounding box center [1383, 647] width 17 height 26
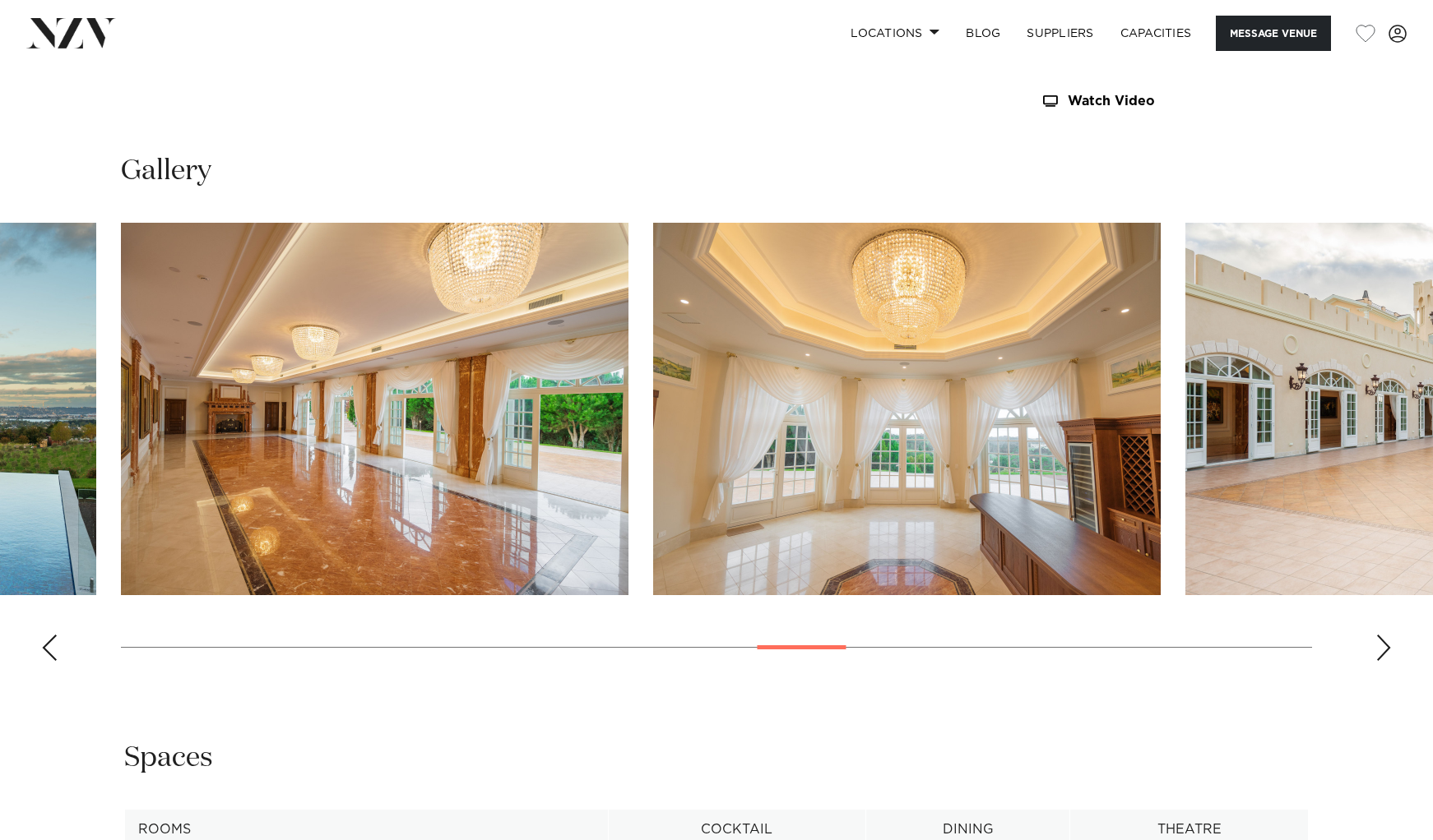
click at [1385, 648] on div "Next slide" at bounding box center [1383, 647] width 17 height 26
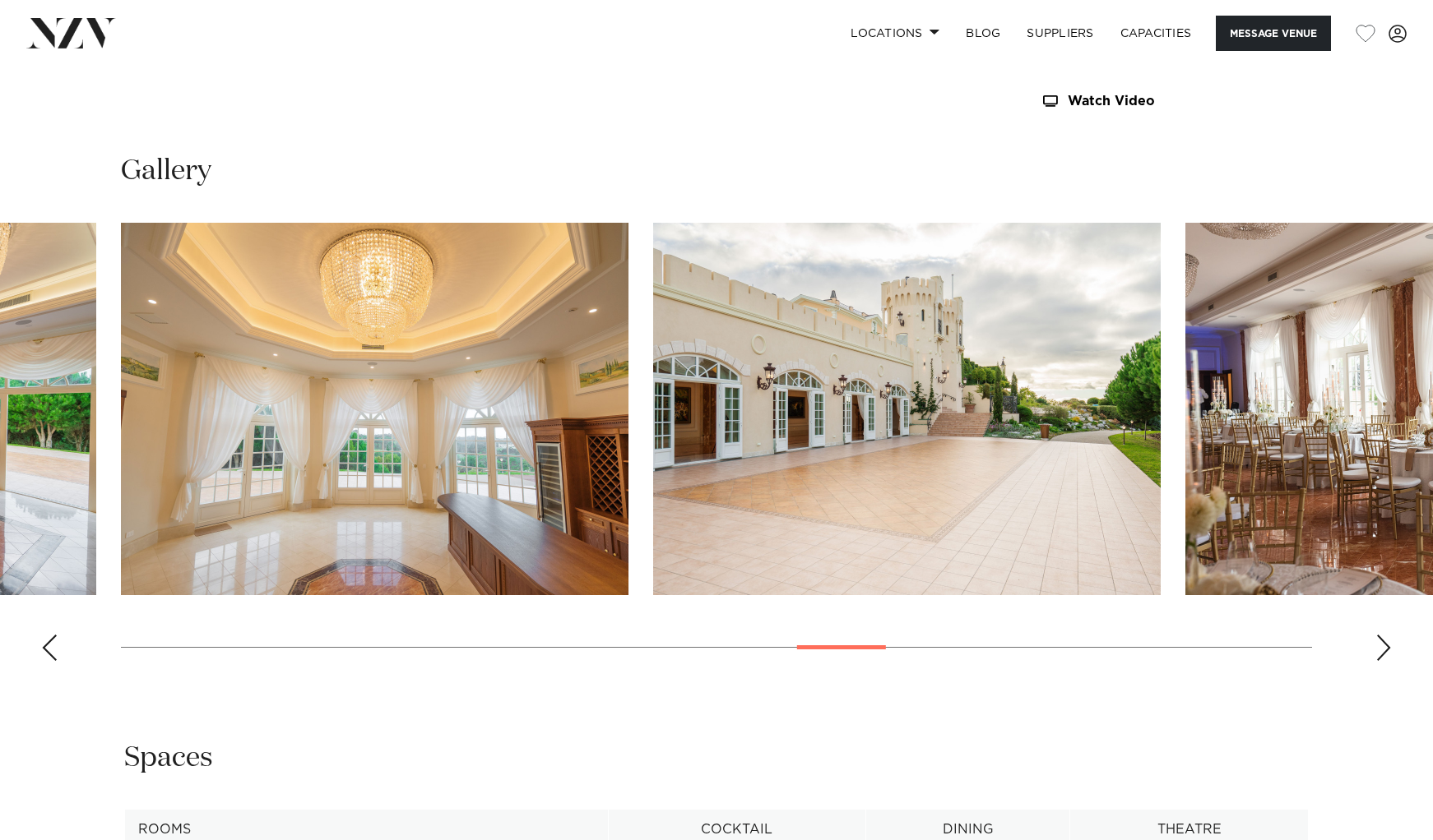
click at [1385, 648] on div "Next slide" at bounding box center [1383, 647] width 17 height 26
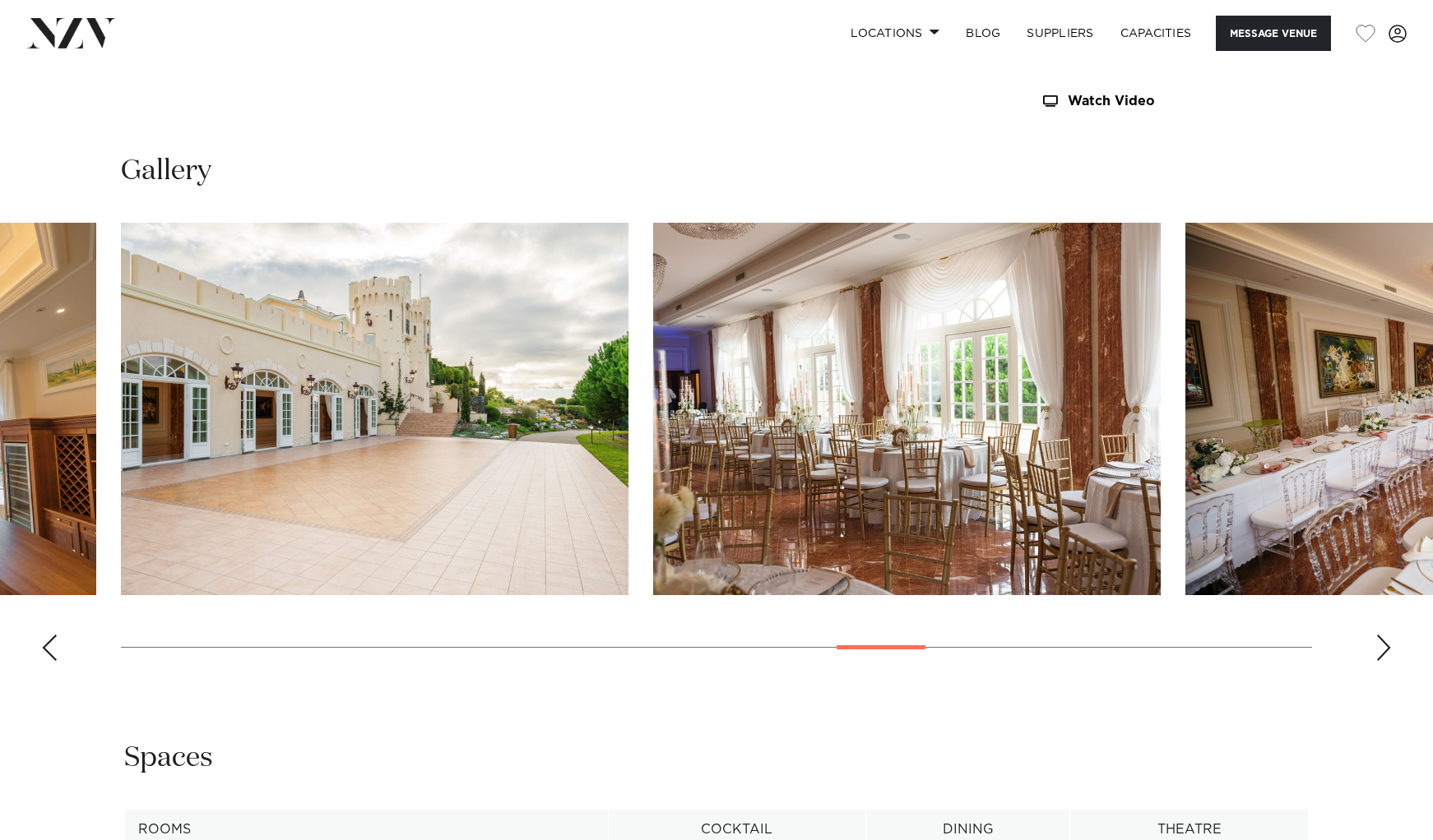
click at [1385, 648] on div "Next slide" at bounding box center [1383, 647] width 17 height 26
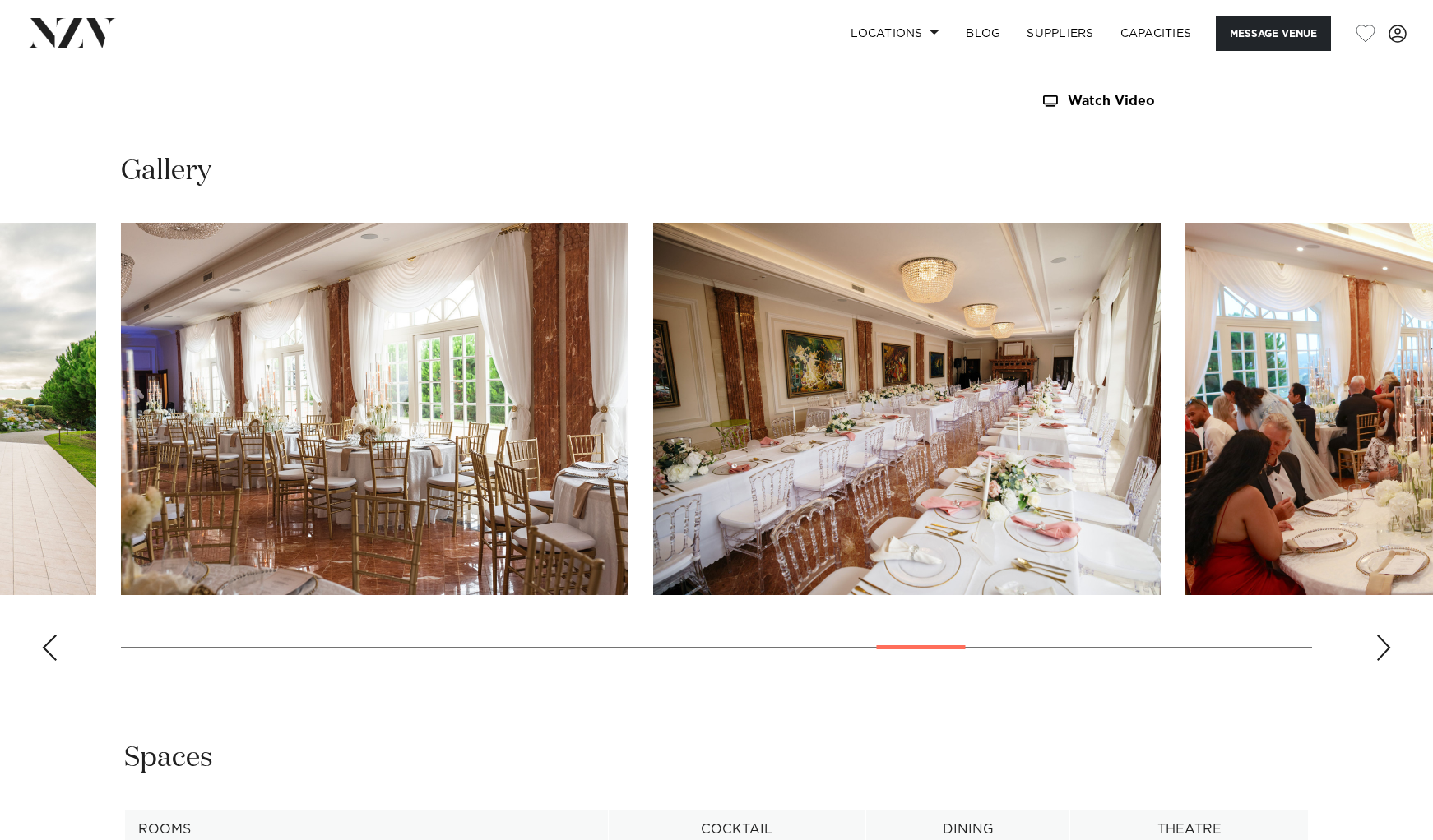
click at [1385, 648] on div "Next slide" at bounding box center [1383, 647] width 17 height 26
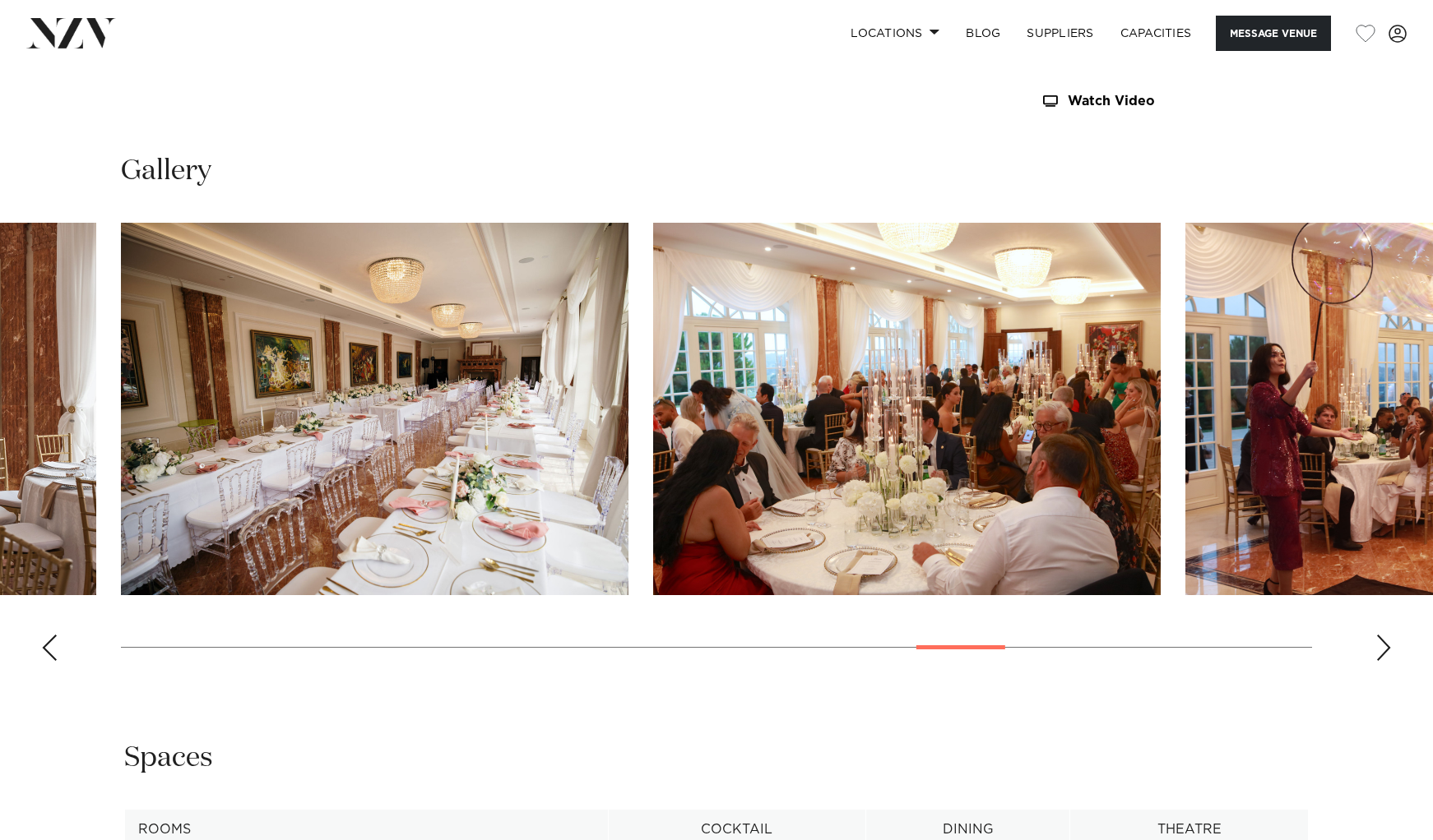
click at [1385, 648] on div "Next slide" at bounding box center [1383, 647] width 17 height 26
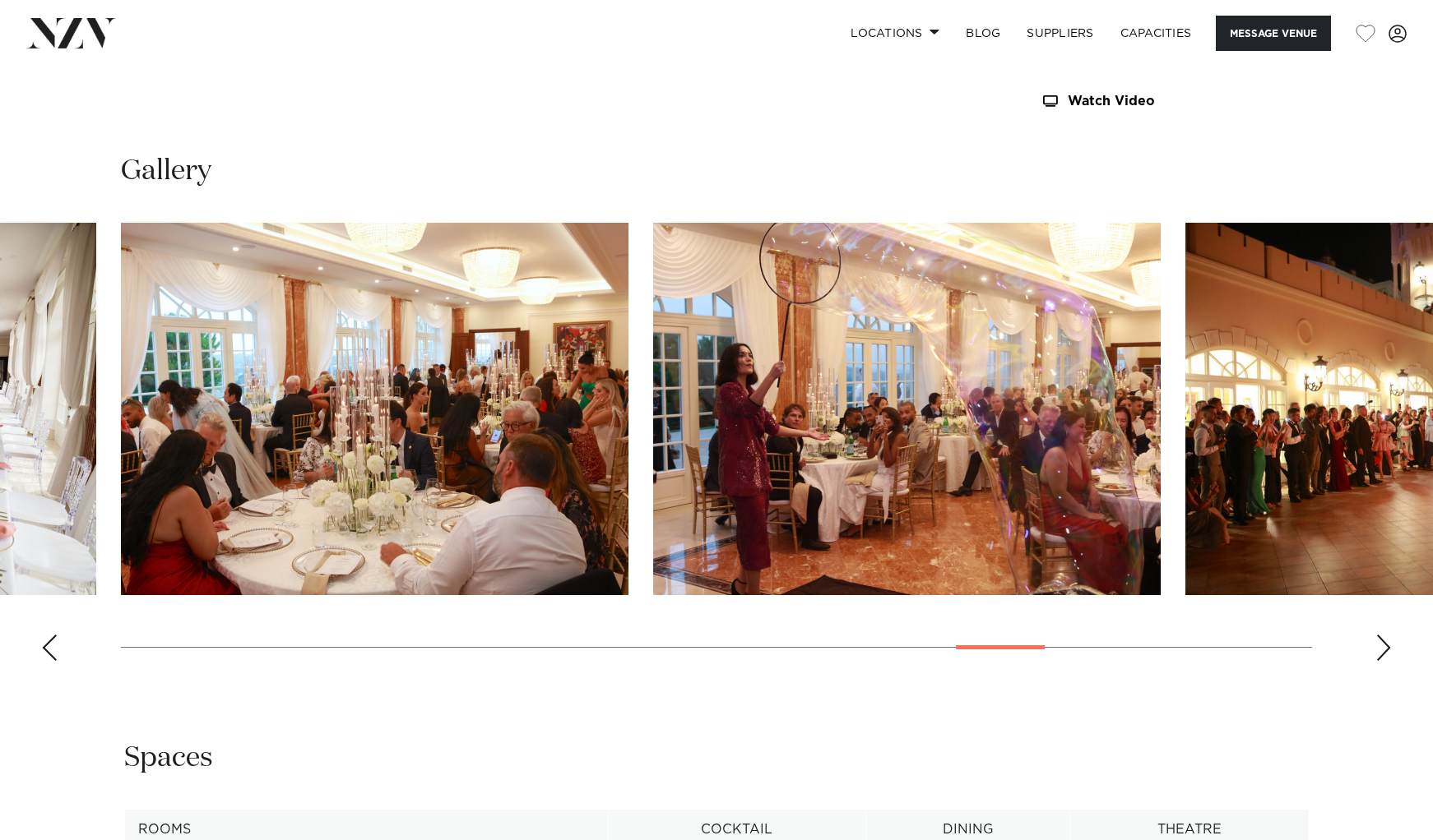
click at [1385, 648] on div "Next slide" at bounding box center [1383, 647] width 17 height 26
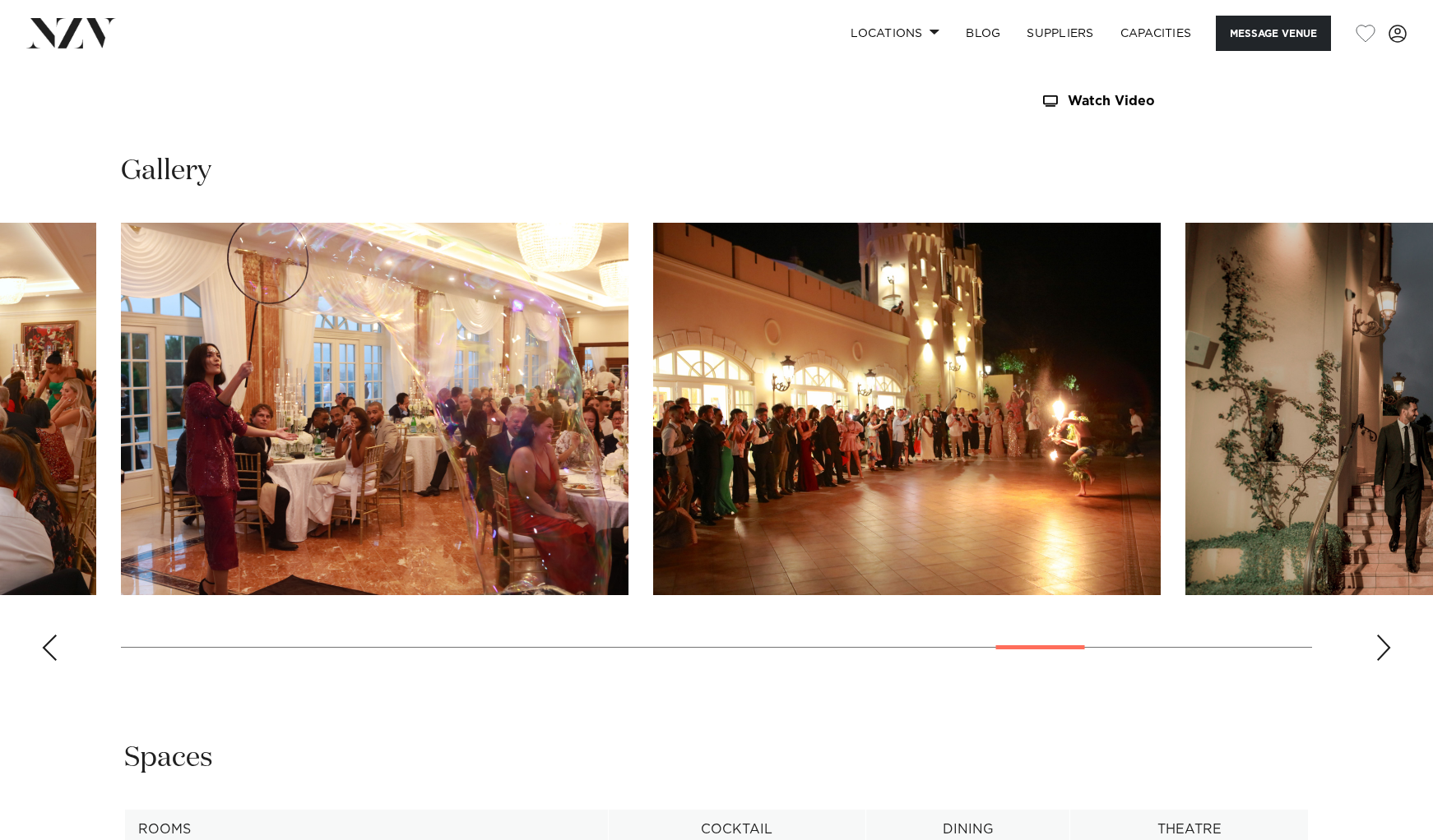
click at [1385, 648] on div "Next slide" at bounding box center [1383, 647] width 17 height 26
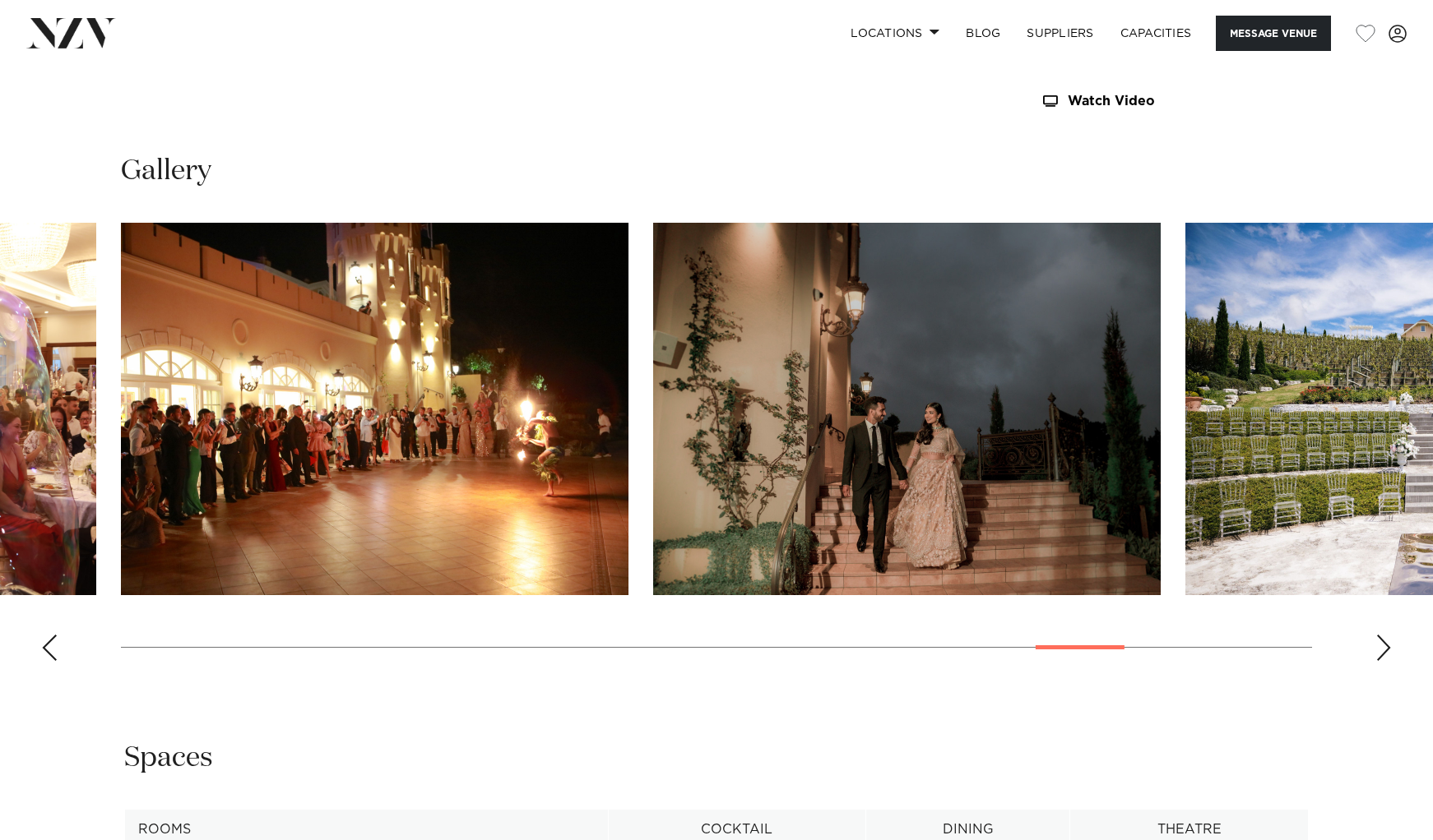
click at [1385, 648] on div "Next slide" at bounding box center [1383, 647] width 17 height 26
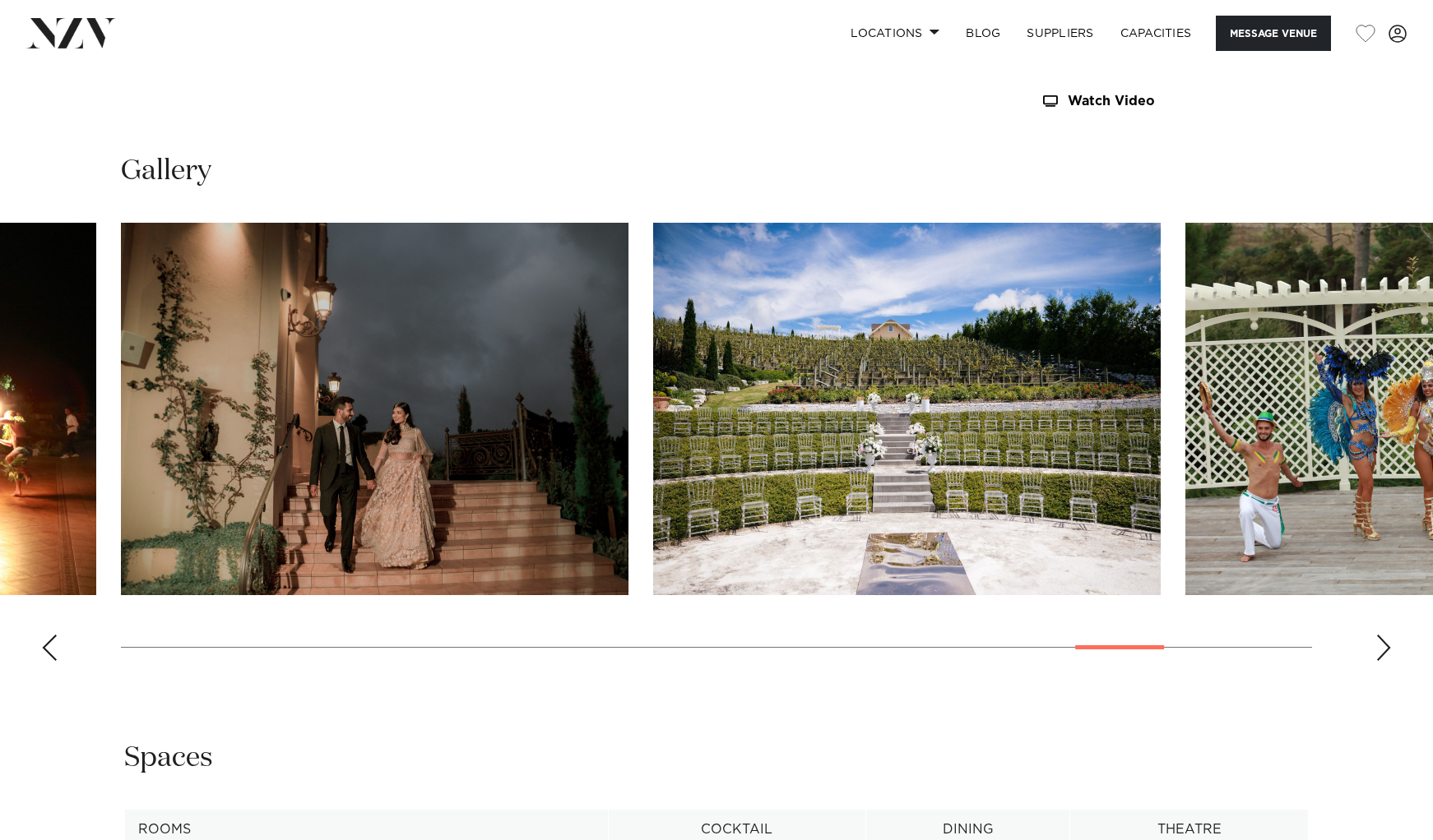
click at [1385, 648] on div "Next slide" at bounding box center [1383, 647] width 17 height 26
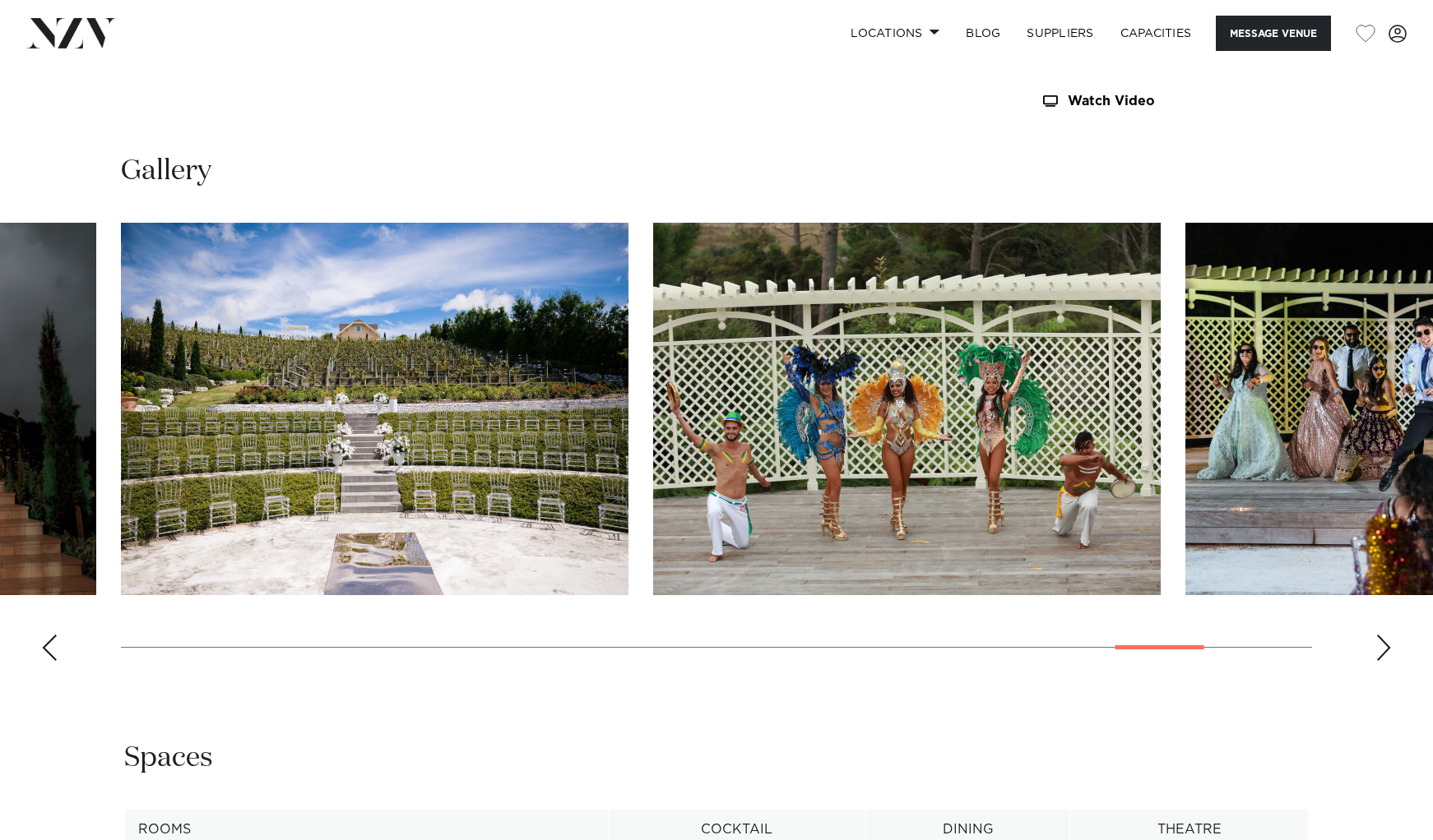
click at [1385, 648] on div "Next slide" at bounding box center [1383, 647] width 17 height 26
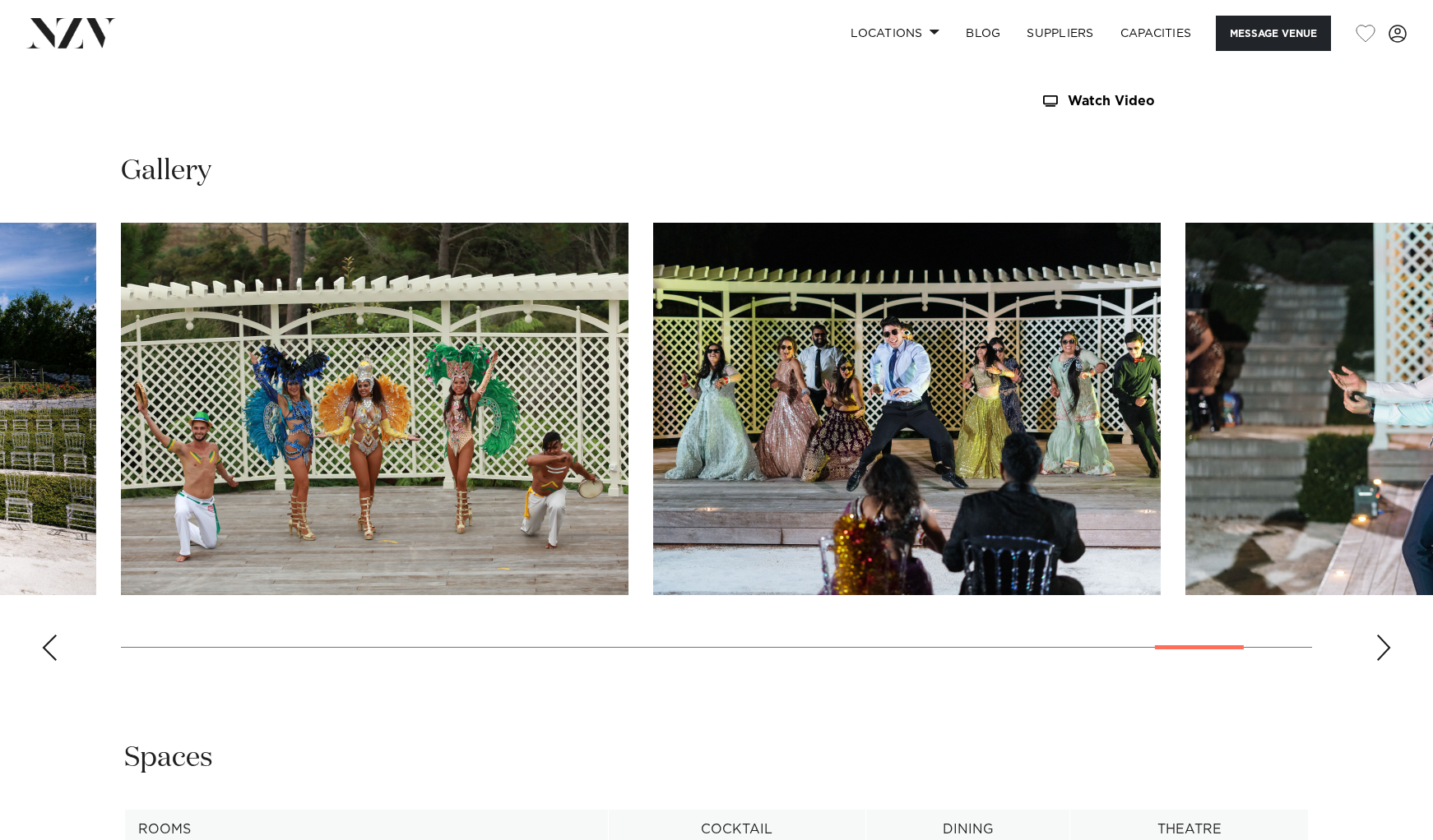
click at [1385, 648] on div "Next slide" at bounding box center [1383, 647] width 17 height 26
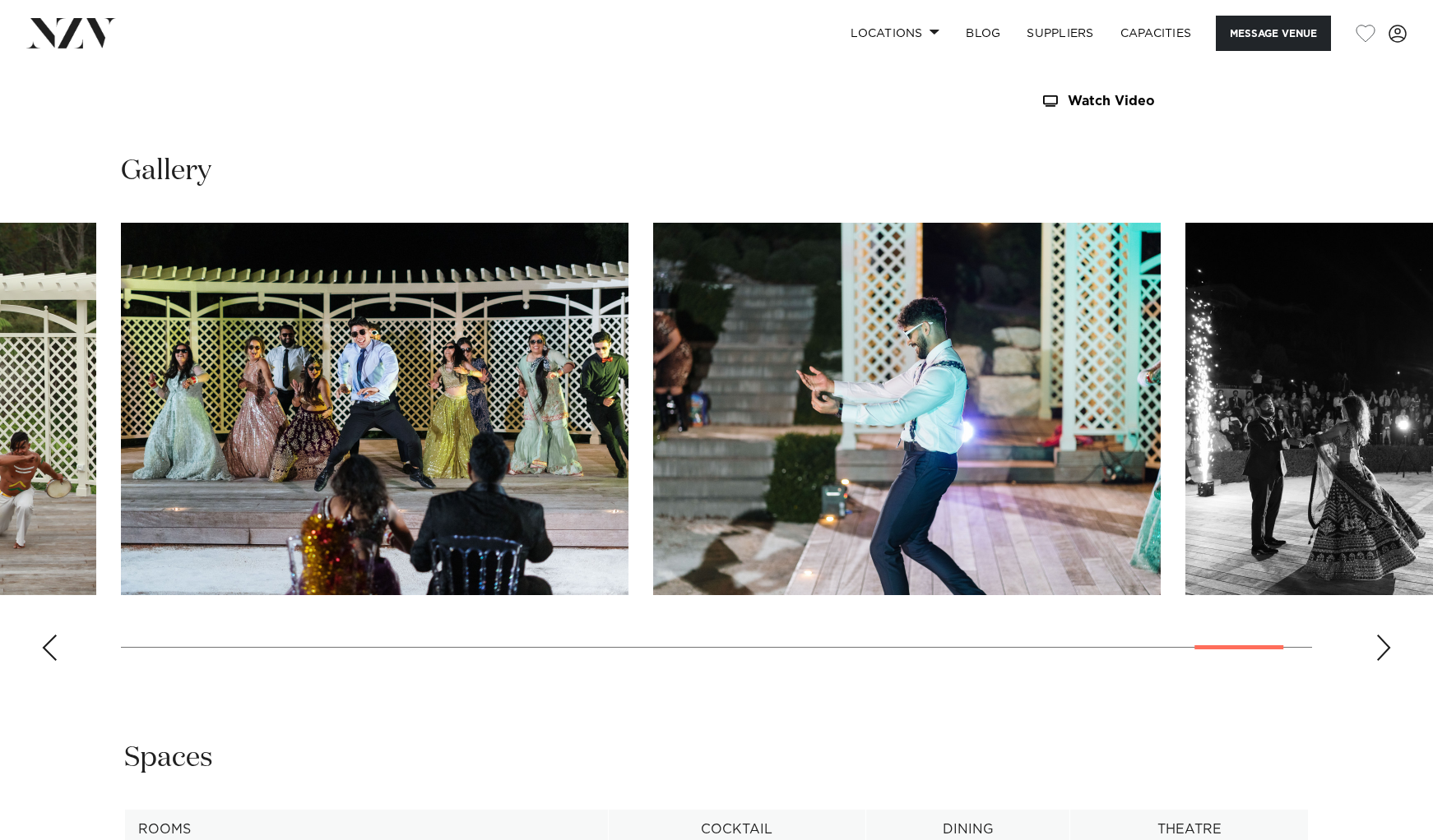
click at [1385, 648] on div "Next slide" at bounding box center [1383, 647] width 17 height 26
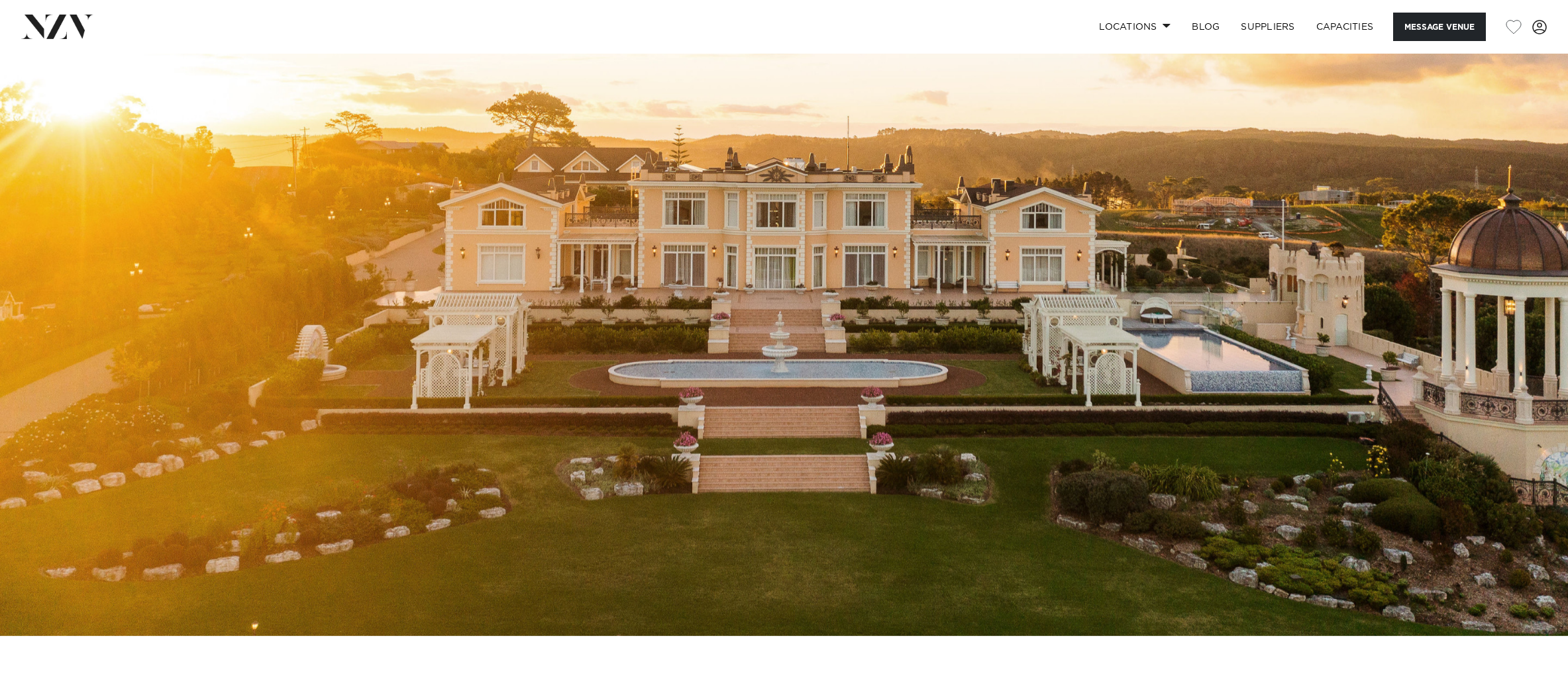
scroll to position [109, 0]
